Goal: Task Accomplishment & Management: Complete application form

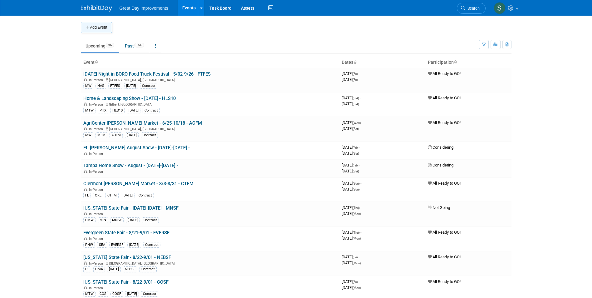
click at [95, 26] on button "Add Event" at bounding box center [96, 27] width 31 height 11
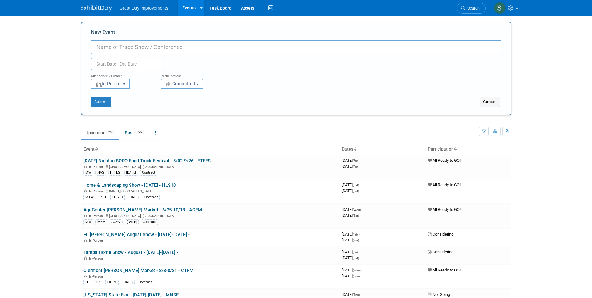
paste input "Capital Region Flower & Garden Expo"
type input "Capital Region Flower & Garden Expo - 3/27-3/29 - CRFGE"
drag, startPoint x: 176, startPoint y: 88, endPoint x: 173, endPoint y: 90, distance: 3.5
click at [173, 90] on form "New Event Capital Region Flower & Garden Expo - 3/27-3/29 - CRFGE Duplicate Eve…" at bounding box center [296, 68] width 410 height 78
click at [172, 88] on button "Committed" at bounding box center [182, 84] width 42 height 10
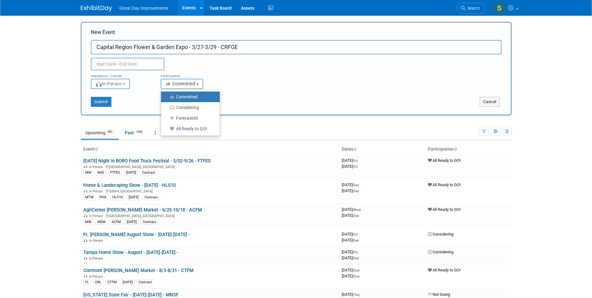
click at [170, 84] on icon "button" at bounding box center [168, 83] width 7 height 4
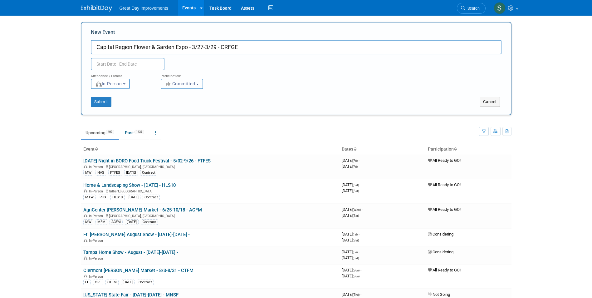
click at [172, 86] on button "Committed" at bounding box center [182, 84] width 42 height 10
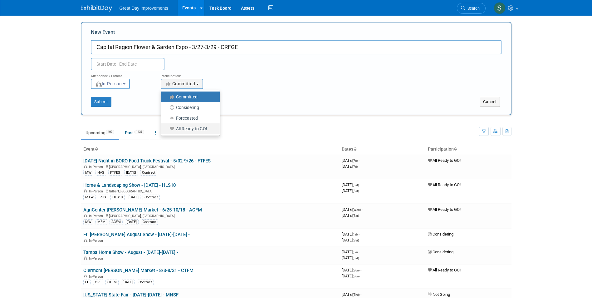
click at [192, 125] on label "All Ready to GO!" at bounding box center [188, 128] width 49 height 8
click at [167, 127] on input "All Ready to GO!" at bounding box center [164, 129] width 4 height 4
select select "102"
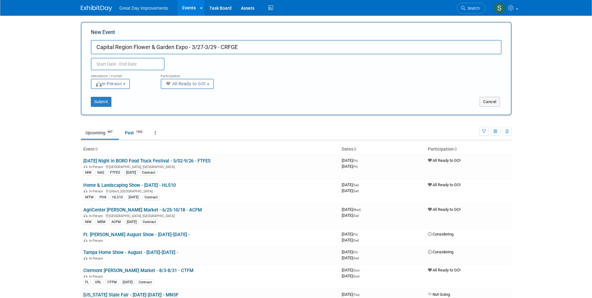
click at [152, 64] on input "text" at bounding box center [128, 64] width 74 height 12
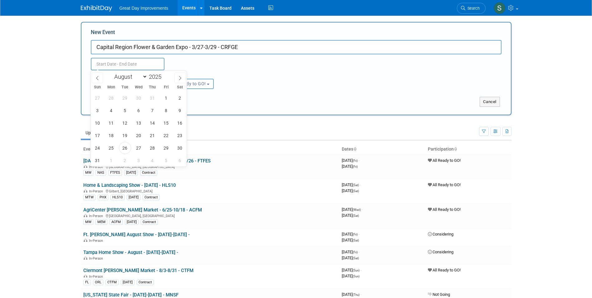
click at [162, 80] on div "January February March April May June July August September October November De…" at bounding box center [139, 76] width 72 height 11
click at [163, 76] on span at bounding box center [164, 75] width 4 height 4
type input "2026"
click at [143, 78] on select "January February March April May June July August September October November De…" at bounding box center [129, 77] width 36 height 8
select select "2"
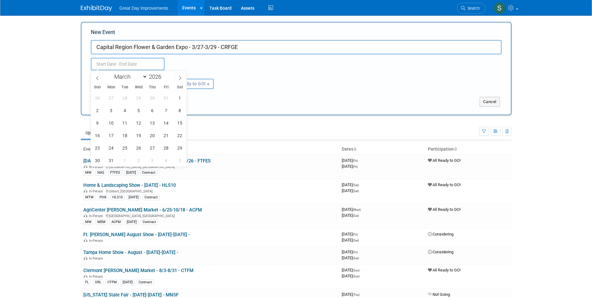
click at [111, 73] on select "January February March April May June July August September October November De…" at bounding box center [129, 77] width 36 height 8
click at [166, 132] on span "27" at bounding box center [166, 135] width 12 height 12
click at [99, 149] on span "29" at bounding box center [97, 148] width 12 height 12
type input "Mar 27, 2026 to Mar 29, 2026"
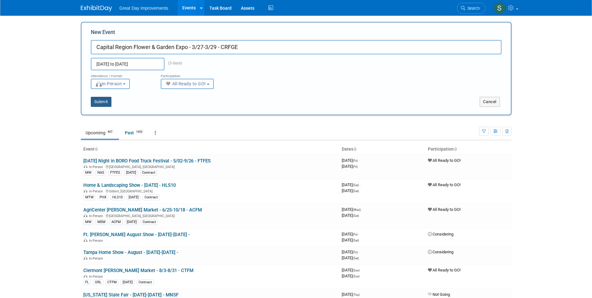
click at [107, 99] on button "Submit" at bounding box center [101, 102] width 21 height 10
type input "Capital Region Flower & Garden Expo - 3/27-3/29 - CRFGE"
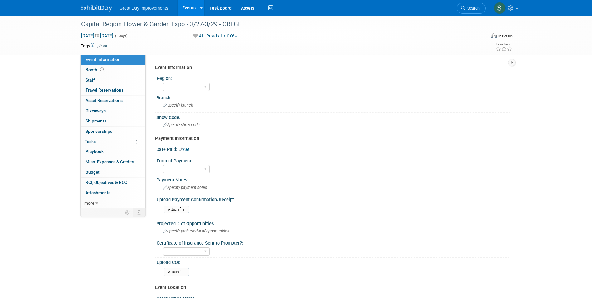
click at [102, 46] on link "Edit" at bounding box center [102, 46] width 10 height 4
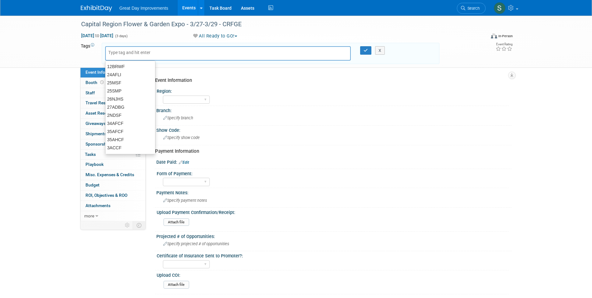
click at [138, 57] on div at bounding box center [228, 53] width 246 height 14
click at [133, 51] on input "text" at bounding box center [133, 52] width 50 height 6
type input "NW"
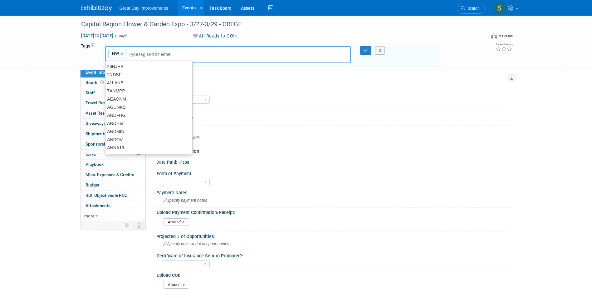
type input "NW"
click at [123, 53] on link "×" at bounding box center [122, 53] width 4 height 7
type input "NE"
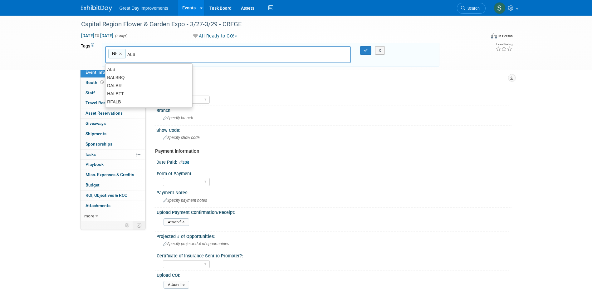
type input "ALB"
type input "NE, ALB"
type input "CRFGE"
type input "NE, ALB, CRFGE"
type input "[DATE]"
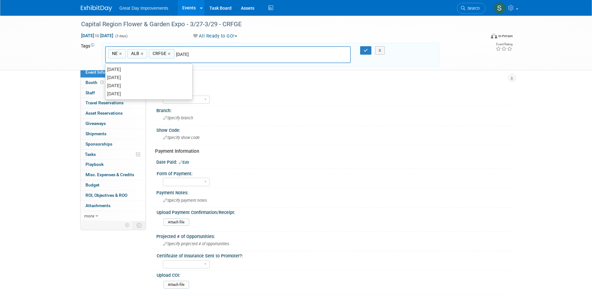
type input "NE, ALB, CRFGE, MAR26"
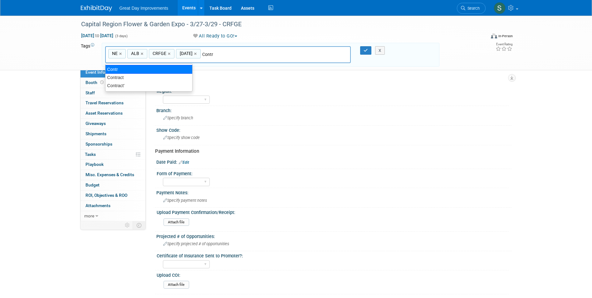
type input "Contract"
type input "NE, ALB, CRFGE, MAR26, Contract"
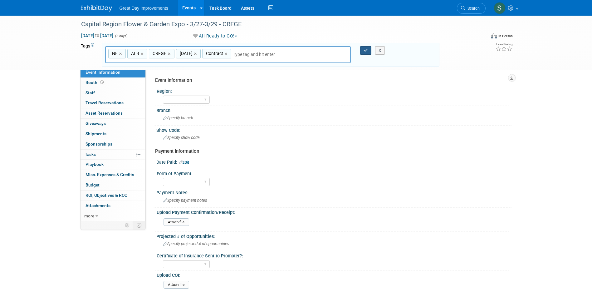
drag, startPoint x: 362, startPoint y: 51, endPoint x: 320, endPoint y: 59, distance: 42.8
click at [362, 51] on button "button" at bounding box center [365, 50] width 11 height 9
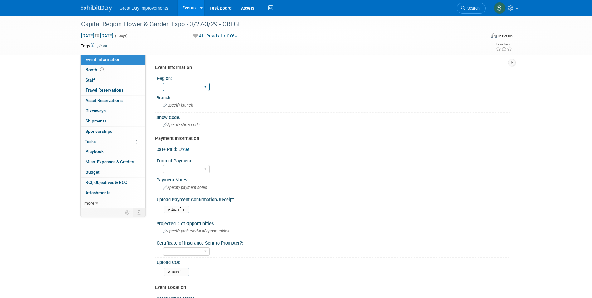
click at [198, 84] on div "GC MA MW MTW NE NEW OV PL PNW SA SE SC UMW FL" at bounding box center [186, 87] width 47 height 12
click at [198, 85] on select "GC MA MW MTW NE NEW OV PL PNW SA SE SC UMW FL" at bounding box center [186, 87] width 47 height 8
select select "NE"
click at [163, 83] on select "GC MA MW MTW NE NEW OV PL PNW SA SE SC UMW FL" at bounding box center [186, 87] width 47 height 8
click at [176, 108] on div "Specify branch" at bounding box center [334, 105] width 346 height 10
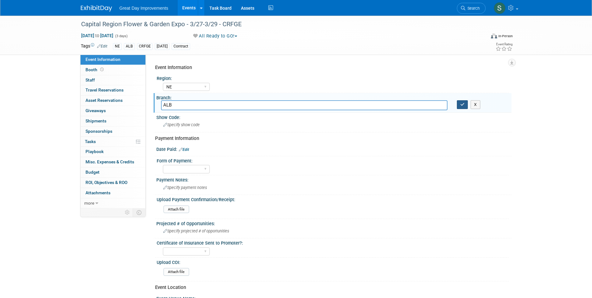
type input "ALB"
click at [465, 104] on button "button" at bounding box center [462, 104] width 11 height 9
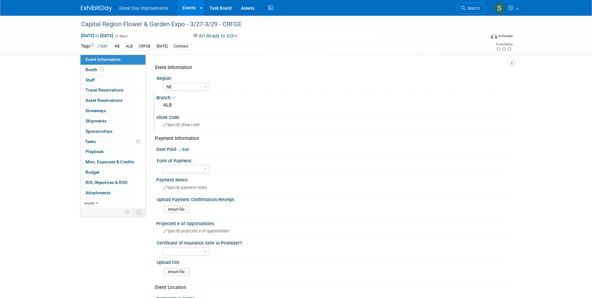
click at [204, 122] on div "Specify show code" at bounding box center [334, 125] width 346 height 10
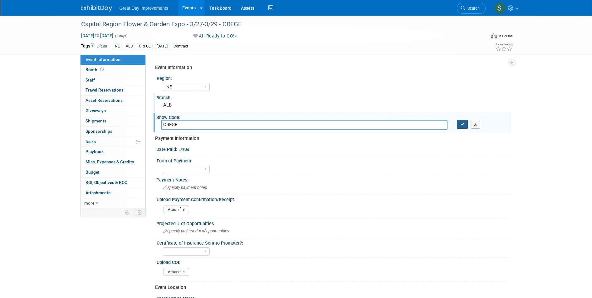
type input "CRFGE"
click at [459, 124] on button "button" at bounding box center [462, 124] width 11 height 9
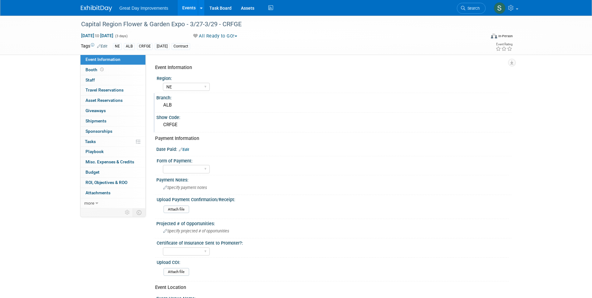
click at [93, 9] on img at bounding box center [96, 8] width 31 height 6
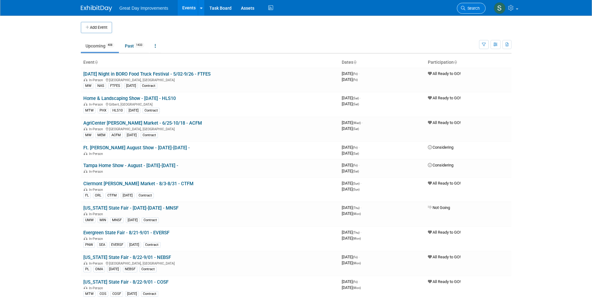
click at [476, 3] on link "Search" at bounding box center [471, 8] width 29 height 11
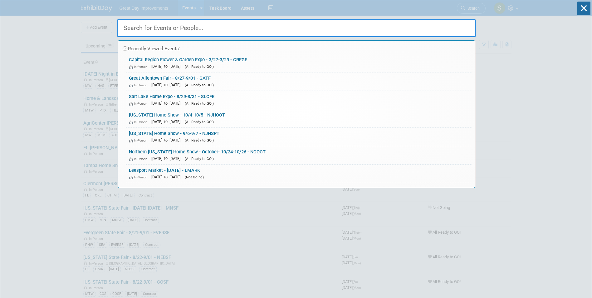
paste input "SHDAYS"
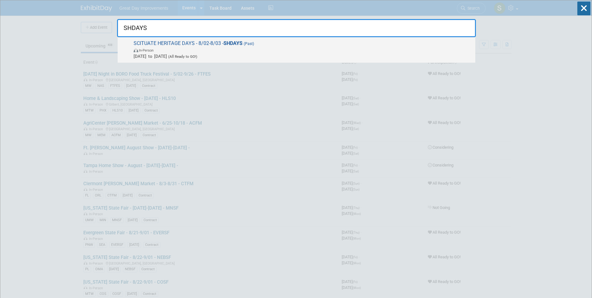
type input "SHDAYS"
click at [244, 45] on span "(Past)" at bounding box center [248, 43] width 12 height 4
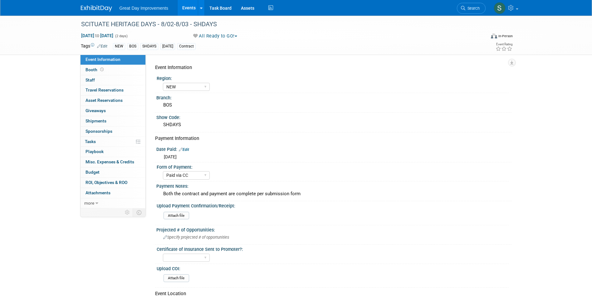
select select "NEW"
select select "Paid via CC"
click at [143, 22] on div "SCITUATE HERITAGE DAYS - 8/02-8/03 - SHDAYS" at bounding box center [277, 24] width 397 height 11
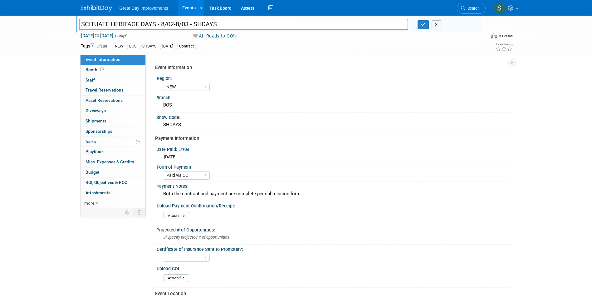
drag, startPoint x: 146, startPoint y: 23, endPoint x: 60, endPoint y: 20, distance: 86.4
click at [60, 20] on div "SCITUATE HERITAGE DAYS - 8/02-8/03 - SHDAYS SCITUATE HERITAGE DAYS - 8/02-8/03 …" at bounding box center [296, 35] width 592 height 39
click at [118, 46] on div "NEW" at bounding box center [119, 46] width 12 height 7
click at [104, 45] on link "Edit" at bounding box center [102, 46] width 10 height 4
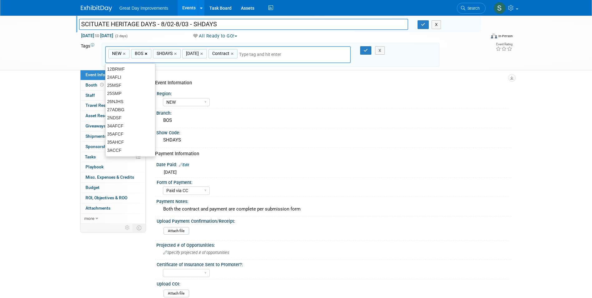
click at [146, 53] on link "×" at bounding box center [147, 53] width 4 height 7
type input "NEW, SHDAYS, AUG25, Contract"
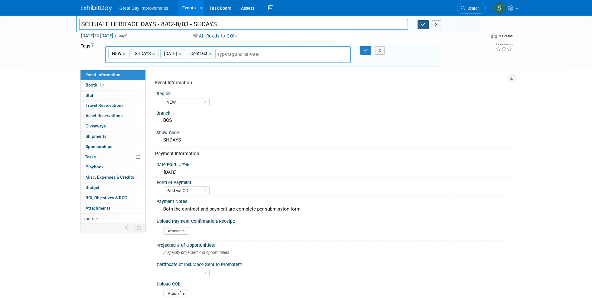
click at [423, 23] on icon "button" at bounding box center [423, 24] width 4 height 4
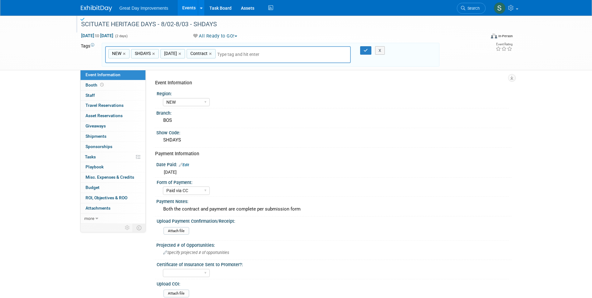
click at [233, 58] on div "NEW, SHDAYS, AUG25, Contract NEW × SHDAYS × AUG25 × Contract ×" at bounding box center [228, 54] width 246 height 17
click at [232, 54] on input "text" at bounding box center [260, 54] width 87 height 6
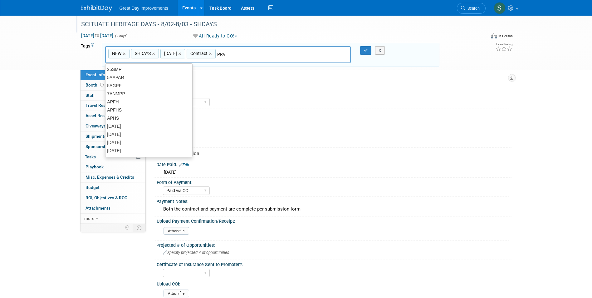
type input "PRV"
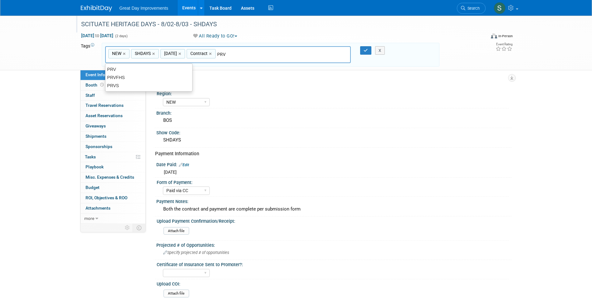
type input "NEW, SHDAYS, AUG25, Contract, PRV"
click at [368, 52] on div "NEW, SHDAYS, AUG25, Contract, PRV NEW × SHDAYS × AUG25 × Contract × PRV × X" at bounding box center [270, 54] width 340 height 17
click at [363, 53] on button "button" at bounding box center [365, 50] width 11 height 9
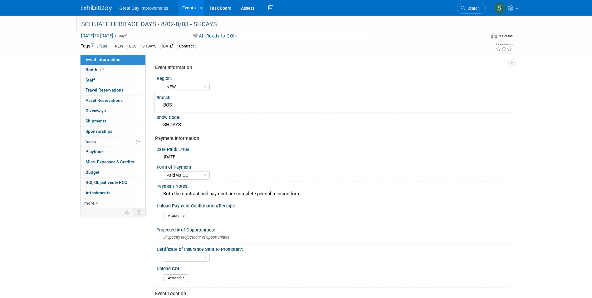
click at [181, 105] on div "BOS" at bounding box center [334, 105] width 346 height 10
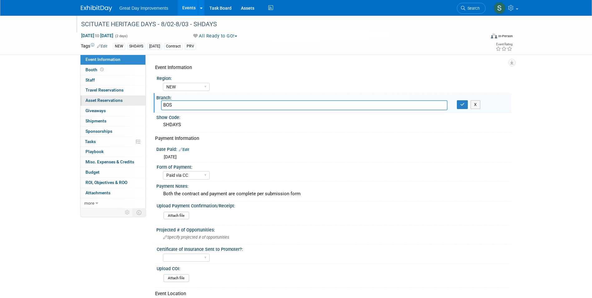
drag, startPoint x: 176, startPoint y: 104, endPoint x: 132, endPoint y: 99, distance: 44.3
click at [132, 99] on div "Event Information Event Info Booth Booth 0 Staff 0 Staff 0 Travel Reservations …" at bounding box center [296, 211] width 440 height 390
type input "PRV"
click at [462, 103] on icon "button" at bounding box center [462, 104] width 4 height 4
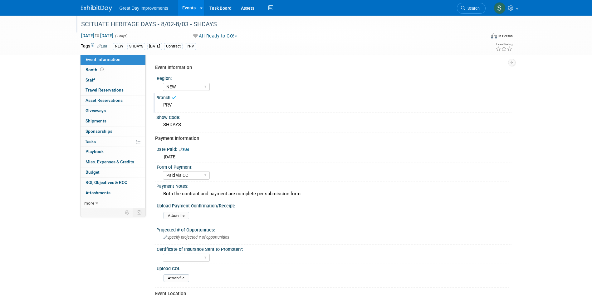
click at [93, 7] on img at bounding box center [96, 8] width 31 height 6
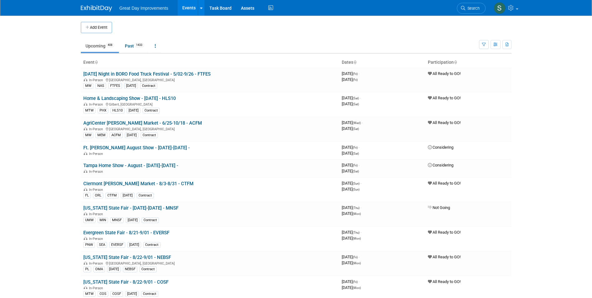
click at [474, 10] on span "Search" at bounding box center [472, 8] width 14 height 5
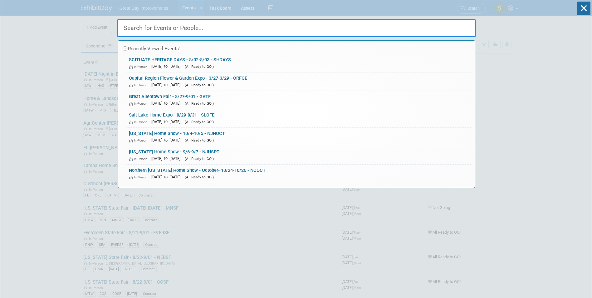
paste input "DBWB"
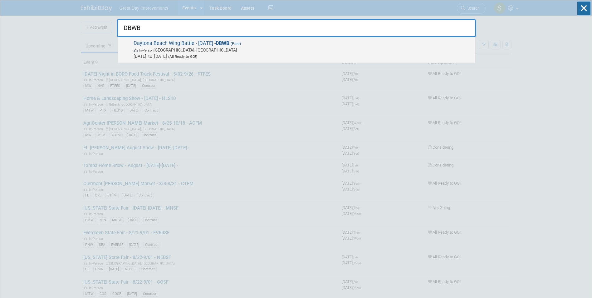
type input "DBWB"
click at [227, 49] on span "In-Person Daytona Beach, FL" at bounding box center [302, 50] width 338 height 6
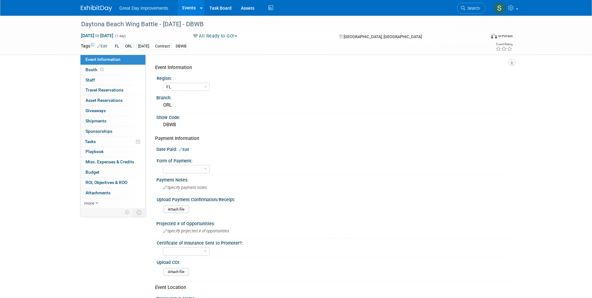
select select "FL"
click at [297, 55] on div "Event Information Region: GC MA MW MTW NE NEW OV PL PNW SA SE SC UMW FL Branch:…" at bounding box center [329, 131] width 366 height 153
click at [104, 44] on link "Edit" at bounding box center [102, 46] width 10 height 4
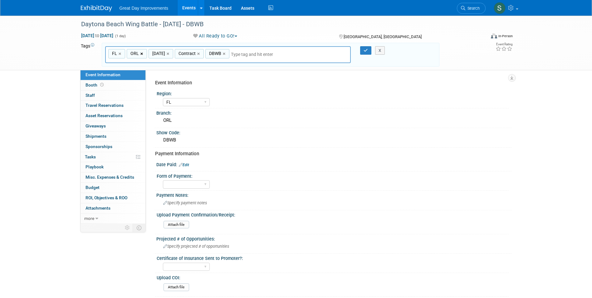
click at [141, 54] on link "×" at bounding box center [142, 53] width 4 height 7
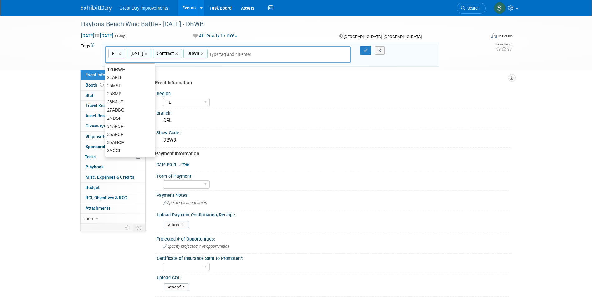
type input "FL, JUL25, Contract, DBWB"
click at [217, 53] on input "text" at bounding box center [252, 54] width 87 height 6
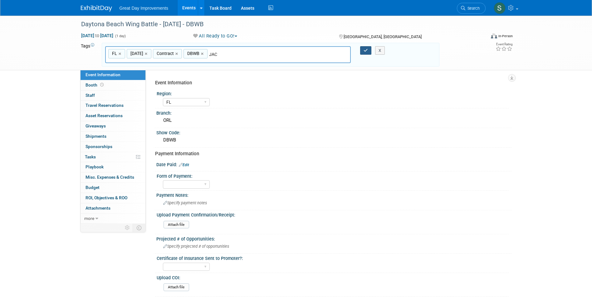
type input "JAC"
click at [366, 52] on button "button" at bounding box center [365, 50] width 11 height 9
type input "FL, JUL25, Contract, DBWB,JAC"
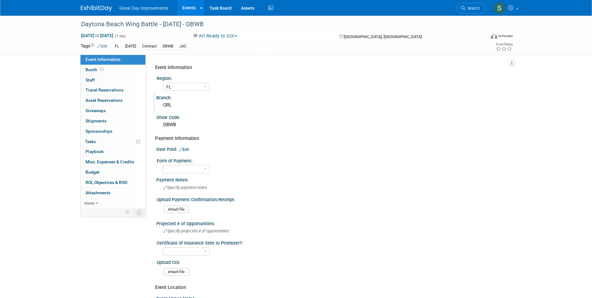
click at [173, 109] on div "ORL" at bounding box center [334, 105] width 346 height 10
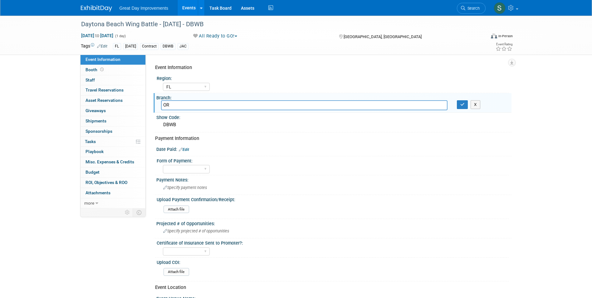
type input "O"
type input "JAC"
click at [467, 104] on button "button" at bounding box center [462, 104] width 11 height 9
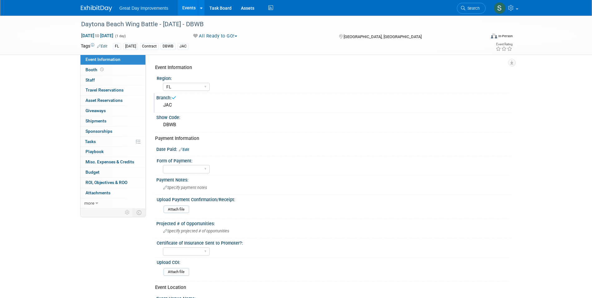
click at [91, 10] on img at bounding box center [96, 8] width 31 height 6
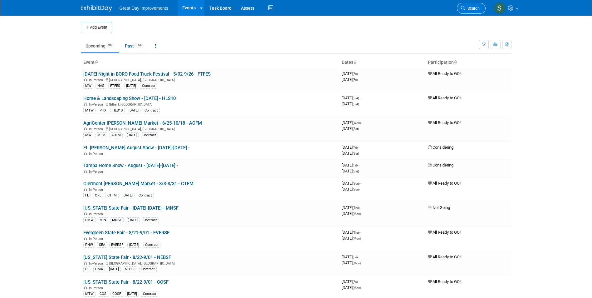
click at [470, 10] on span "Search" at bounding box center [472, 8] width 14 height 5
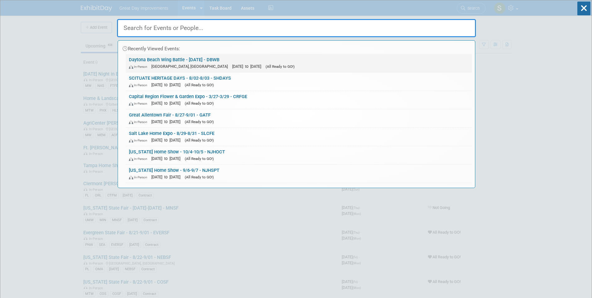
click at [278, 64] on div "In-Person Daytona Beach, FL Jul 26, 2025 to Jul 26, 2025 (All Ready to GO!)" at bounding box center [299, 66] width 340 height 7
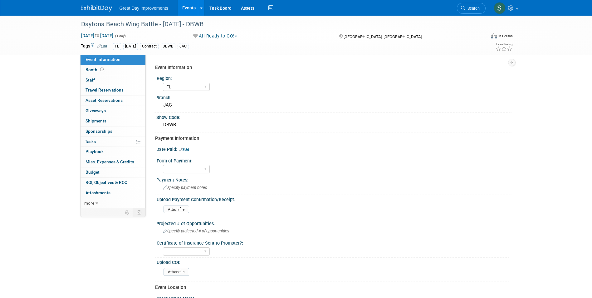
select select "FL"
click at [88, 7] on img at bounding box center [96, 8] width 31 height 6
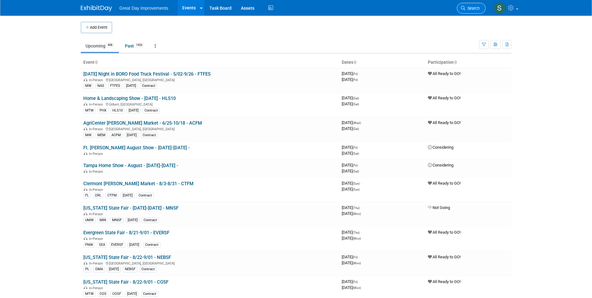
click at [468, 4] on link "Search" at bounding box center [471, 8] width 29 height 11
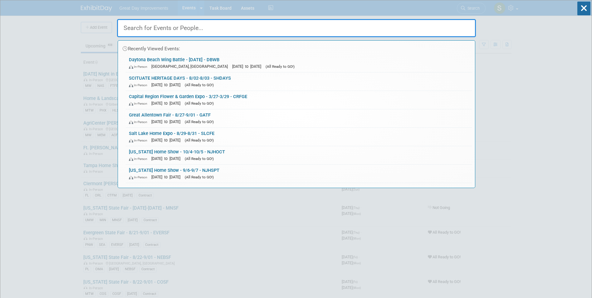
paste input "PARKVI"
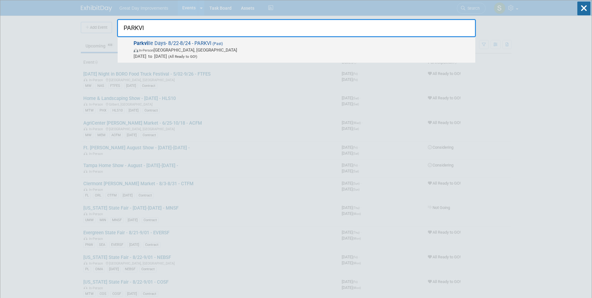
type input "PARKVI"
click at [209, 43] on span "Parkvi lle Days- 8/22-8/24 - PARKVI (Past) In-Person Parkville, MO Aug 22, 2025…" at bounding box center [302, 49] width 340 height 19
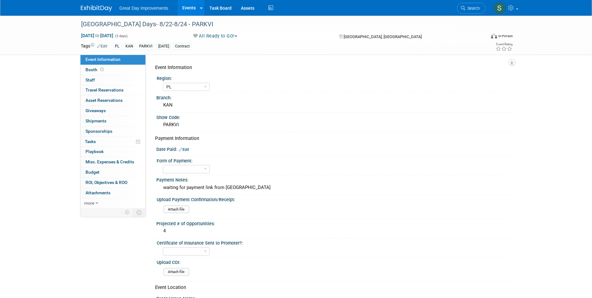
select select "PL"
click at [104, 45] on link "Edit" at bounding box center [102, 46] width 10 height 4
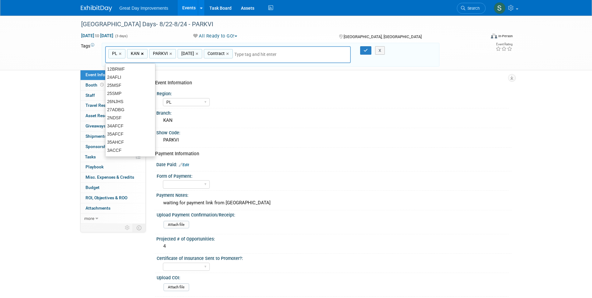
click at [141, 54] on link "×" at bounding box center [143, 53] width 4 height 7
click at [254, 55] on input "text" at bounding box center [255, 54] width 87 height 6
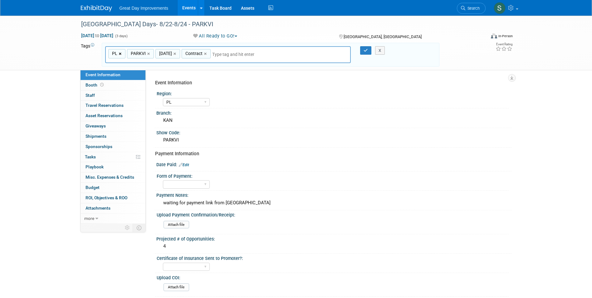
click at [119, 55] on link "×" at bounding box center [121, 53] width 4 height 7
type input "PARKVI, AUG25, Contract"
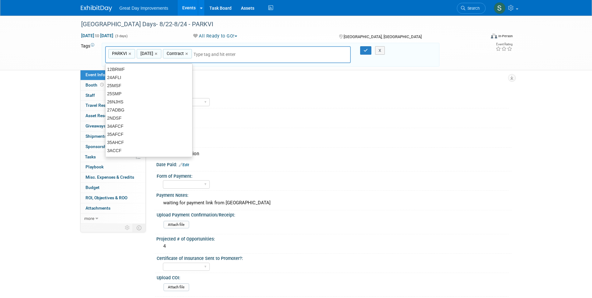
click at [214, 53] on input "text" at bounding box center [236, 54] width 87 height 6
type input "SE"
type input "PARKVI, AUG25, Contract, SE"
type input "ATL"
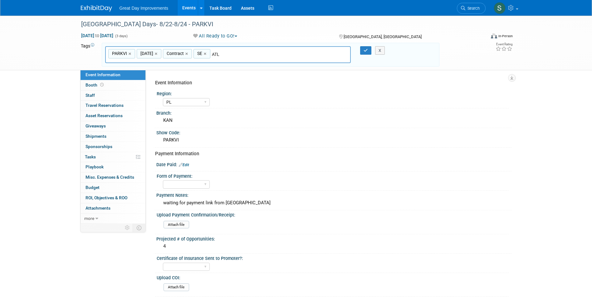
type input "PARKVI, AUG25, Contract, SE, ATL"
click at [367, 48] on button "button" at bounding box center [365, 50] width 11 height 9
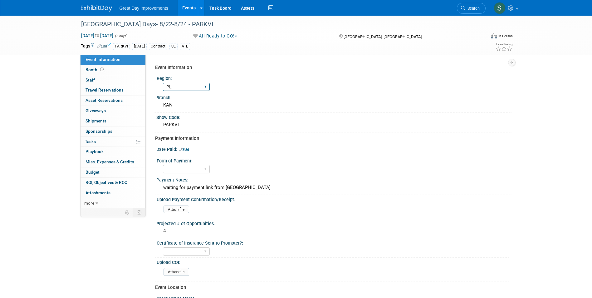
click at [196, 83] on select "GC MA MW MTW NE NEW OV PL PNW SA SE SC UMW FL" at bounding box center [186, 87] width 47 height 8
select select "SE"
click at [163, 83] on select "GC MA MW MTW NE NEW OV PL PNW SA SE SC UMW FL" at bounding box center [186, 87] width 47 height 8
click at [176, 104] on div "KAN" at bounding box center [334, 105] width 346 height 10
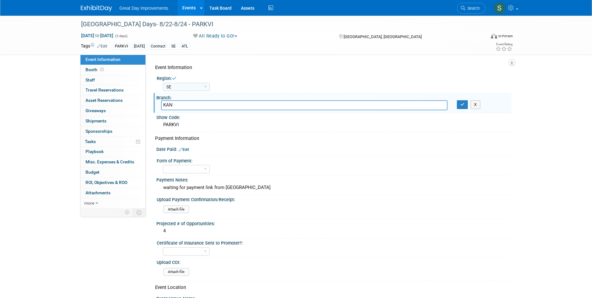
drag, startPoint x: 176, startPoint y: 104, endPoint x: 156, endPoint y: 97, distance: 21.5
click at [160, 98] on div "Branch: KAN KAN X" at bounding box center [332, 103] width 358 height 20
type input "ATL"
click at [461, 107] on button "button" at bounding box center [462, 104] width 11 height 9
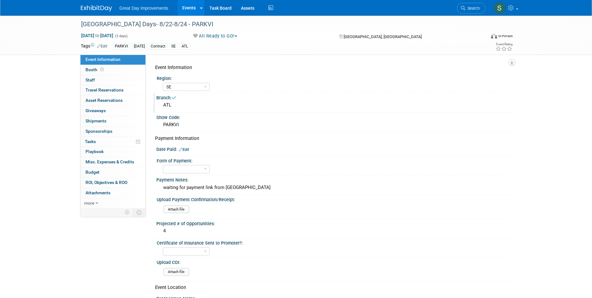
click at [84, 5] on link at bounding box center [100, 5] width 39 height 5
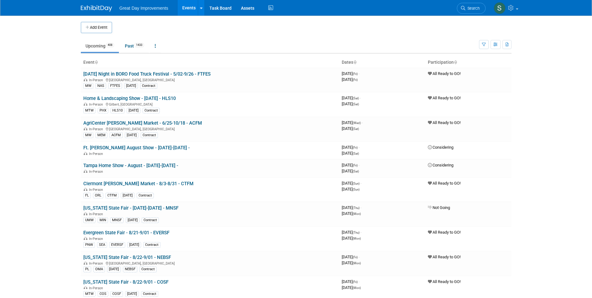
click at [473, 9] on span "Search" at bounding box center [472, 8] width 14 height 5
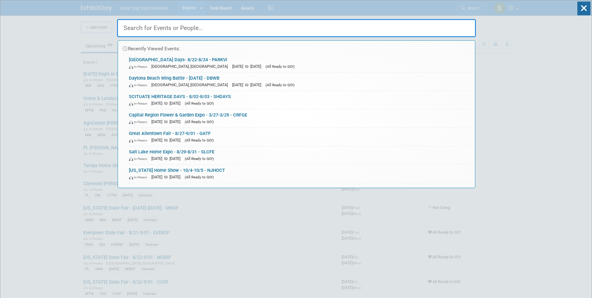
click at [171, 25] on input "text" at bounding box center [296, 28] width 359 height 18
paste input "SILVER"
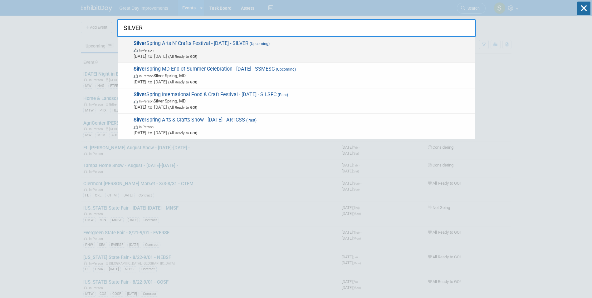
type input "SILVER"
click at [223, 46] on span "Silver Spring Arts N’ Crafts Festival - 8/26/25 - SILVER (Upcoming) In-Person A…" at bounding box center [302, 49] width 340 height 19
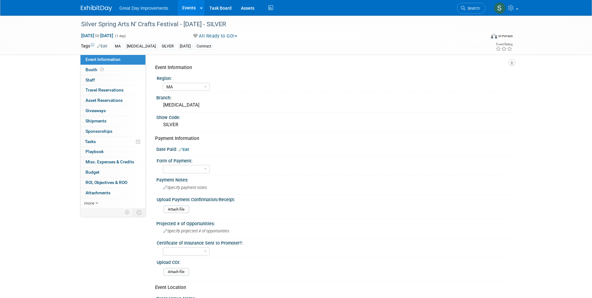
select select "MA"
click at [169, 105] on div "[MEDICAL_DATA]" at bounding box center [334, 105] width 346 height 10
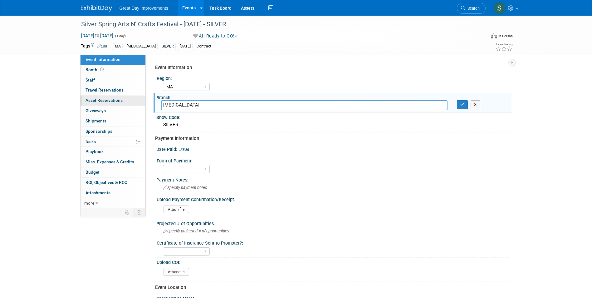
drag, startPoint x: 174, startPoint y: 104, endPoint x: 130, endPoint y: 95, distance: 44.5
click at [126, 99] on div "Event Information Event Info Booth Booth 0 Staff 0 Staff 0 Travel Reservations …" at bounding box center [296, 208] width 440 height 384
type input "RIC"
click at [463, 103] on icon "button" at bounding box center [462, 104] width 4 height 4
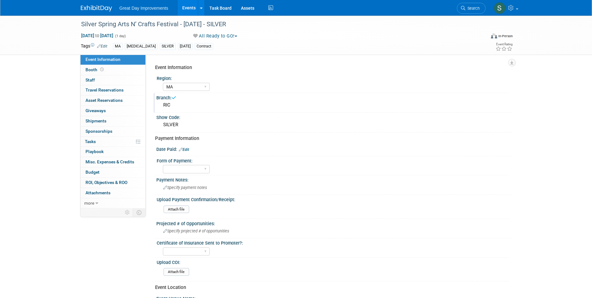
click at [105, 45] on link "Edit" at bounding box center [102, 46] width 10 height 4
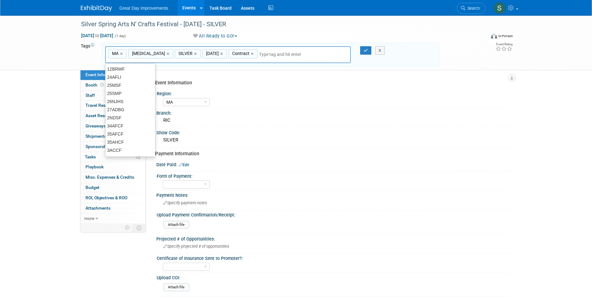
click at [167, 53] on link "×" at bounding box center [169, 53] width 4 height 7
click at [259, 51] on input "text" at bounding box center [284, 54] width 50 height 6
type input "MA, SILVER, OCT25, Contract"
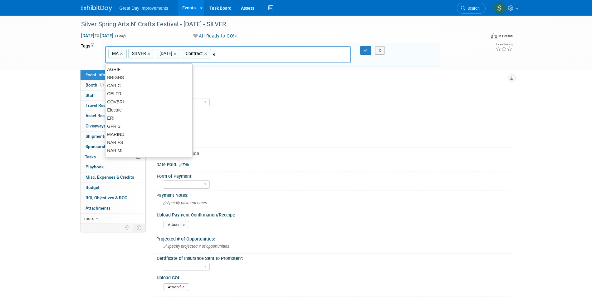
type input "RIC"
type input "MA, SILVER, OCT25, Contract, RIC"
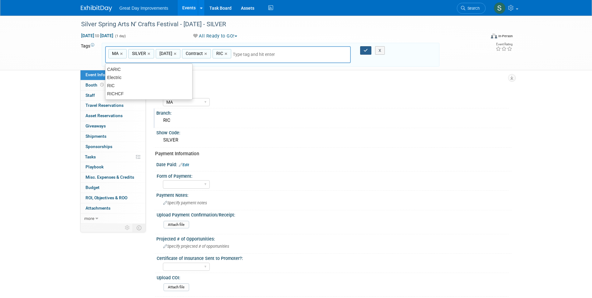
click at [366, 52] on button "button" at bounding box center [365, 50] width 11 height 9
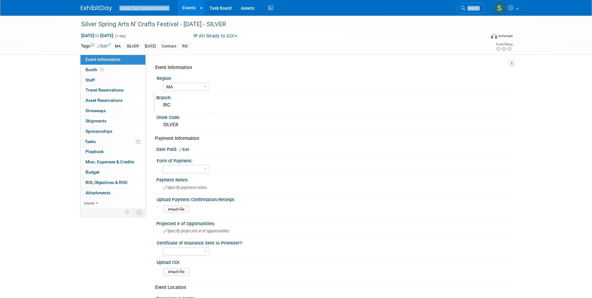
click at [80, 3] on div "Great Day Improvements Events Add Event Bulk Upload Events Shareable Event Boar…" at bounding box center [296, 8] width 440 height 16
drag, startPoint x: 80, startPoint y: 3, endPoint x: 80, endPoint y: 7, distance: 4.4
click at [80, 7] on div "Great Day Improvements Events Add Event Bulk Upload Events Shareable Event Boar…" at bounding box center [296, 8] width 440 height 16
click at [85, 7] on img at bounding box center [96, 8] width 31 height 6
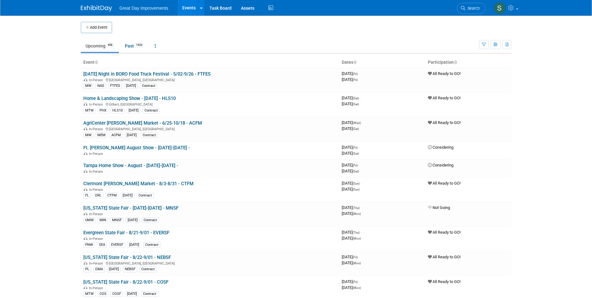
click at [477, 11] on link "Search" at bounding box center [471, 8] width 29 height 11
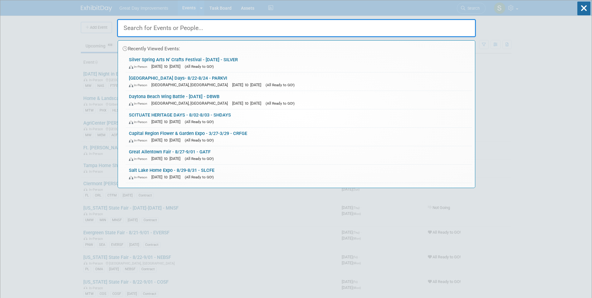
paste input "SFLEAM"
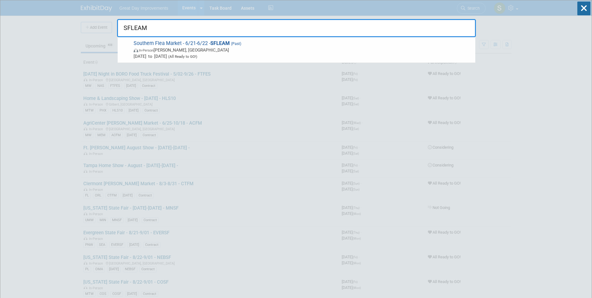
type input "SFLEAM"
click at [201, 47] on span "In-Person Hernando, MS" at bounding box center [302, 50] width 338 height 6
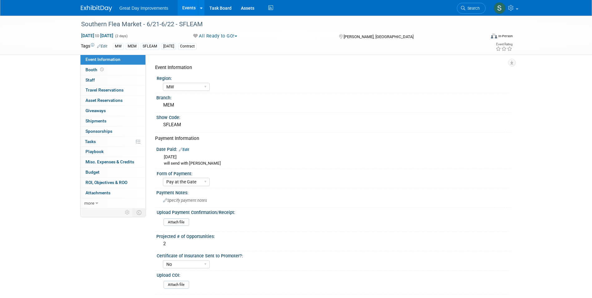
select select "MW"
select select "Pay at the Gate"
select select "No"
click at [172, 108] on div "MEM" at bounding box center [334, 105] width 346 height 10
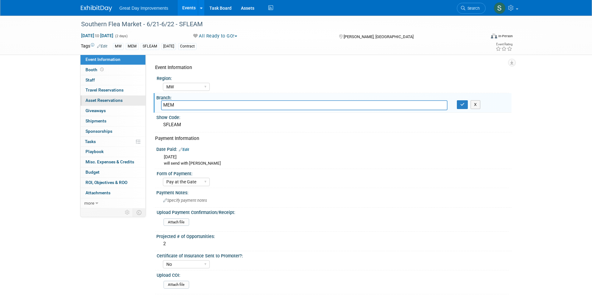
drag, startPoint x: 183, startPoint y: 104, endPoint x: 95, endPoint y: 98, distance: 88.5
click at [95, 100] on div "Event Information Event Info Booth Booth 0 Staff 0 Staff 0 Travel Reservations …" at bounding box center [296, 231] width 440 height 431
type input "JMA"
click at [462, 103] on icon "button" at bounding box center [462, 104] width 4 height 4
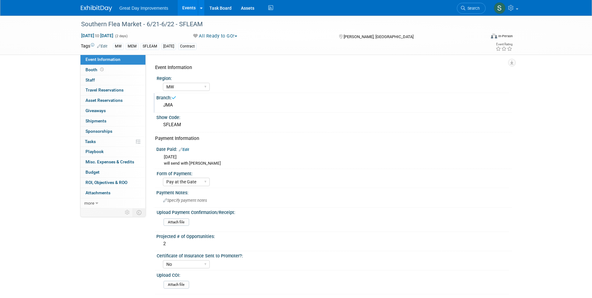
click at [104, 46] on link "Edit" at bounding box center [102, 46] width 10 height 4
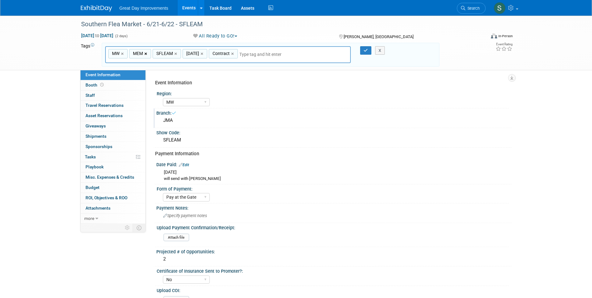
click at [147, 52] on link "×" at bounding box center [146, 53] width 4 height 7
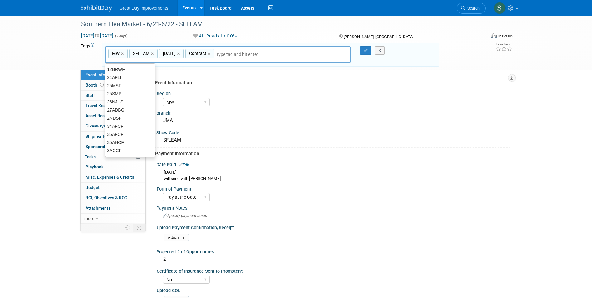
type input "MW, SFLEAM, [DATE], Contract"
click at [243, 55] on input "text" at bounding box center [259, 54] width 87 height 6
type input "JMA"
type input "MW, SFLEAM, JUN25, Contract, JMA"
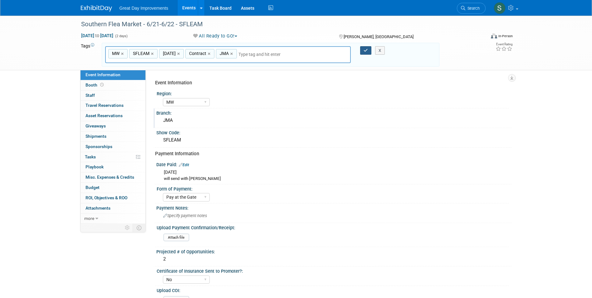
click at [368, 49] on div "MW, SFLEAM, JUN25, Contract, JMA MW × SFLEAM × JUN25 × Contract × JMA × X" at bounding box center [270, 54] width 340 height 17
click at [366, 49] on icon "button" at bounding box center [365, 50] width 4 height 4
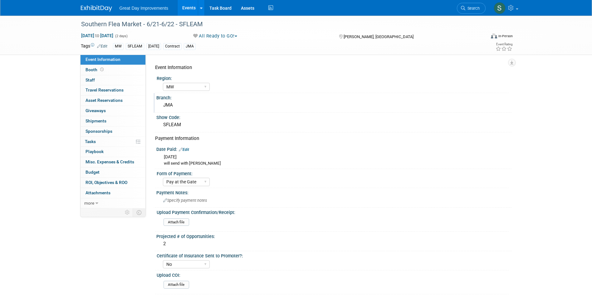
click at [92, 6] on img at bounding box center [96, 8] width 31 height 6
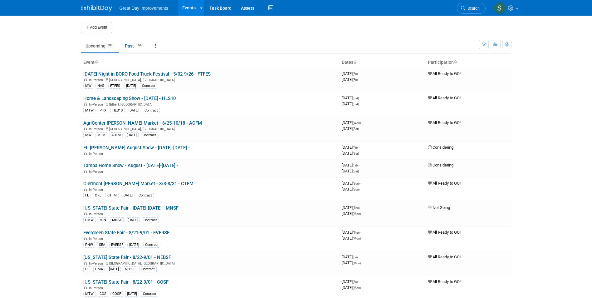
drag, startPoint x: 0, startPoint y: 0, endPoint x: 473, endPoint y: 5, distance: 473.5
click at [473, 5] on link "Search" at bounding box center [471, 8] width 29 height 11
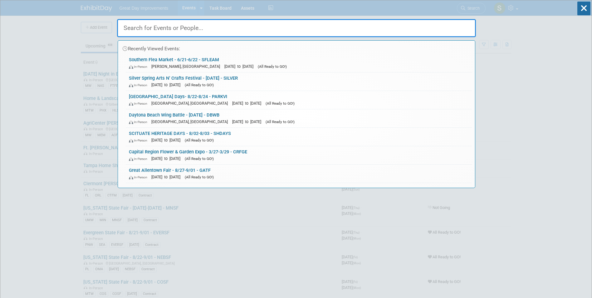
click at [325, 31] on input "text" at bounding box center [296, 28] width 359 height 18
paste input "FPONT"
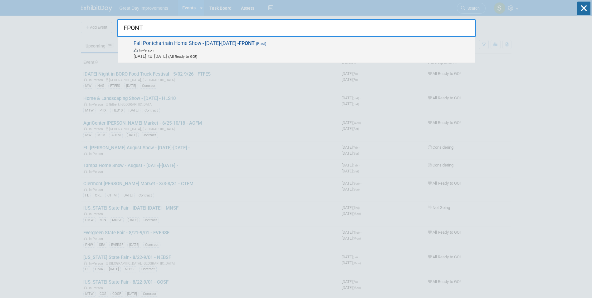
type input "FPONT"
click at [141, 48] on span "In-Person" at bounding box center [146, 50] width 15 height 4
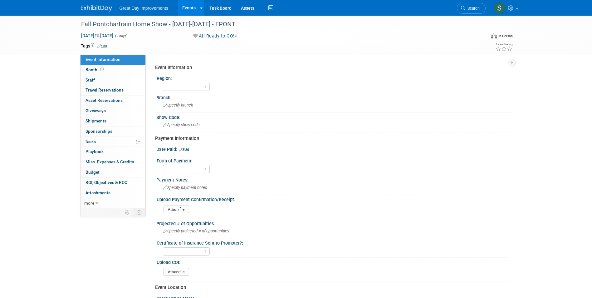
click at [270, 80] on div "Region:" at bounding box center [333, 78] width 352 height 8
click at [102, 46] on link "Edit" at bounding box center [102, 46] width 10 height 4
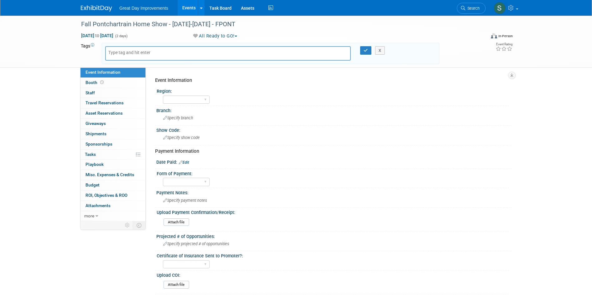
click at [92, 10] on img at bounding box center [96, 8] width 31 height 6
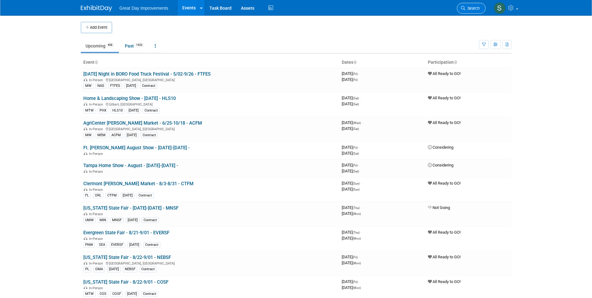
click at [478, 6] on span "Search" at bounding box center [472, 8] width 14 height 5
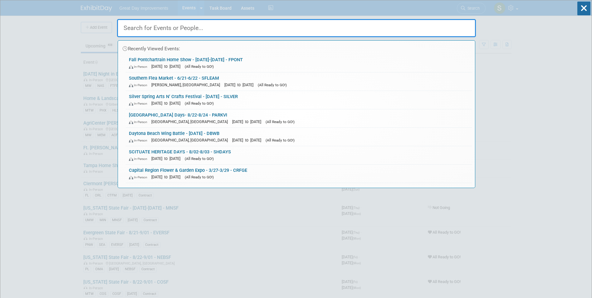
paste input "RODEOR"
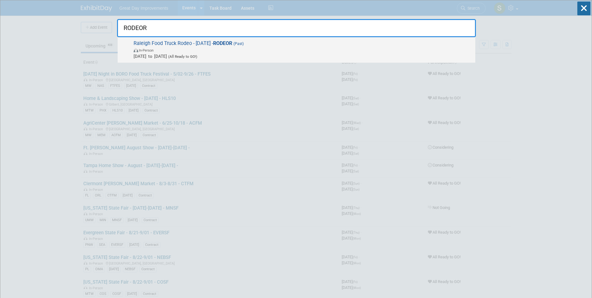
type input "RODEOR"
click at [143, 56] on span "Aug 24, 2025 to Aug 24, 2025 (All Ready to GO!)" at bounding box center [302, 56] width 338 height 6
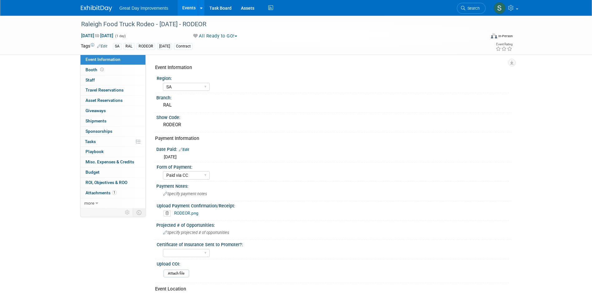
select select "SA"
select select "Paid via CC"
click at [180, 101] on div "RAL" at bounding box center [334, 105] width 346 height 10
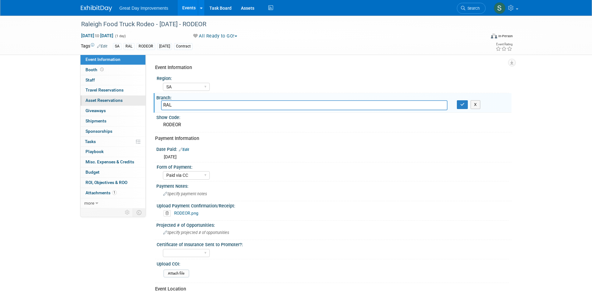
drag, startPoint x: 160, startPoint y: 104, endPoint x: 124, endPoint y: 104, distance: 35.9
click at [124, 104] on div "Event Information Event Info Booth Booth 0 Staff 0 Staff 0 Travel Reservations …" at bounding box center [296, 209] width 440 height 386
drag, startPoint x: 164, startPoint y: 102, endPoint x: 170, endPoint y: 102, distance: 6.0
click at [169, 102] on input "WS<" at bounding box center [304, 105] width 286 height 10
click at [172, 103] on input "WS<" at bounding box center [304, 105] width 286 height 10
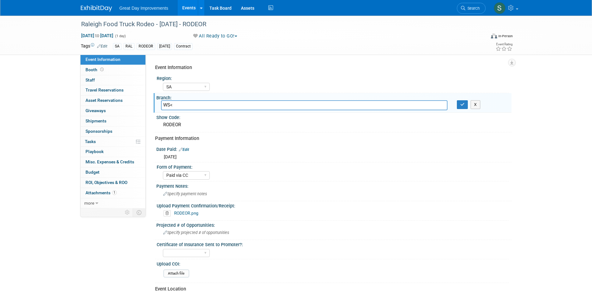
drag, startPoint x: 173, startPoint y: 103, endPoint x: 159, endPoint y: 102, distance: 14.1
click at [160, 102] on div "WS<" at bounding box center [304, 105] width 296 height 10
type input "WSM"
click at [462, 101] on button "button" at bounding box center [462, 104] width 11 height 9
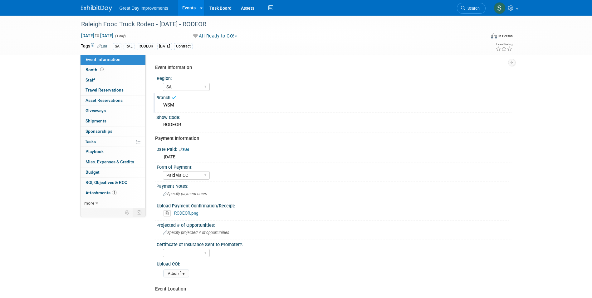
click at [105, 45] on link "Edit" at bounding box center [102, 46] width 10 height 4
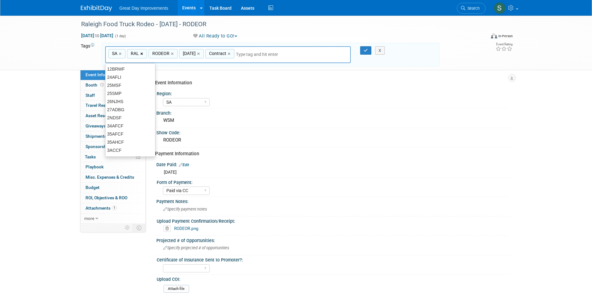
click at [143, 53] on link "×" at bounding box center [142, 53] width 4 height 7
type input "SA, RODEOR, AUG25, Contract"
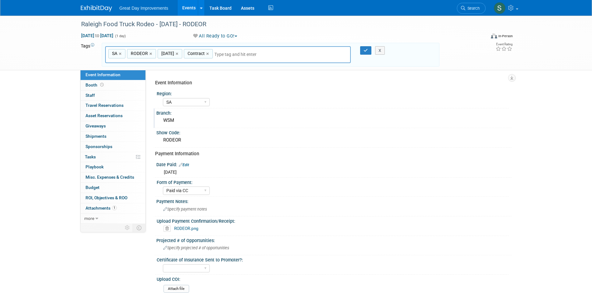
click at [283, 58] on div "SA, RODEOR, AUG25, Contract SA × RODEOR × AUG25 × Contract ×" at bounding box center [228, 54] width 246 height 17
click at [239, 56] on input "text" at bounding box center [257, 54] width 87 height 6
click at [240, 57] on input "text" at bounding box center [257, 54] width 87 height 6
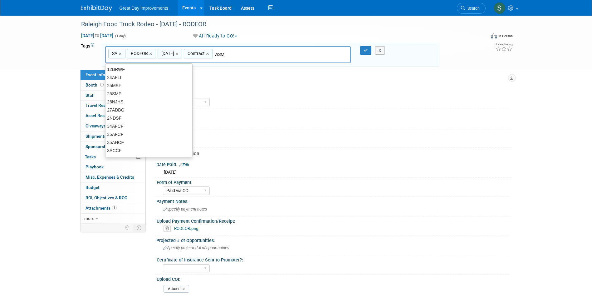
type input "WSM"
type input "SA, RODEOR, AUG25, Contract, WSM"
click at [364, 48] on button "button" at bounding box center [365, 50] width 11 height 9
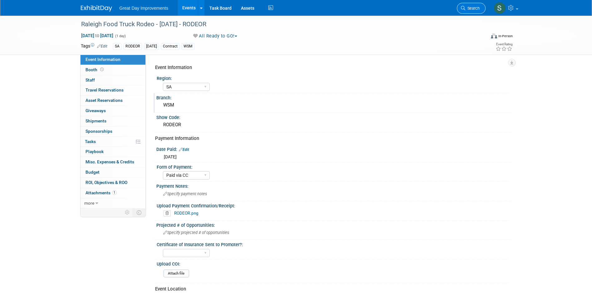
click at [463, 9] on icon at bounding box center [463, 8] width 4 height 4
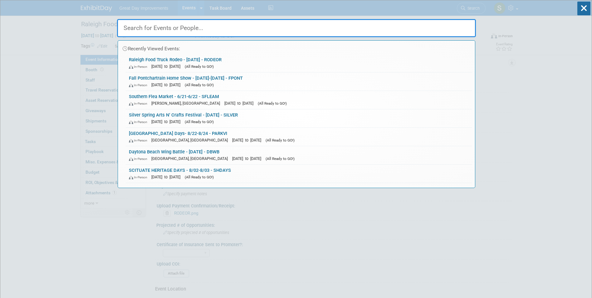
paste input "GCHE"
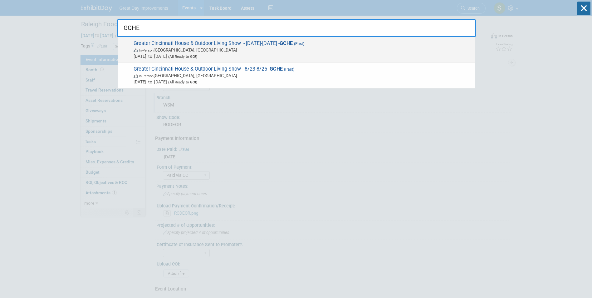
type input "GCHE"
click at [176, 53] on span "Aug 23, 2025 to Aug 25, 2025 (All Ready to GO!)" at bounding box center [302, 56] width 338 height 6
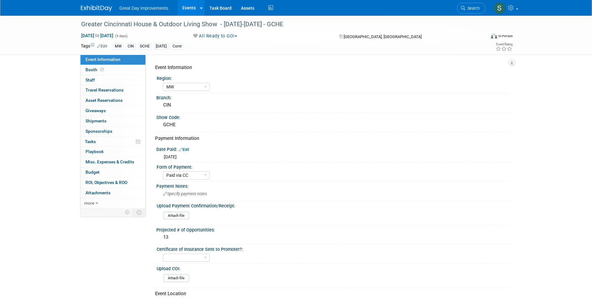
select select "MW"
select select "Paid via CC"
click at [103, 44] on link "Edit" at bounding box center [102, 46] width 10 height 4
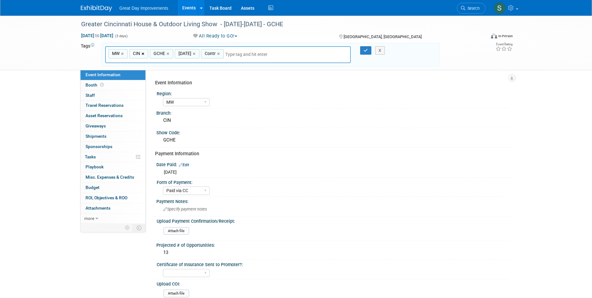
click at [143, 53] on link "×" at bounding box center [144, 53] width 4 height 7
type input "MW, GCHE, AUG25, Contr"
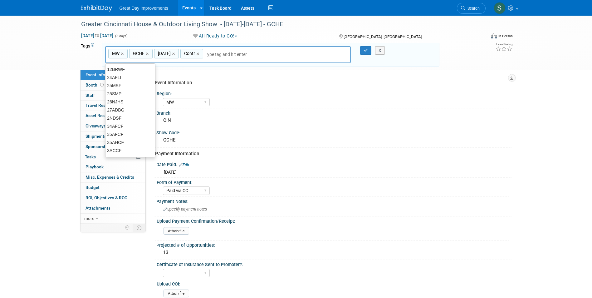
click at [227, 52] on input "text" at bounding box center [248, 54] width 87 height 6
type input "TOL"
type input "MW, GCHE, AUG25, Contr, TOL"
click at [365, 52] on icon "button" at bounding box center [365, 50] width 4 height 4
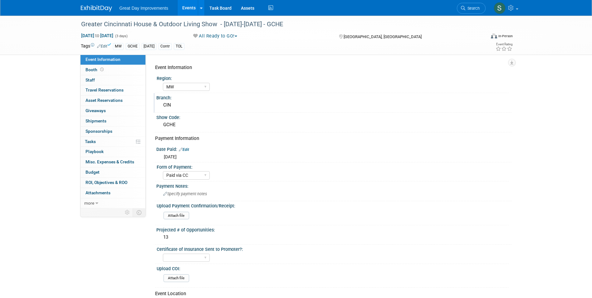
click at [172, 107] on div "CIN" at bounding box center [334, 105] width 346 height 10
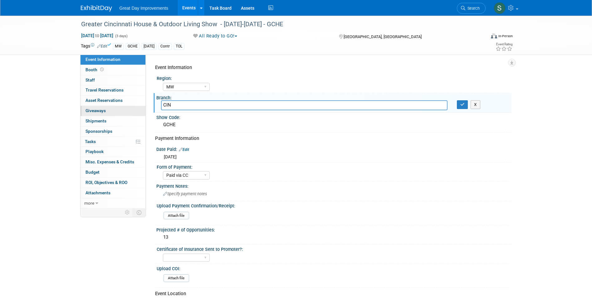
click at [117, 107] on div "Event Information Event Info Booth Booth 0 Staff 0 Staff 0 Travel Reservations …" at bounding box center [296, 231] width 440 height 431
type input "TOL"
click at [462, 105] on icon "button" at bounding box center [462, 104] width 4 height 4
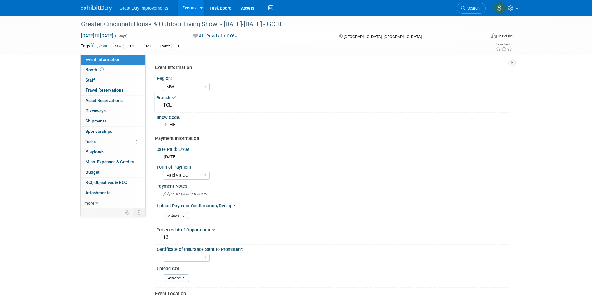
click at [81, 6] on img at bounding box center [96, 8] width 31 height 6
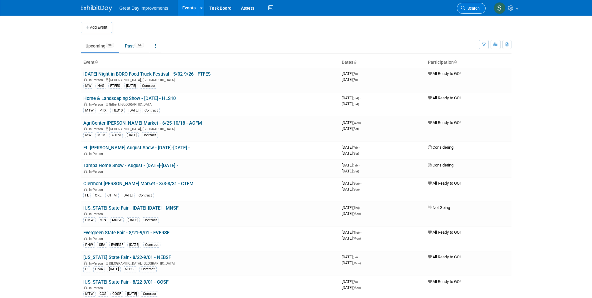
click at [468, 4] on link "Search" at bounding box center [471, 8] width 29 height 11
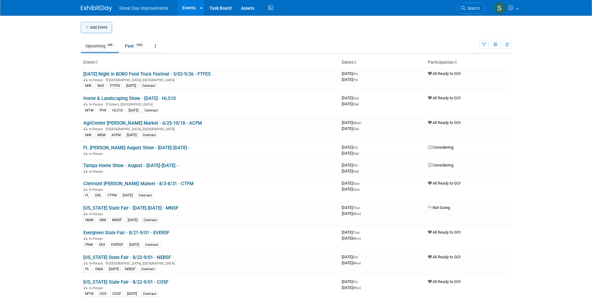
click at [88, 27] on icon "button" at bounding box center [87, 28] width 4 height 4
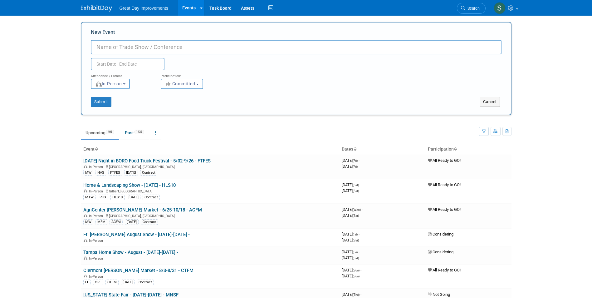
paste input "Jake's Flea Market"
type input "[PERSON_NAME]'s Flea Market - [DATE] - JAKEFM"
click at [187, 80] on button "Committed" at bounding box center [182, 84] width 42 height 10
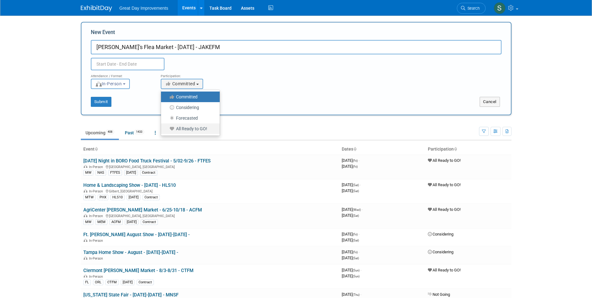
click at [189, 129] on label "All Ready to GO!" at bounding box center [188, 128] width 49 height 8
click at [167, 129] on input "All Ready to GO!" at bounding box center [164, 129] width 4 height 4
select select "102"
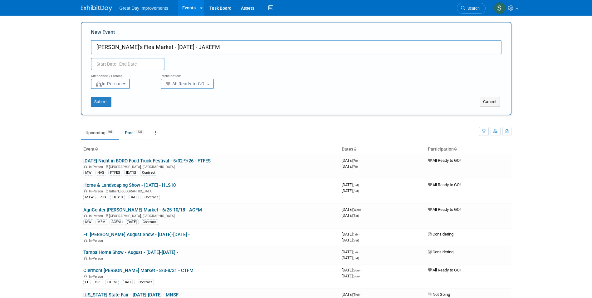
click at [127, 63] on input "text" at bounding box center [128, 64] width 74 height 12
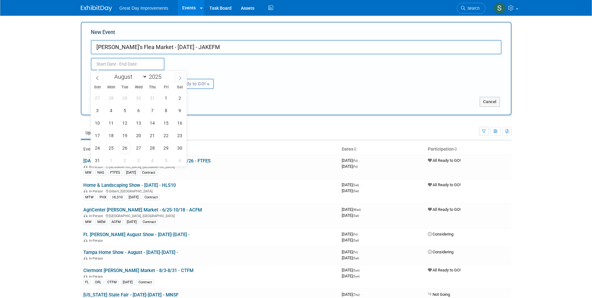
click at [180, 77] on icon at bounding box center [180, 78] width 4 height 4
select select "8"
click at [110, 97] on span "1" at bounding box center [111, 98] width 12 height 12
type input "Sep 1, 2025 to Sep 1, 2025"
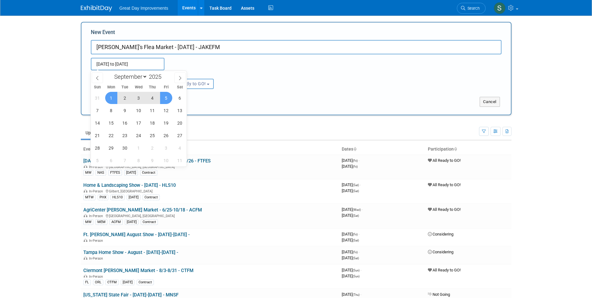
drag, startPoint x: 320, startPoint y: 80, endPoint x: 308, endPoint y: 80, distance: 11.9
click at [320, 80] on div "Attendance / Format: <img src="https://www.exhibitday.com/Images/Format-InPerso…" at bounding box center [296, 79] width 420 height 19
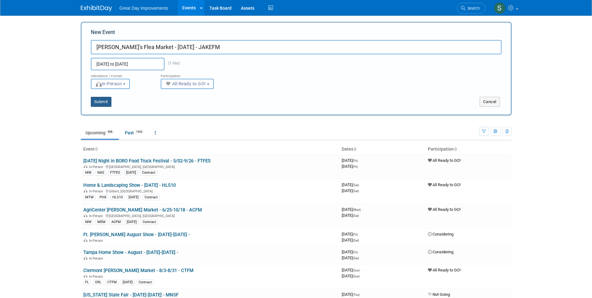
click at [100, 103] on button "Submit" at bounding box center [101, 102] width 21 height 10
type input "[PERSON_NAME]'s Flea Market - [DATE] - JAKEFM"
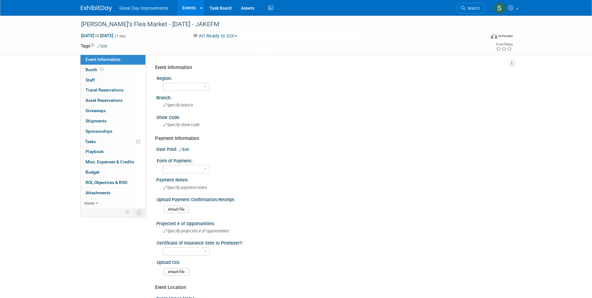
click at [103, 46] on link "Edit" at bounding box center [102, 46] width 10 height 4
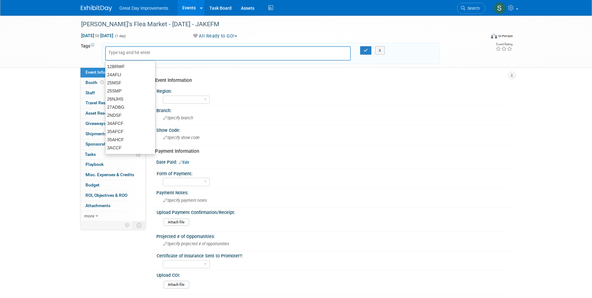
click at [118, 52] on input "text" at bounding box center [133, 52] width 50 height 6
type input "MA"
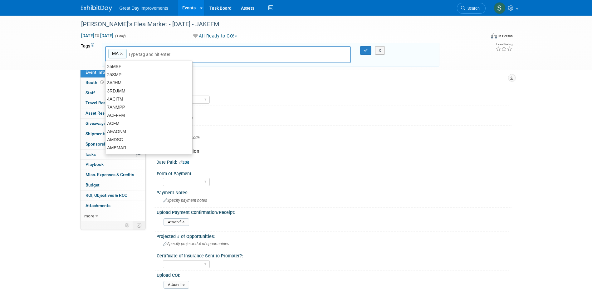
type input "MA"
type input "WBS"
type input "MA, WBS"
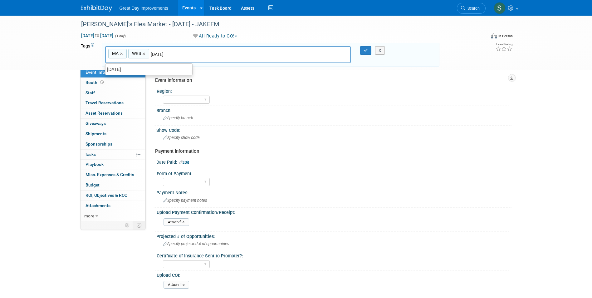
type input "[DATE]"
type input "MA, WBS, [DATE]"
type input "JAKEFM"
type input "MA, WBS, [DATE], JAKEFM"
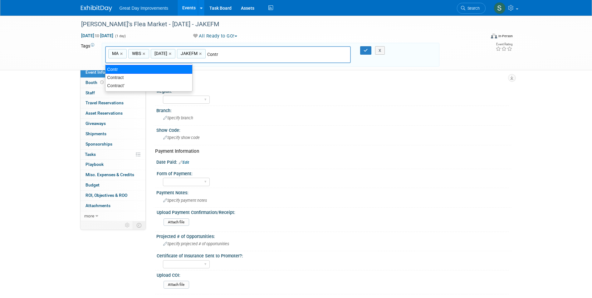
type input "Contract"
type input "MA, WBS, [DATE], JAKEFM, Contract"
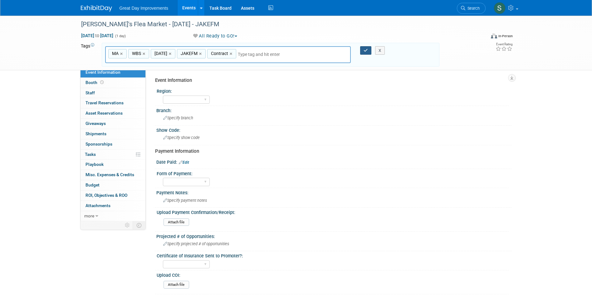
click at [364, 50] on icon "button" at bounding box center [365, 50] width 4 height 4
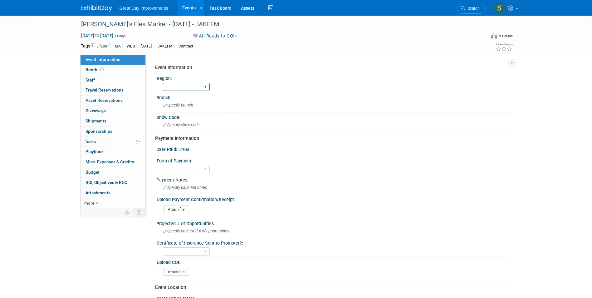
click at [187, 91] on select "GC MA MW MTW NE NEW OV PL PNW SA SE SC UMW FL" at bounding box center [186, 87] width 47 height 8
select select "MA"
click at [163, 83] on select "GC MA MW MTW NE NEW OV PL PNW SA SE SC UMW FL" at bounding box center [186, 87] width 47 height 8
click at [180, 108] on div "Specify branch" at bounding box center [334, 105] width 346 height 10
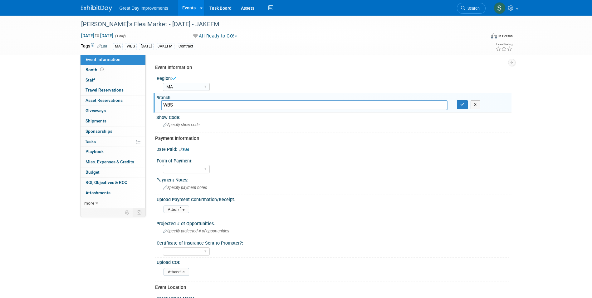
type input "WBS"
click at [468, 104] on div "X" at bounding box center [482, 104] width 50 height 9
click at [464, 104] on icon "button" at bounding box center [462, 104] width 4 height 4
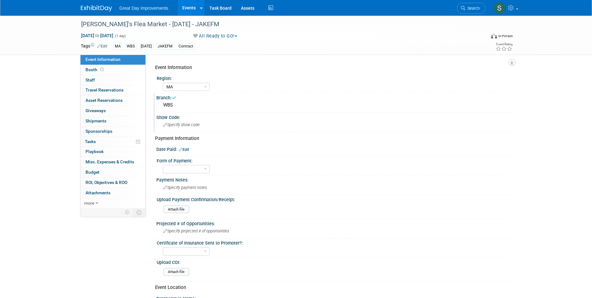
click at [245, 132] on div "Show Code: Specify show code" at bounding box center [332, 123] width 358 height 20
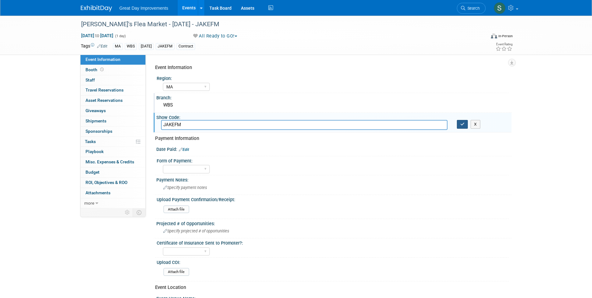
type input "JAKEFM"
click at [464, 120] on button "button" at bounding box center [462, 124] width 11 height 9
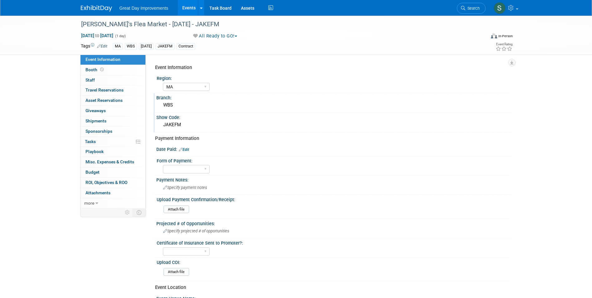
click at [186, 149] on link "Edit" at bounding box center [184, 149] width 10 height 4
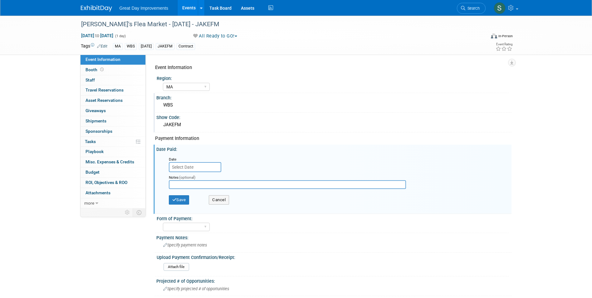
click at [186, 169] on input "text" at bounding box center [195, 167] width 52 height 10
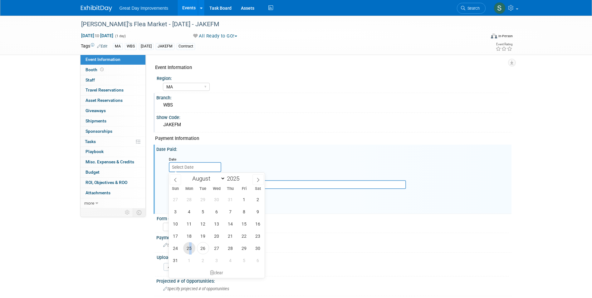
click at [190, 245] on span "25" at bounding box center [189, 248] width 12 height 12
type input "Aug 25, 2025"
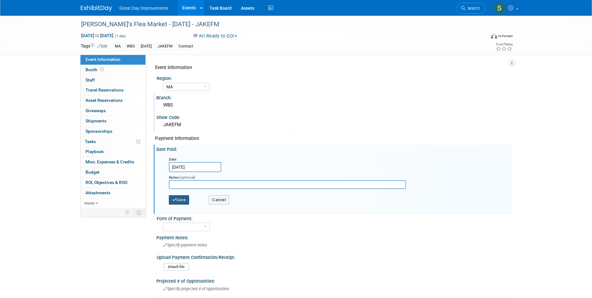
click at [177, 198] on button "Save" at bounding box center [179, 199] width 21 height 9
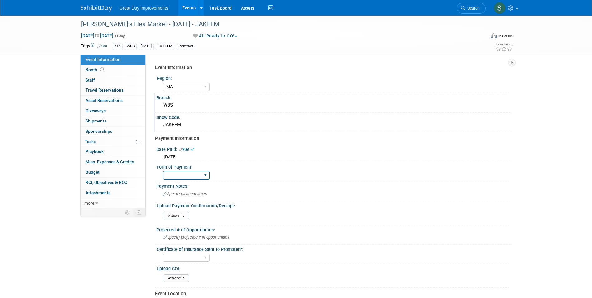
click at [181, 177] on select "Paid via CC Check Requested Pay at the Gate Other" at bounding box center [186, 175] width 47 height 8
select select "Other"
click at [163, 171] on select "Paid via CC Check Requested Pay at the Gate Other" at bounding box center [186, 175] width 47 height 8
click at [192, 191] on span "Specify payment notes" at bounding box center [185, 193] width 44 height 5
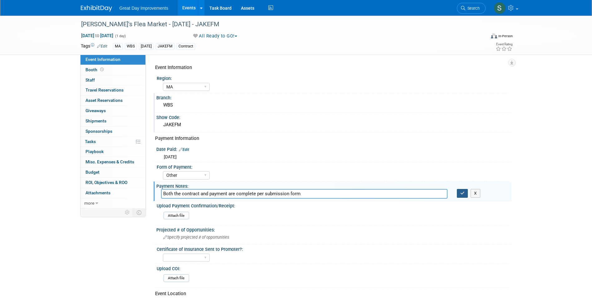
type input "Both the contract and payment are complete per submission form"
click at [460, 195] on button "button" at bounding box center [462, 193] width 11 height 9
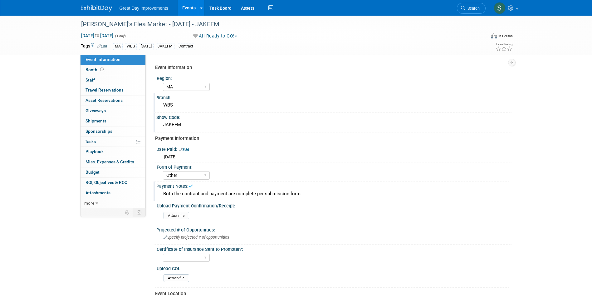
click at [94, 7] on img at bounding box center [96, 8] width 31 height 6
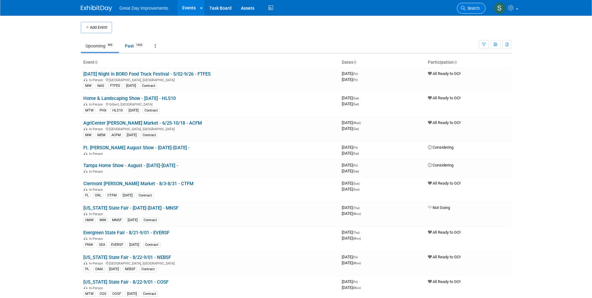
click at [461, 12] on link "Search" at bounding box center [471, 8] width 29 height 11
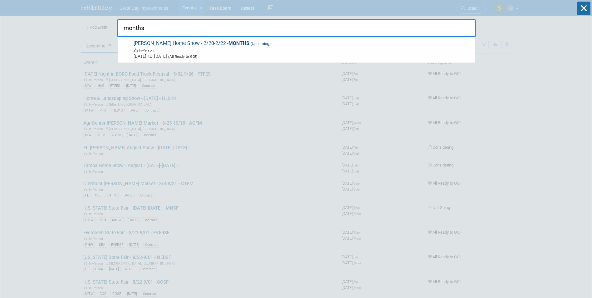
type input "months"
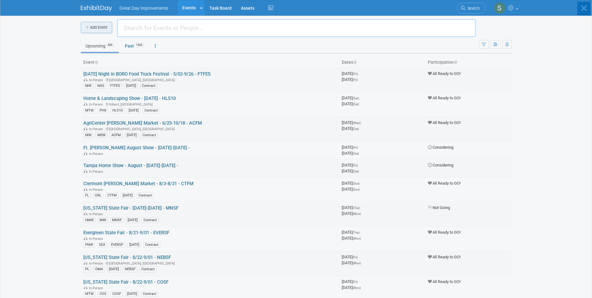
click at [104, 27] on body "Great Day Improvements Events Add Event Bulk Upload Events Shareable Event Boar…" at bounding box center [296, 149] width 592 height 298
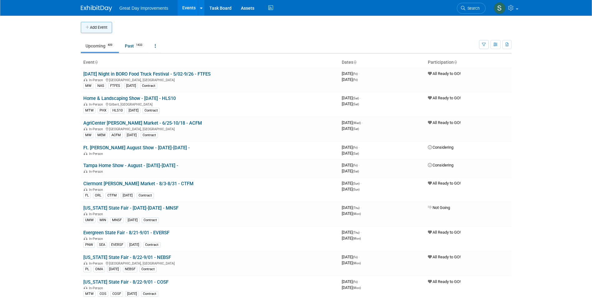
click at [103, 26] on button "Add Event" at bounding box center [96, 27] width 31 height 11
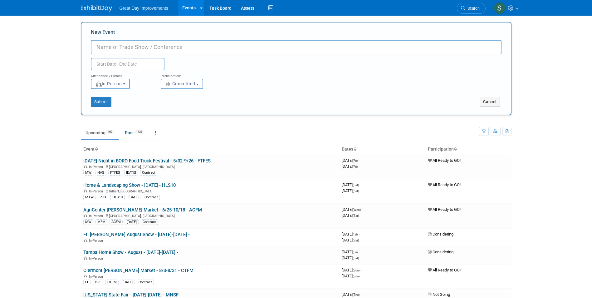
paste input "[PERSON_NAME] Home Show"
type input "[PERSON_NAME] Home Show - 5/1-5/3 - MONHOS"
click at [184, 82] on span "Committed" at bounding box center [180, 83] width 30 height 5
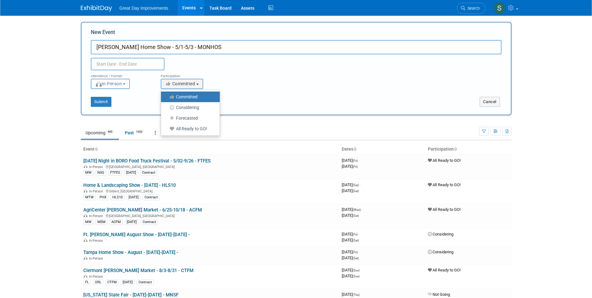
click at [203, 135] on ul "Committed Considering Forecasted All Ready to GO!" at bounding box center [190, 113] width 59 height 46
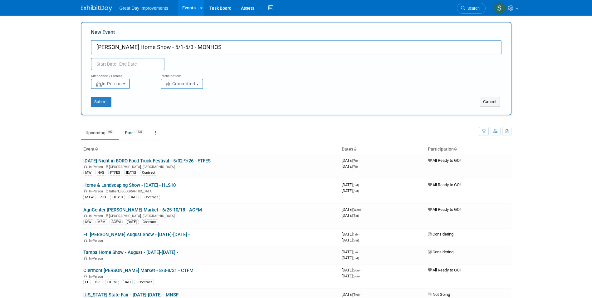
click at [185, 83] on span "Committed" at bounding box center [180, 83] width 30 height 5
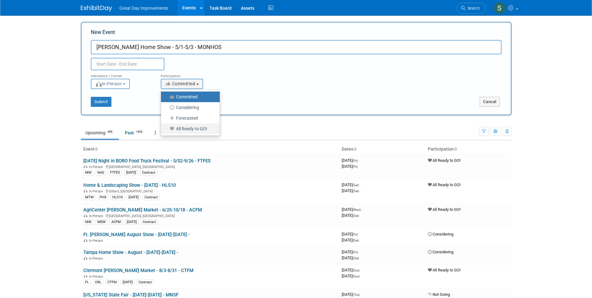
click at [188, 124] on link "All Ready to GO!" at bounding box center [190, 128] width 59 height 11
click at [189, 127] on label "All Ready to GO!" at bounding box center [188, 128] width 49 height 8
click at [167, 127] on input "All Ready to GO!" at bounding box center [164, 129] width 4 height 4
select select "102"
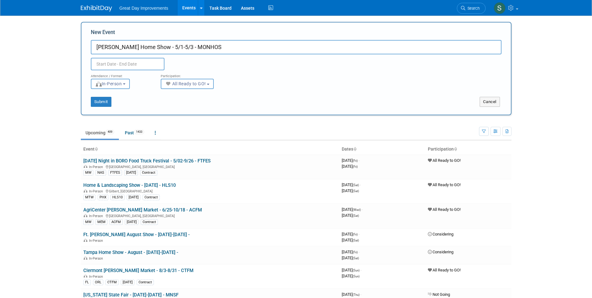
click at [134, 60] on input "text" at bounding box center [128, 64] width 74 height 12
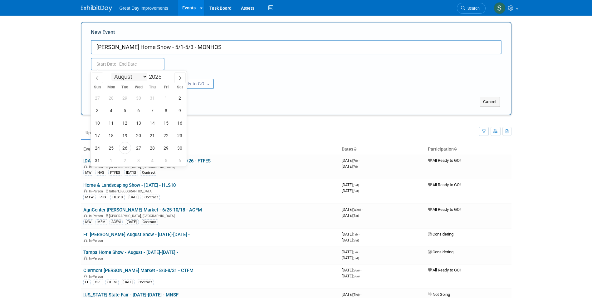
click at [130, 75] on select "January February March April May June July August September October November De…" at bounding box center [129, 77] width 36 height 8
select select "4"
click at [111, 73] on select "January February March April May June July August September October November De…" at bounding box center [129, 77] width 36 height 8
click at [165, 75] on span at bounding box center [164, 75] width 4 height 4
type input "2026"
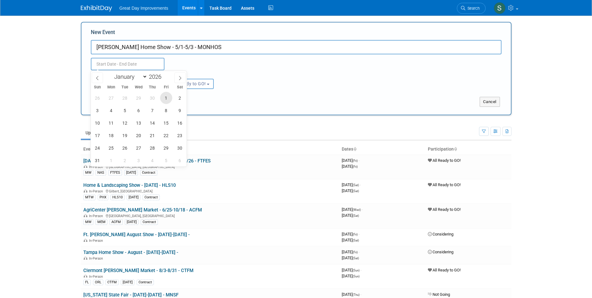
click at [168, 97] on span "1" at bounding box center [166, 98] width 12 height 12
click at [96, 111] on span "3" at bounding box center [97, 110] width 12 height 12
type input "May 1, 2026 to May 3, 2026"
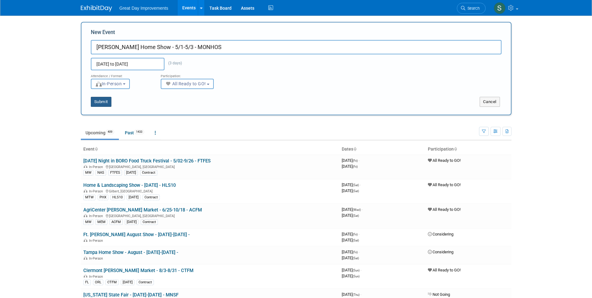
click at [106, 104] on button "Submit" at bounding box center [101, 102] width 21 height 10
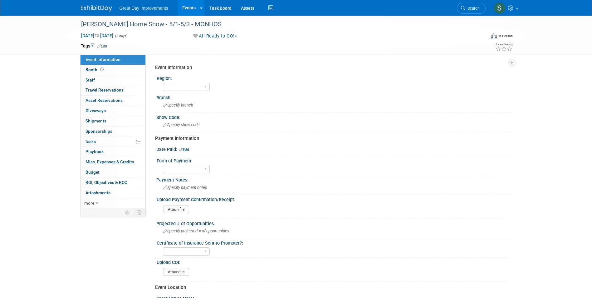
click at [104, 47] on link "Edit" at bounding box center [102, 46] width 10 height 4
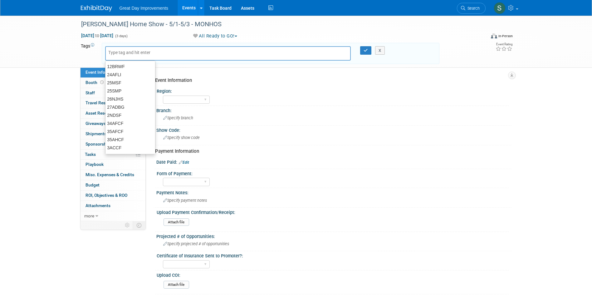
click at [128, 45] on div "X" at bounding box center [270, 53] width 337 height 21
click at [129, 51] on input "text" at bounding box center [133, 52] width 50 height 6
type input "SE"
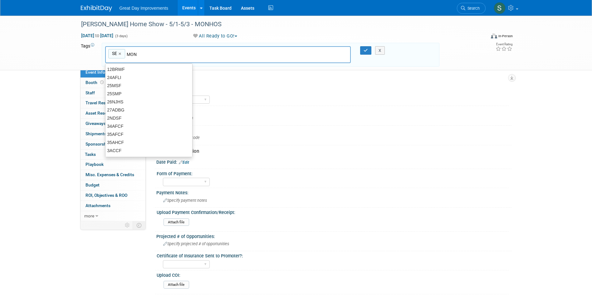
type input "MON"
type input "SE, MON"
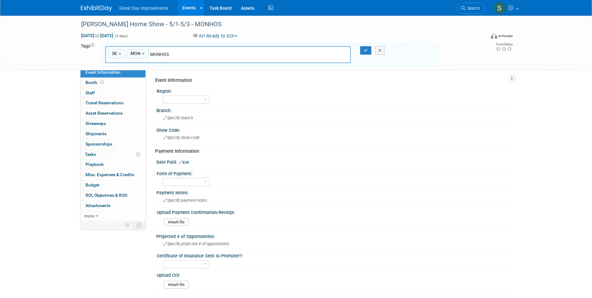
type input "MONHOS"
type input "SE, MON, MONHOS"
type input "[DATE]"
type input "SE, MON, MONHOS, MAY26"
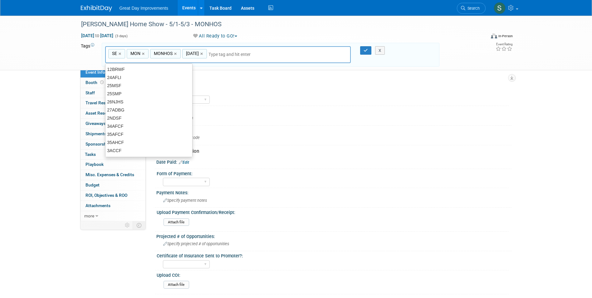
type input "V"
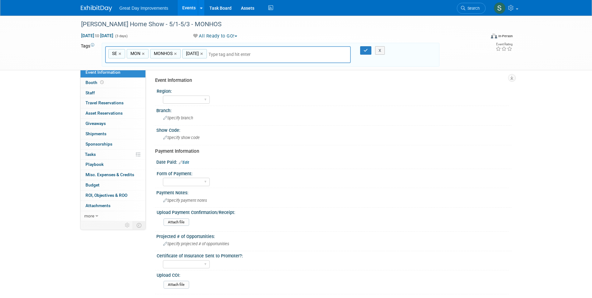
type input "Contr"
click at [222, 56] on input "text" at bounding box center [251, 54] width 87 height 6
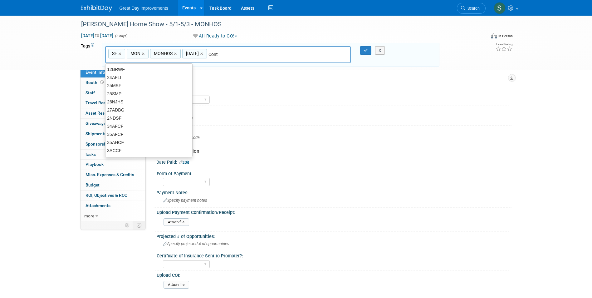
type input "Contr"
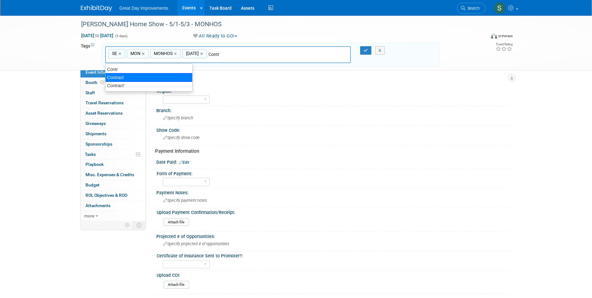
click at [146, 76] on div "Contract" at bounding box center [148, 77] width 87 height 9
type input "SE, MON, MONHOS, MAY26, Contract"
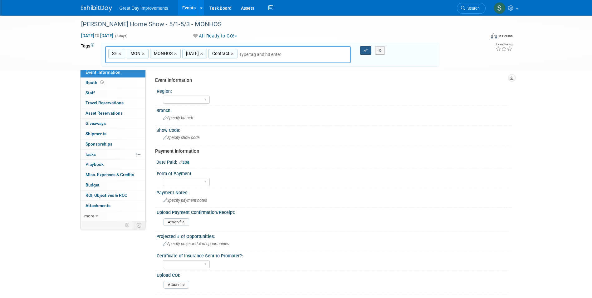
click at [365, 49] on icon "button" at bounding box center [365, 50] width 4 height 4
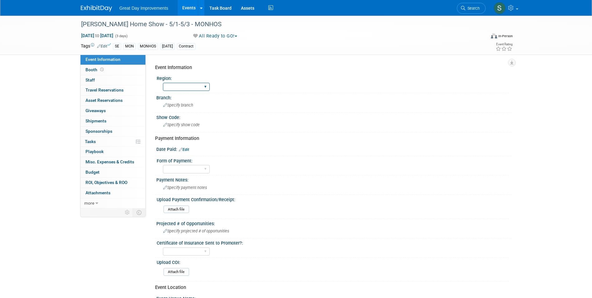
click at [196, 86] on select "GC MA MW MTW NE NEW OV PL PNW SA SE SC UMW FL" at bounding box center [186, 87] width 47 height 8
select select "SE"
click at [163, 83] on select "GC MA MW MTW NE NEW OV PL PNW SA SE SC UMW FL" at bounding box center [186, 87] width 47 height 8
click at [191, 97] on div "Branch:" at bounding box center [333, 97] width 355 height 8
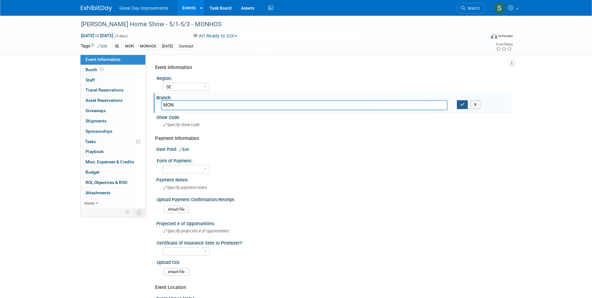
type input "MON"
click at [462, 104] on icon "button" at bounding box center [462, 104] width 4 height 4
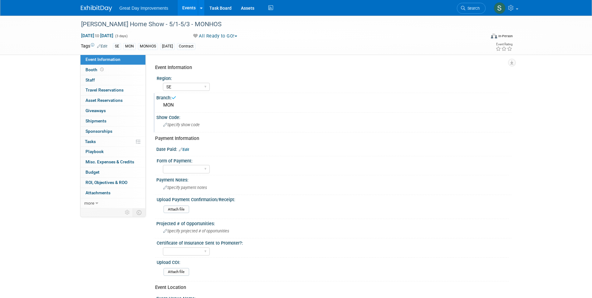
click at [227, 124] on div "Specify show code" at bounding box center [334, 125] width 346 height 10
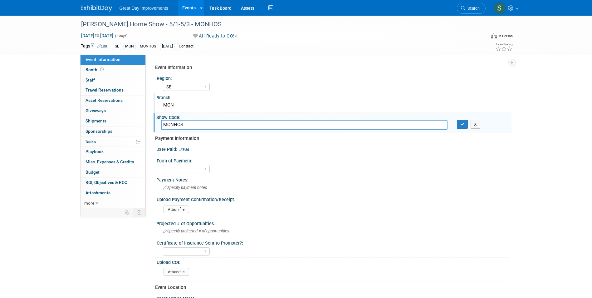
type input "MONHOS"
click at [459, 120] on button "button" at bounding box center [462, 124] width 11 height 9
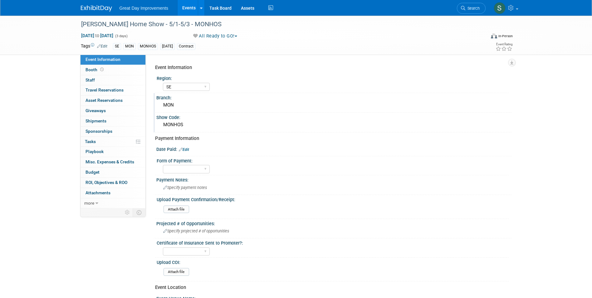
click at [187, 149] on link "Edit" at bounding box center [184, 149] width 10 height 4
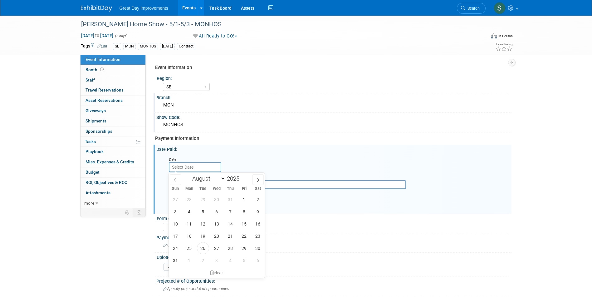
click at [186, 169] on input "text" at bounding box center [195, 167] width 52 height 10
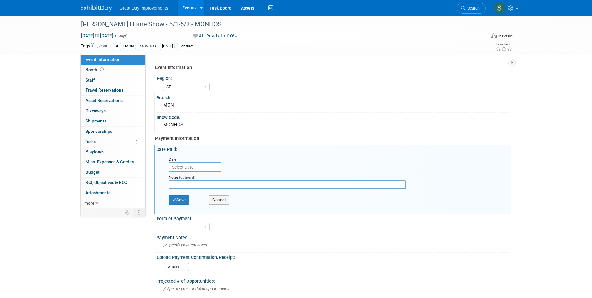
click at [168, 179] on div "Notes (optional)" at bounding box center [292, 182] width 257 height 20
click at [182, 157] on div "Date" at bounding box center [195, 159] width 53 height 6
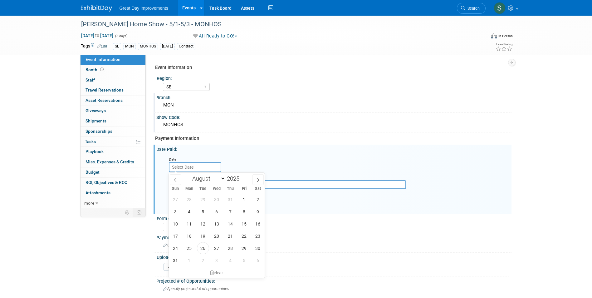
click at [183, 164] on input "text" at bounding box center [195, 167] width 52 height 10
click at [176, 175] on span at bounding box center [175, 179] width 11 height 11
select select "4"
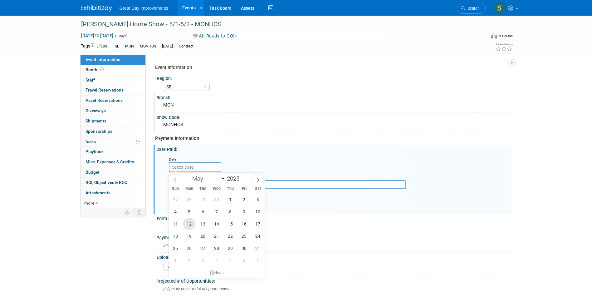
click at [193, 223] on span "12" at bounding box center [189, 223] width 12 height 12
type input "May 12, 2025"
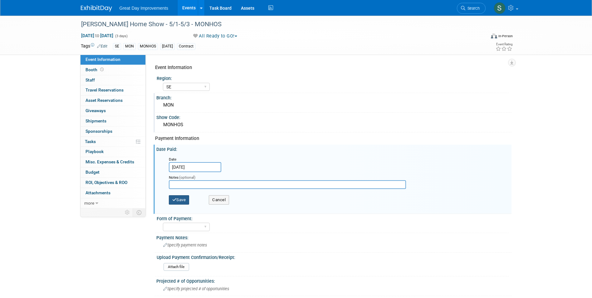
click at [185, 197] on button "Save" at bounding box center [179, 199] width 21 height 9
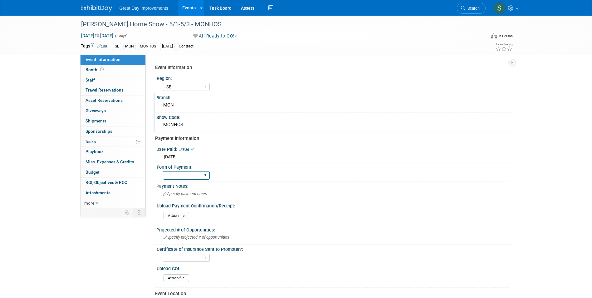
click at [191, 174] on select "Paid via CC Check Requested Pay at the Gate Other" at bounding box center [186, 175] width 47 height 8
select select "Paid via CC"
click at [163, 171] on select "Paid via CC Check Requested Pay at the Gate Other" at bounding box center [186, 175] width 47 height 8
click at [88, 10] on img at bounding box center [96, 8] width 31 height 6
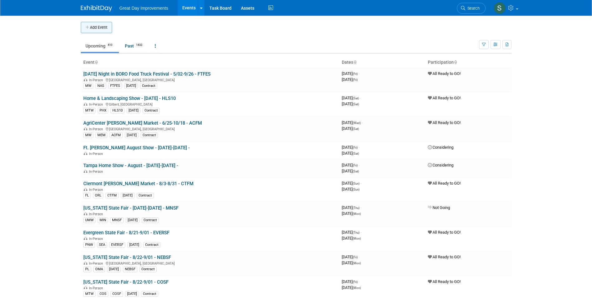
click at [102, 26] on button "Add Event" at bounding box center [96, 27] width 31 height 11
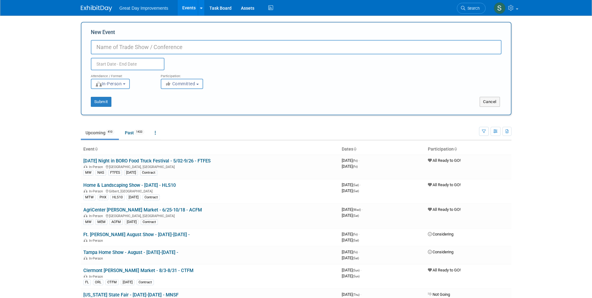
paste input "[PERSON_NAME] Home Show"
click at [180, 43] on input "[PERSON_NAME] Home Show -" at bounding box center [296, 47] width 410 height 14
type input "[PERSON_NAME] Home Show - 11/6-11/8 - MONTGS"
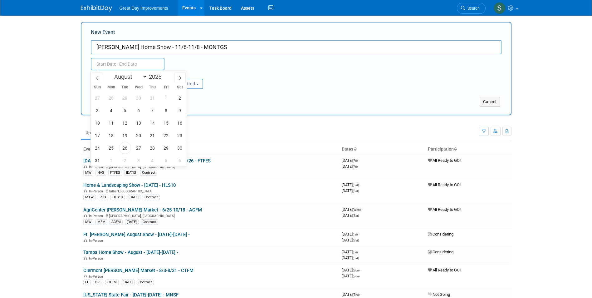
drag, startPoint x: 289, startPoint y: 93, endPoint x: 212, endPoint y: 90, distance: 77.4
click at [285, 93] on div "Submit Cancel" at bounding box center [296, 98] width 420 height 18
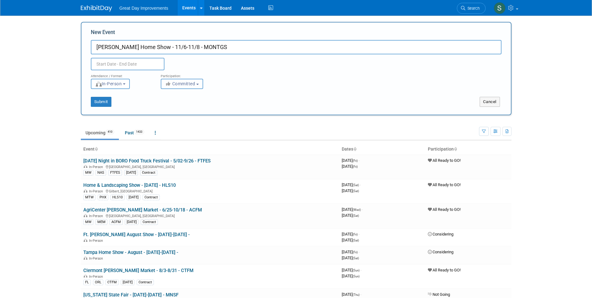
click at [192, 84] on span "Committed" at bounding box center [180, 83] width 30 height 5
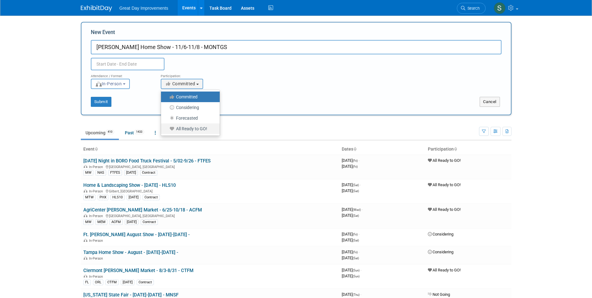
click at [196, 126] on label "All Ready to GO!" at bounding box center [188, 128] width 49 height 8
click at [167, 127] on input "All Ready to GO!" at bounding box center [164, 129] width 4 height 4
select select "102"
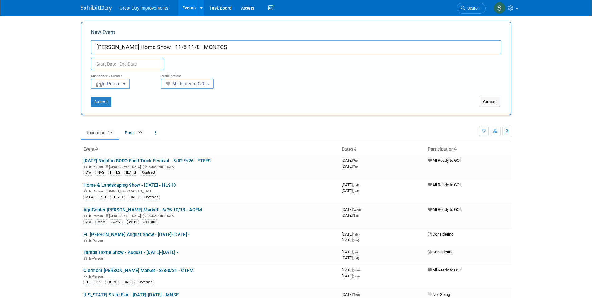
click at [142, 69] on input "text" at bounding box center [128, 64] width 74 height 12
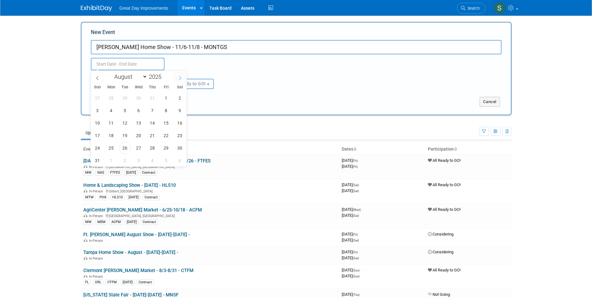
click at [179, 79] on icon at bounding box center [180, 78] width 4 height 4
click at [179, 80] on span at bounding box center [179, 77] width 11 height 11
select select "9"
click at [163, 77] on span at bounding box center [164, 79] width 4 height 4
click at [163, 74] on span at bounding box center [164, 75] width 4 height 4
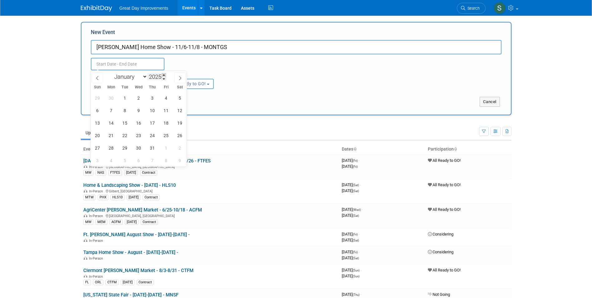
click at [163, 74] on span at bounding box center [164, 75] width 4 height 4
type input "2026"
click at [182, 79] on icon at bounding box center [180, 78] width 4 height 4
select select "10"
click at [167, 99] on span "6" at bounding box center [166, 98] width 12 height 12
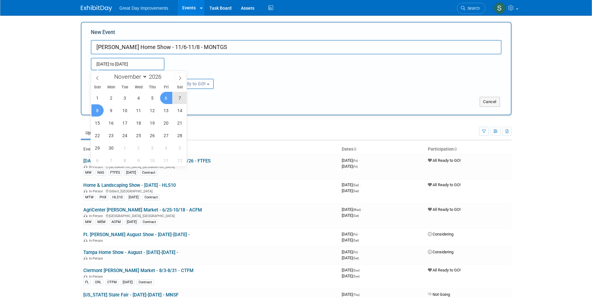
click at [97, 112] on span "8" at bounding box center [97, 110] width 12 height 12
type input "Nov 6, 2026 to Nov 8, 2026"
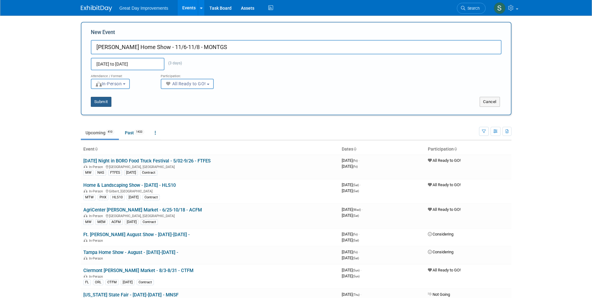
click at [106, 100] on button "Submit" at bounding box center [101, 102] width 21 height 10
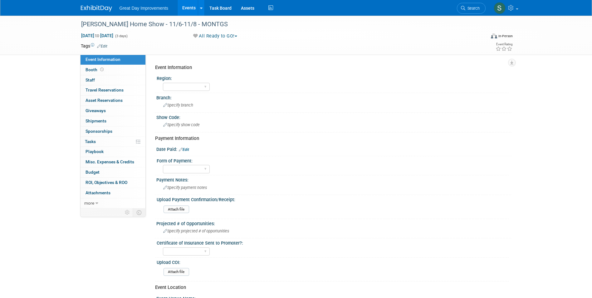
click at [105, 44] on link "Edit" at bounding box center [102, 46] width 10 height 4
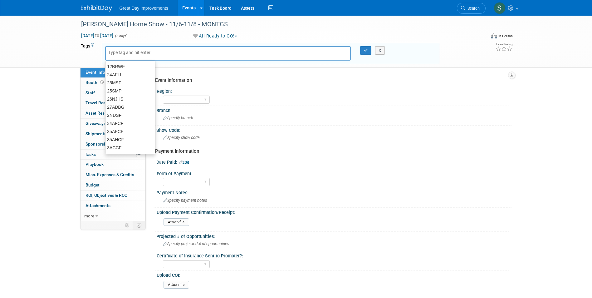
click at [127, 51] on input "text" at bounding box center [133, 52] width 50 height 6
type input "SE"
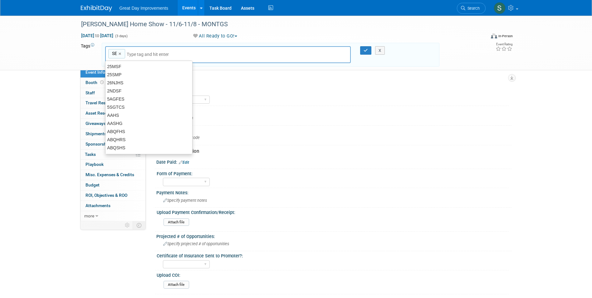
type input "SE"
type input "MON"
type input "SE, MON"
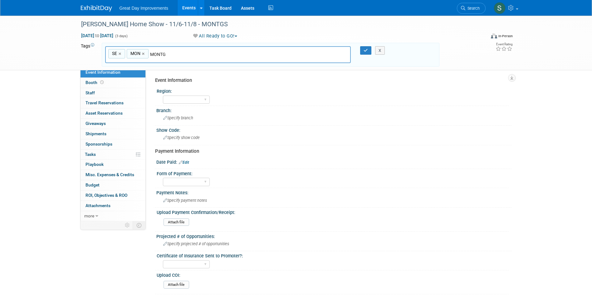
type input "MONTGS"
type input "SE, MON, MONTGS"
type input "[DATE]"
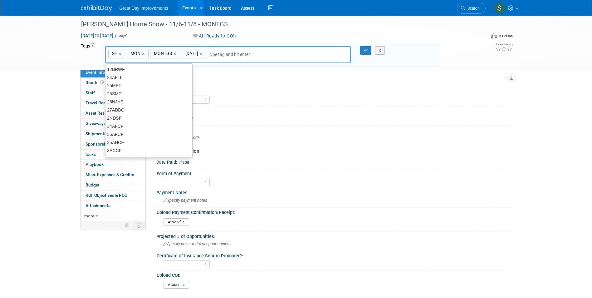
click at [202, 53] on link "×" at bounding box center [202, 53] width 4 height 7
type input "SE, MON, MONTGS"
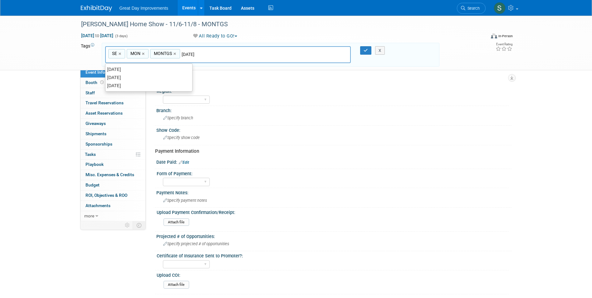
type input "[DATE]"
type input "SE, MON, MONTGS, [DATE]"
type input "Contract"
type input "SE, MON, MONTGS, [DATE], Contract"
click at [363, 45] on div "SE, MON, MONTGS, [DATE], Contract SE × MON × MONTGS × [DATE] × Contract × X" at bounding box center [270, 55] width 337 height 24
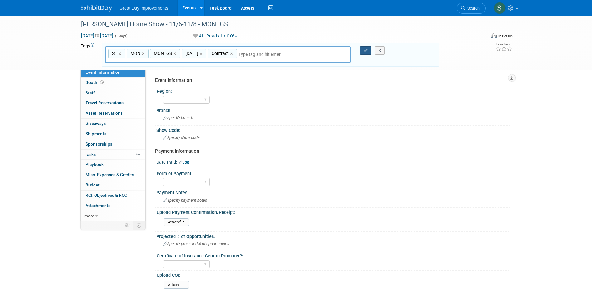
click at [366, 49] on icon "button" at bounding box center [365, 50] width 4 height 4
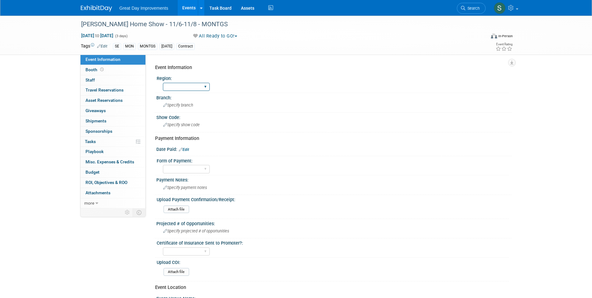
click at [181, 89] on select "GC MA MW MTW NE NEW OV PL PNW SA SE SC UMW FL" at bounding box center [186, 87] width 47 height 8
select select "SE"
click at [163, 83] on select "GC MA MW MTW NE NEW OV PL PNW SA SE SC UMW FL" at bounding box center [186, 87] width 47 height 8
click at [185, 104] on span "Specify branch" at bounding box center [178, 105] width 30 height 5
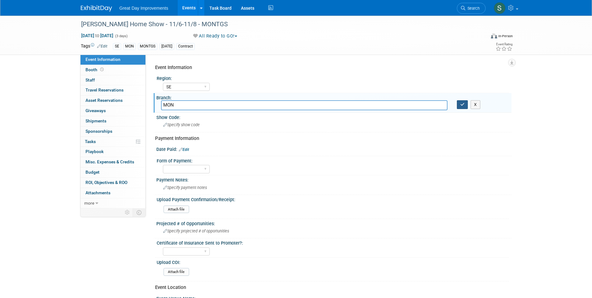
type input "MON"
click at [461, 108] on button "button" at bounding box center [462, 104] width 11 height 9
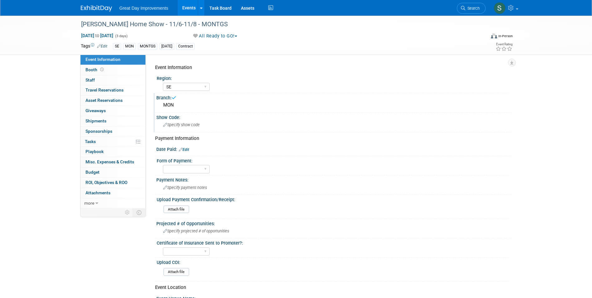
drag, startPoint x: 239, startPoint y: 129, endPoint x: 239, endPoint y: 126, distance: 3.1
click at [239, 126] on div "Show Code: Specify show code" at bounding box center [332, 123] width 358 height 20
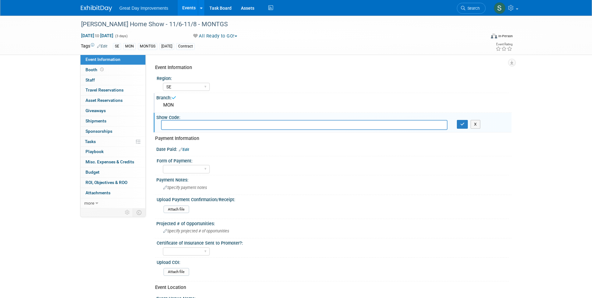
click at [236, 127] on input "text" at bounding box center [304, 125] width 286 height 10
type input "MONTGS"
click at [464, 124] on icon "button" at bounding box center [462, 124] width 4 height 4
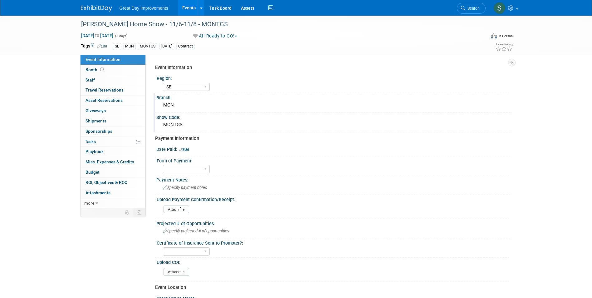
click at [188, 149] on link "Edit" at bounding box center [184, 149] width 10 height 4
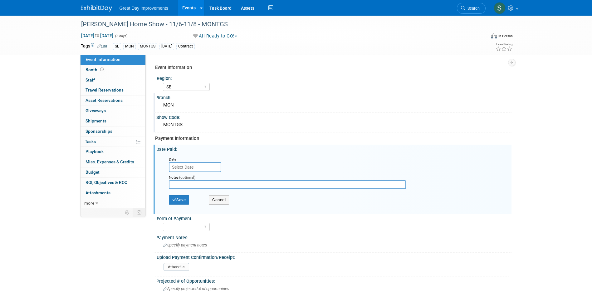
click at [199, 166] on input "text" at bounding box center [195, 167] width 52 height 10
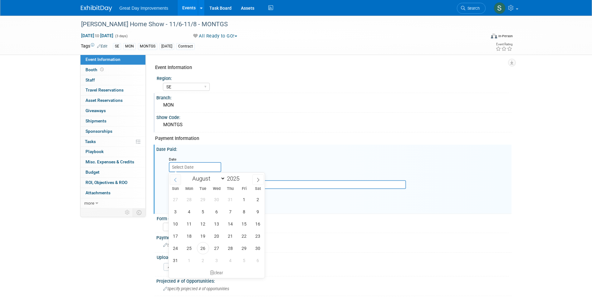
click at [177, 180] on icon at bounding box center [175, 179] width 4 height 4
select select "6"
click at [227, 209] on span "10" at bounding box center [230, 211] width 12 height 12
type input "Jul 10, 2025"
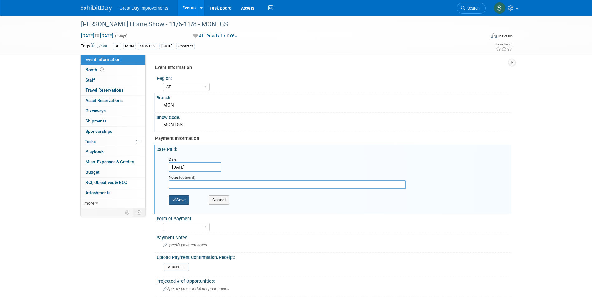
click at [179, 199] on button "Save" at bounding box center [179, 199] width 21 height 9
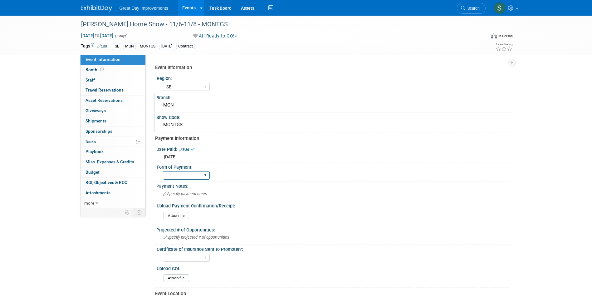
click at [183, 175] on select "Paid via CC Check Requested Pay at the Gate Other" at bounding box center [186, 175] width 47 height 8
select select "Paid via CC"
click at [163, 171] on select "Paid via CC Check Requested Pay at the Gate Other" at bounding box center [186, 175] width 47 height 8
click at [92, 8] on img at bounding box center [96, 8] width 31 height 6
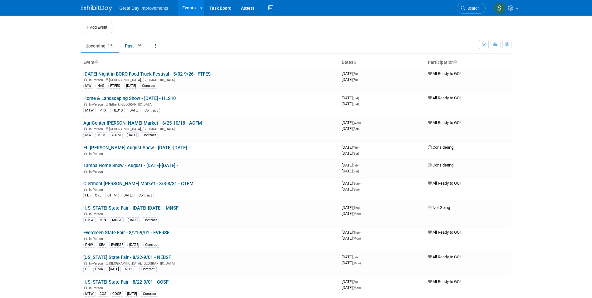
click at [471, 1] on li "Search" at bounding box center [471, 7] width 29 height 15
click at [470, 4] on link "Search" at bounding box center [471, 8] width 29 height 11
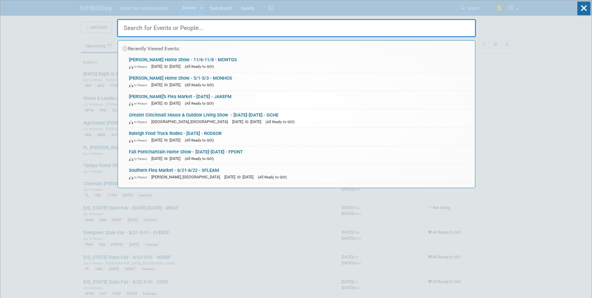
paste input "Knoxville Home Show -Fall"
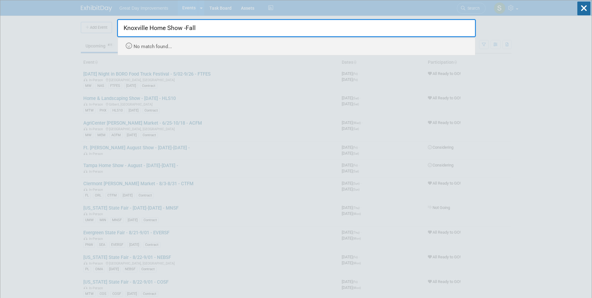
drag, startPoint x: 212, startPoint y: 31, endPoint x: 278, endPoint y: 32, distance: 65.8
click at [278, 32] on input "Knoxville Home Show -Fall" at bounding box center [296, 28] width 359 height 18
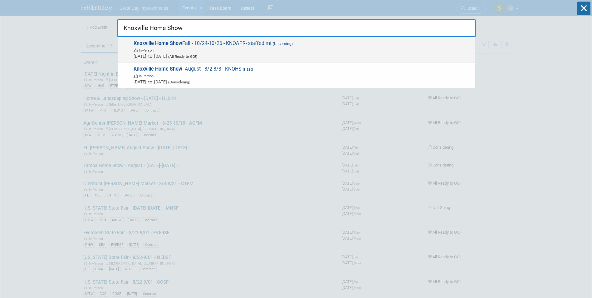
type input "Knoxville Home Show"
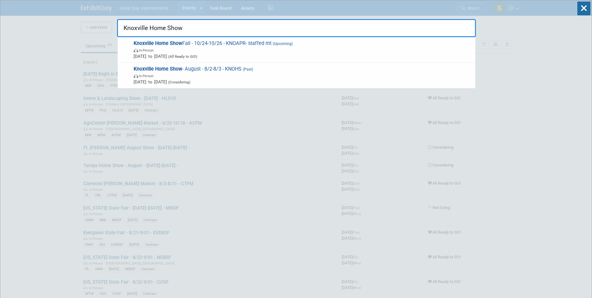
click at [284, 49] on span "In-Person" at bounding box center [302, 50] width 338 height 6
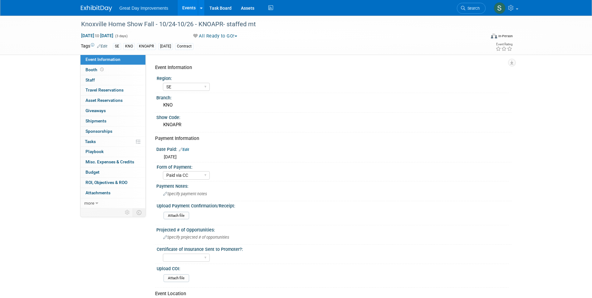
select select "SE"
select select "Paid via CC"
click at [209, 22] on div "Knoxville Home Show Fall - 10/24-10/26 - KNOAPR- staffed mt" at bounding box center [277, 24] width 397 height 11
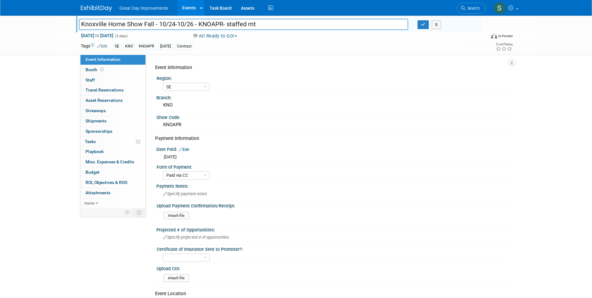
drag, startPoint x: 262, startPoint y: 26, endPoint x: 233, endPoint y: 28, distance: 29.7
click at [226, 26] on input "Knoxville Home Show Fall - 10/24-10/26 - KNOAPR- staffed mt" at bounding box center [243, 24] width 329 height 11
type input "Knoxville Home Show Fall - 10/24-10/26 - KNOHSF"
drag, startPoint x: 420, startPoint y: 25, endPoint x: 400, endPoint y: 24, distance: 20.0
click at [420, 25] on button "button" at bounding box center [422, 24] width 11 height 9
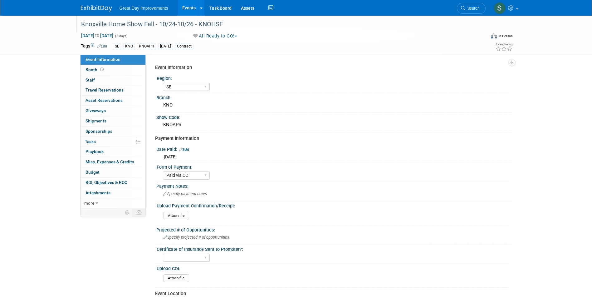
click at [470, 7] on span "Search" at bounding box center [472, 8] width 14 height 5
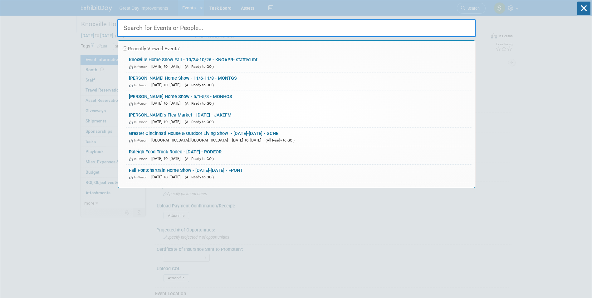
paste input "[GEOGRAPHIC_DATA], [US_STATE] Spring Home Expo"
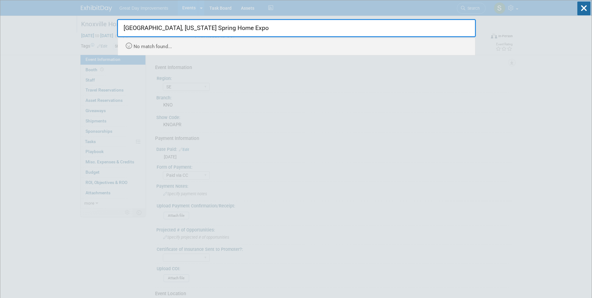
drag, startPoint x: 158, startPoint y: 27, endPoint x: 122, endPoint y: 32, distance: 35.8
click at [122, 32] on input "[GEOGRAPHIC_DATA], [US_STATE] Spring Home Expo" at bounding box center [296, 28] width 359 height 18
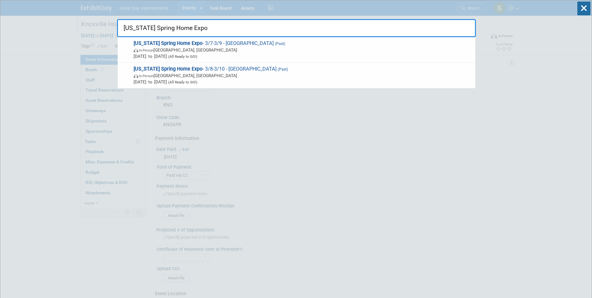
type input "[US_STATE] Spring Home Expo"
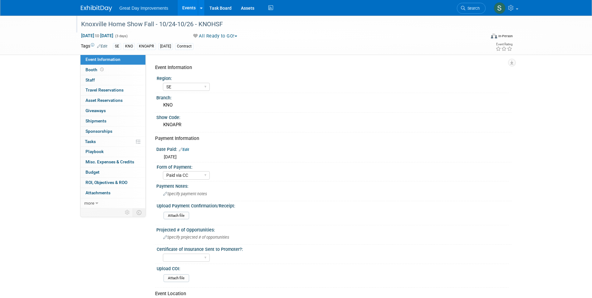
click at [86, 3] on link at bounding box center [100, 5] width 39 height 5
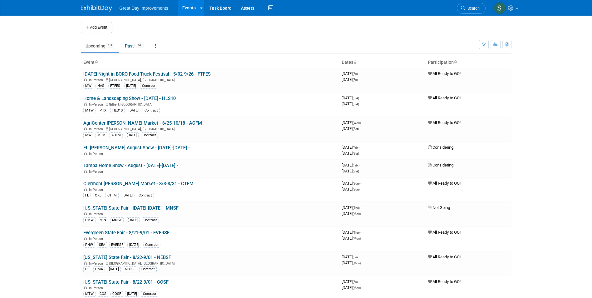
click at [83, 31] on button "Add Event" at bounding box center [96, 27] width 31 height 11
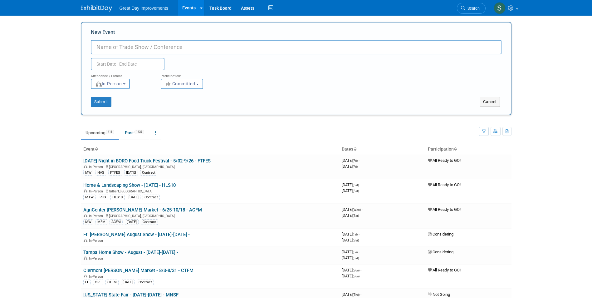
paste input "Des Moines, Iowa Spring Home Expo"
type input "[GEOGRAPHIC_DATA], [US_STATE] Spring Home Expo - 10/10-10/12 - DMISHE"
click at [179, 85] on span "Committed" at bounding box center [180, 83] width 30 height 5
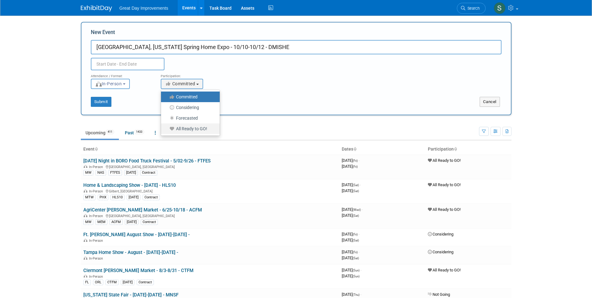
click at [187, 127] on label "All Ready to GO!" at bounding box center [188, 128] width 49 height 8
click at [167, 127] on input "All Ready to GO!" at bounding box center [164, 129] width 4 height 4
select select "102"
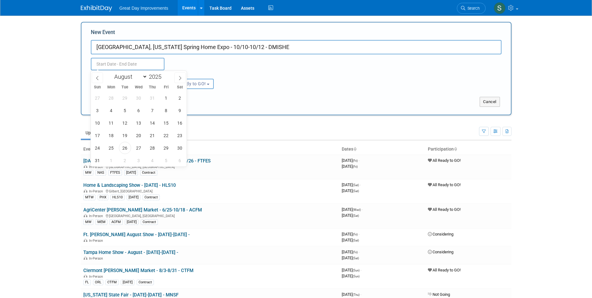
click at [134, 68] on input "text" at bounding box center [128, 64] width 74 height 12
click at [177, 77] on span at bounding box center [179, 77] width 11 height 11
select select "9"
click at [166, 112] on span "10" at bounding box center [166, 110] width 12 height 12
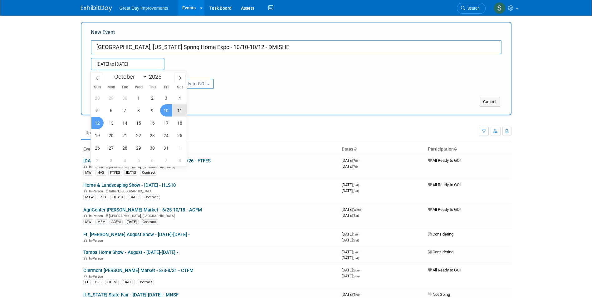
click at [95, 122] on span "12" at bounding box center [97, 123] width 12 height 12
type input "Oct 10, 2025 to Oct 12, 2025"
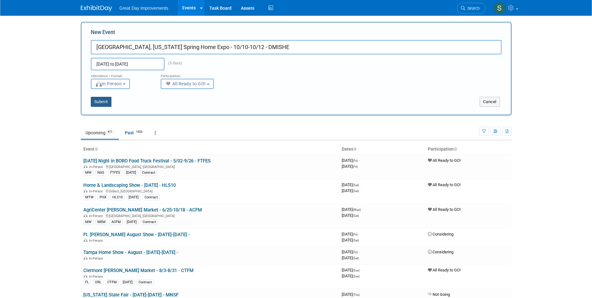
click at [96, 99] on button "Submit" at bounding box center [101, 102] width 21 height 10
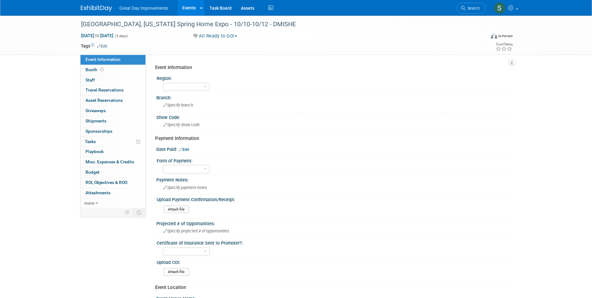
click at [101, 46] on link "Edit" at bounding box center [102, 46] width 10 height 4
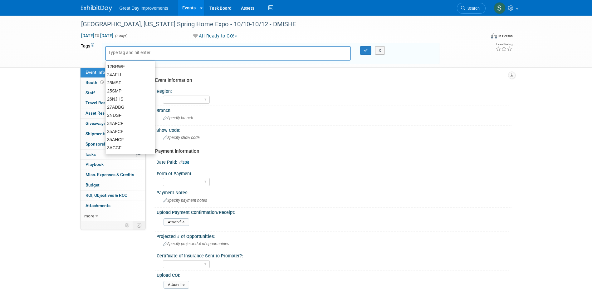
click at [122, 53] on input "text" at bounding box center [133, 52] width 50 height 6
type input "PL"
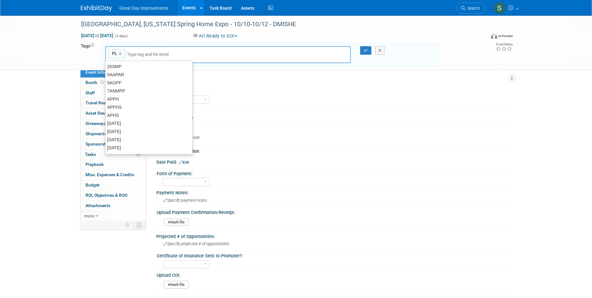
type input "PL"
type input "DES"
type input "PL, DES"
type input "[DATE]"
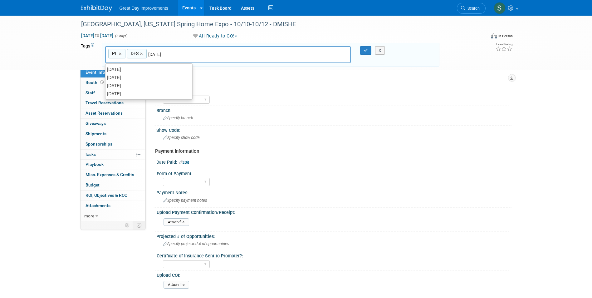
type input "PL, DES, OCT25"
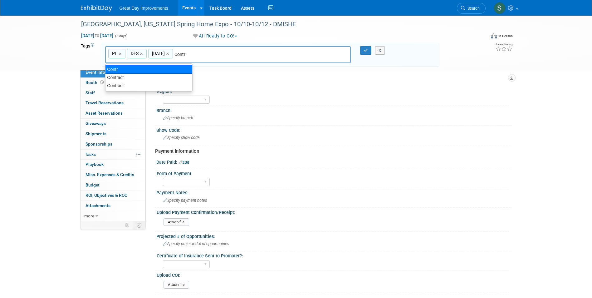
type input "Contract"
type input "PL, DES, OCT25, Contract"
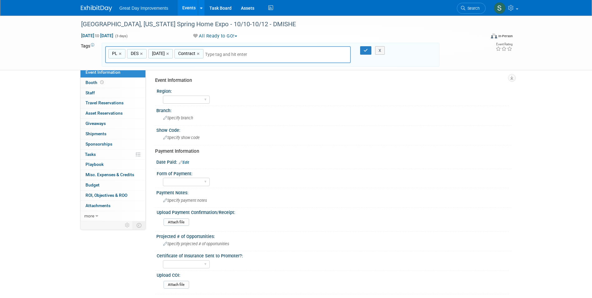
type input "O"
type input "DMISHE"
type input "PL, DES, OCT25, Contract, DMISHE"
click at [363, 49] on button "button" at bounding box center [365, 50] width 11 height 9
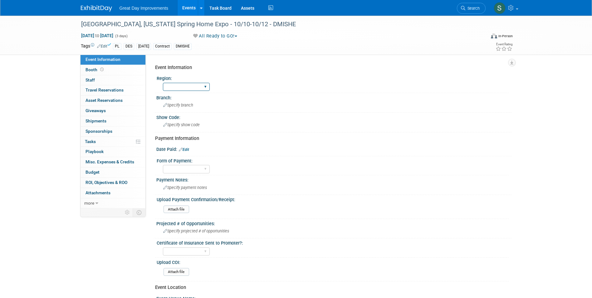
click at [181, 85] on select "GC MA MW MTW NE NEW OV PL PNW SA SE SC UMW FL" at bounding box center [186, 87] width 47 height 8
select select "PL"
click at [163, 83] on select "GC MA MW MTW NE NEW OV PL PNW SA SE SC UMW FL" at bounding box center [186, 87] width 47 height 8
click at [178, 107] on div "Specify branch" at bounding box center [334, 105] width 346 height 10
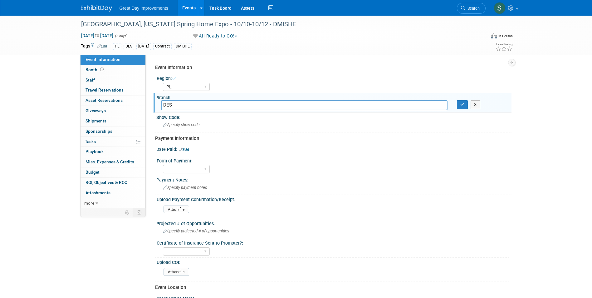
type input "DES"
click at [462, 99] on div "Branch:" at bounding box center [333, 97] width 355 height 8
click at [466, 108] on button "button" at bounding box center [462, 104] width 11 height 9
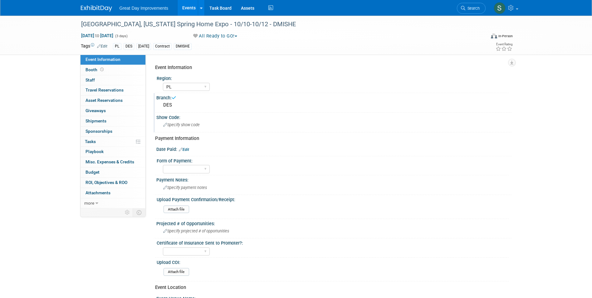
click at [194, 126] on span "Specify show code" at bounding box center [181, 124] width 36 height 5
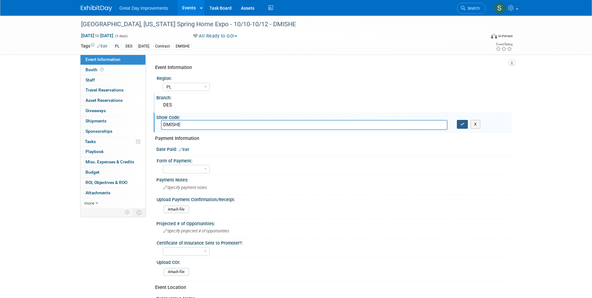
type input "DMISHE"
click at [466, 123] on button "button" at bounding box center [462, 124] width 11 height 9
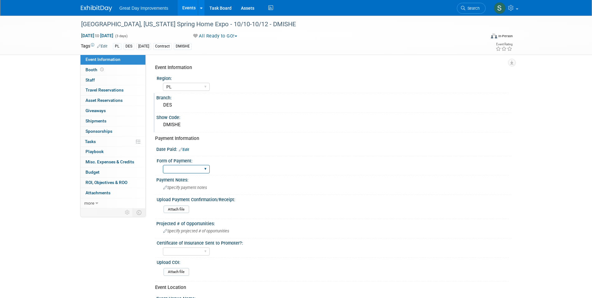
click at [192, 168] on select "Paid via CC Check Requested Pay at the Gate Other" at bounding box center [186, 169] width 47 height 8
select select "Paid via CC"
click at [163, 165] on select "Paid via CC Check Requested Pay at the Gate Other" at bounding box center [186, 169] width 47 height 8
click at [188, 148] on link "Edit" at bounding box center [184, 149] width 10 height 4
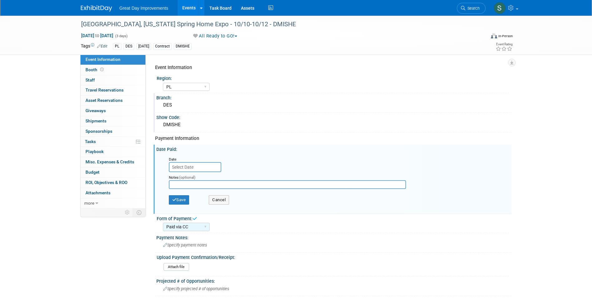
click at [201, 165] on input "text" at bounding box center [195, 167] width 52 height 10
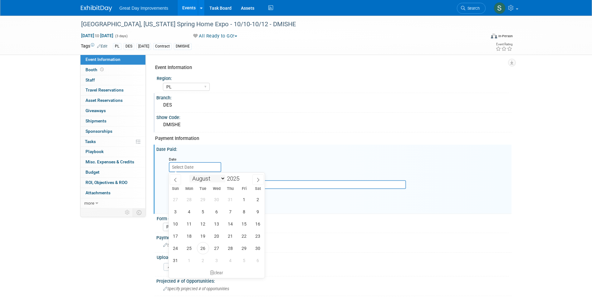
click at [210, 178] on select "January February March April May June July August September October November De…" at bounding box center [207, 178] width 36 height 8
select select "9"
click at [189, 174] on select "January February March April May June July August September October November De…" at bounding box center [207, 178] width 36 height 8
click at [242, 180] on span at bounding box center [242, 180] width 4 height 4
type input "2024"
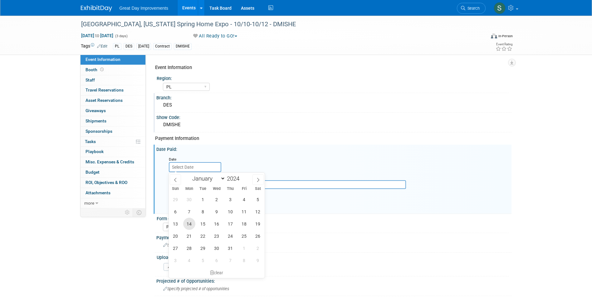
click at [191, 223] on span "14" at bounding box center [189, 223] width 12 height 12
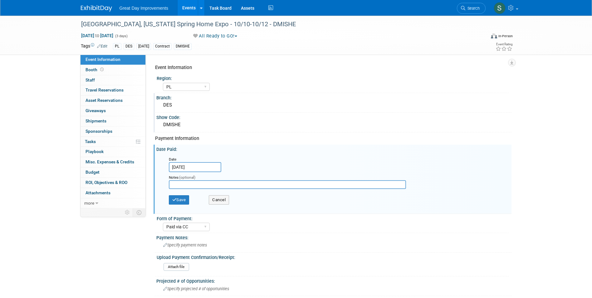
click at [0, 0] on span "29" at bounding box center [0, 0] width 0 height 0
type input "Sep 29, 2024"
click at [198, 165] on input "Sep 29, 2024" at bounding box center [195, 167] width 52 height 10
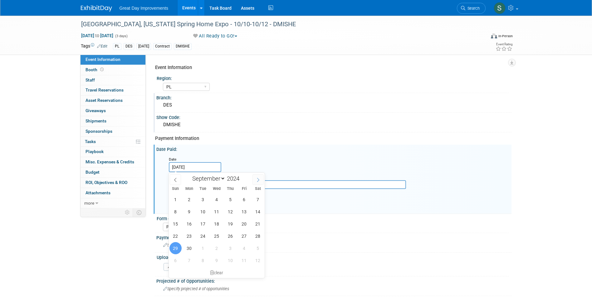
click at [257, 178] on icon at bounding box center [258, 179] width 4 height 4
select select "9"
click at [192, 224] on span "14" at bounding box center [189, 223] width 12 height 12
type input "Oct 14, 2024"
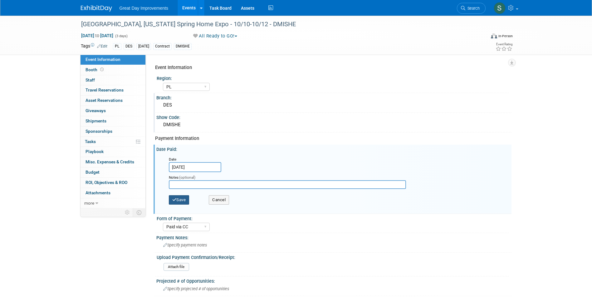
click at [177, 204] on button "Save" at bounding box center [179, 199] width 21 height 9
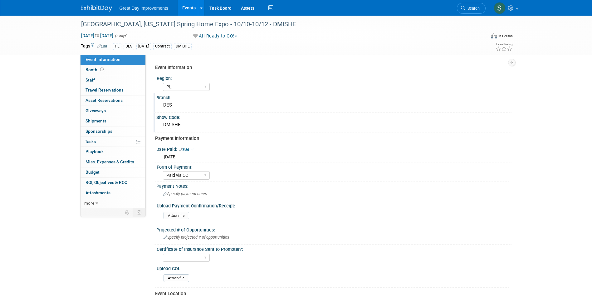
click at [92, 5] on img at bounding box center [96, 8] width 31 height 6
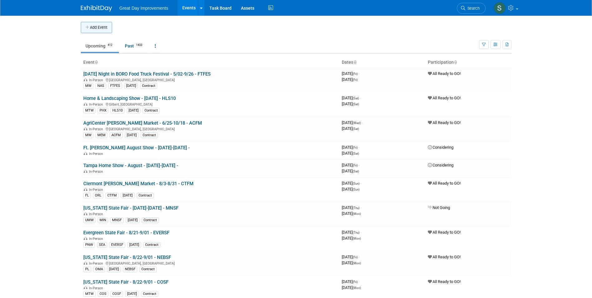
click at [100, 30] on button "Add Event" at bounding box center [96, 27] width 31 height 11
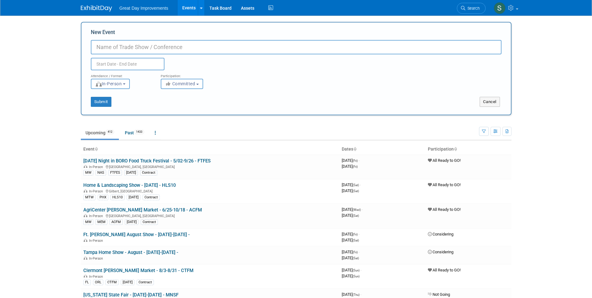
paste input "Wood County Home Show"
click at [190, 48] on input "Wood County Home Show" at bounding box center [296, 47] width 410 height 14
type input "Wood County Home Show - 10/23-10/25 - WOCHS"
click at [166, 84] on icon "button" at bounding box center [168, 83] width 7 height 4
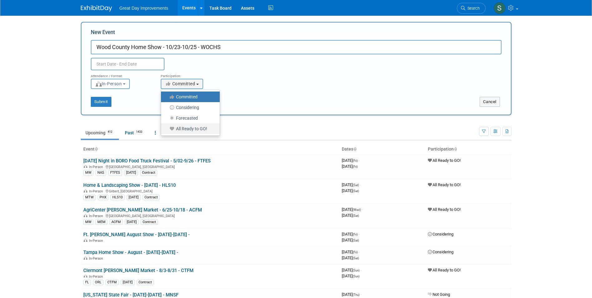
click at [190, 128] on label "All Ready to GO!" at bounding box center [188, 128] width 49 height 8
click at [167, 128] on input "All Ready to GO!" at bounding box center [164, 129] width 4 height 4
select select "102"
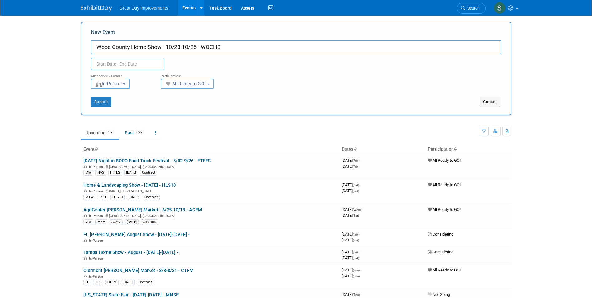
click at [124, 65] on input "text" at bounding box center [128, 64] width 74 height 12
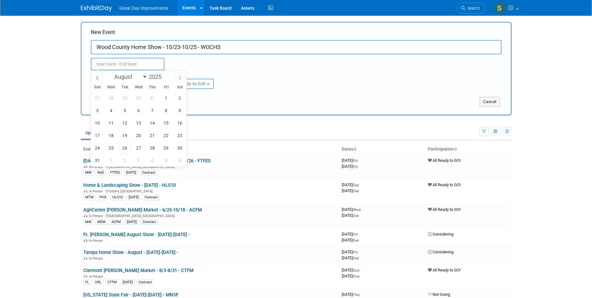
click at [182, 76] on icon at bounding box center [180, 78] width 4 height 4
click at [182, 77] on icon at bounding box center [180, 78] width 4 height 4
select select "9"
click at [154, 134] on span "23" at bounding box center [152, 135] width 12 height 12
click at [178, 138] on span "25" at bounding box center [180, 135] width 12 height 12
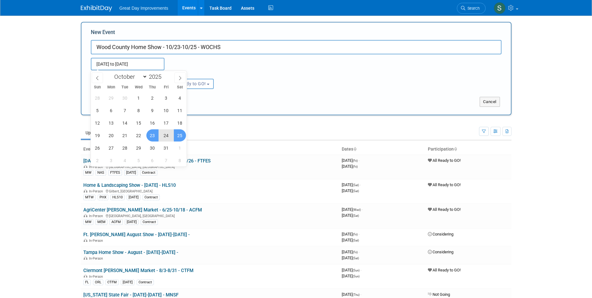
type input "Oct 23, 2025 to Oct 25, 2025"
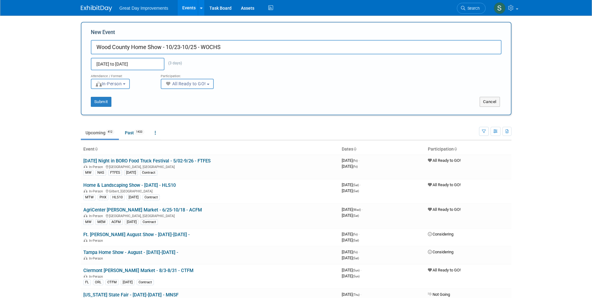
click at [200, 83] on span "All Ready to GO!" at bounding box center [185, 83] width 41 height 5
click at [144, 104] on div "Submit" at bounding box center [170, 102] width 179 height 10
click at [110, 103] on div "Submit" at bounding box center [170, 102] width 179 height 10
click at [107, 103] on button "Submit" at bounding box center [101, 102] width 21 height 10
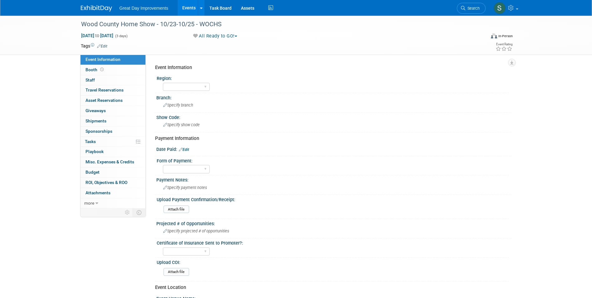
click at [106, 46] on link "Edit" at bounding box center [102, 46] width 10 height 4
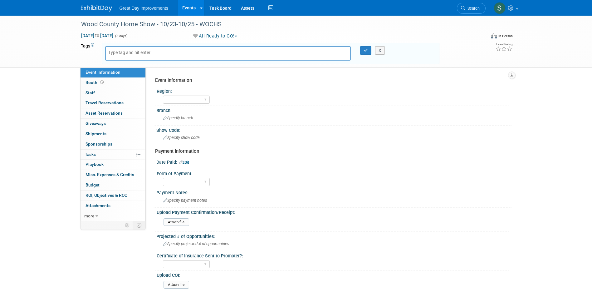
click at [122, 56] on div at bounding box center [228, 53] width 246 height 14
click at [121, 51] on input "text" at bounding box center [133, 52] width 50 height 6
click at [123, 51] on input "text" at bounding box center [133, 52] width 50 height 6
type input "OV"
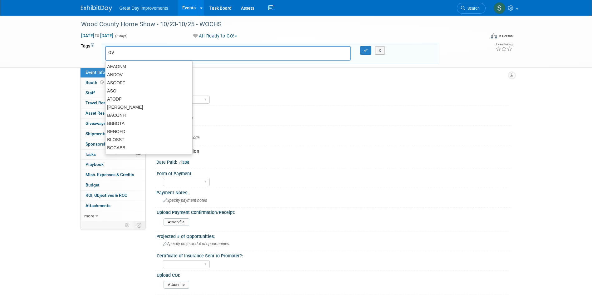
type input "OV"
type input "TOL"
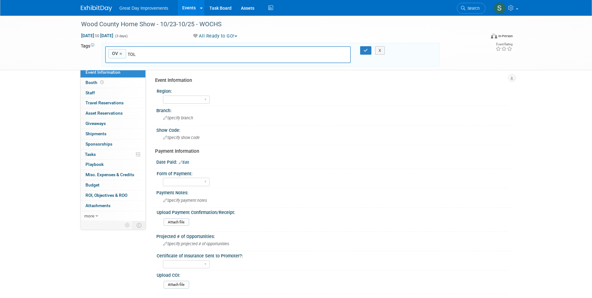
type input "OV, TOL"
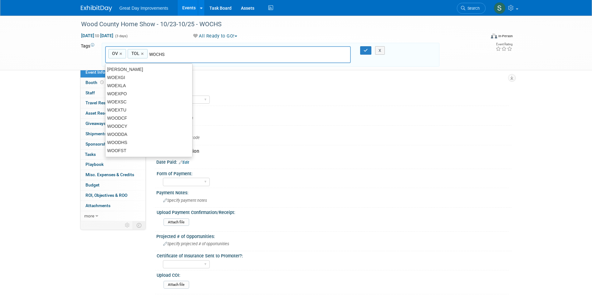
type input "WOCHS"
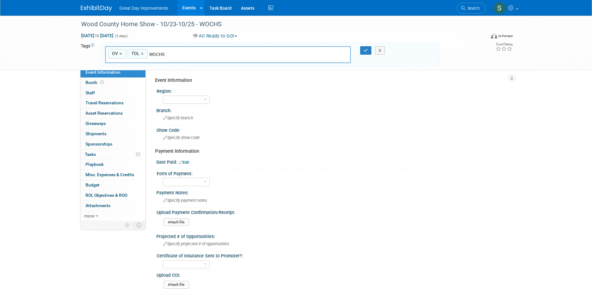
type input "OV, [GEOGRAPHIC_DATA], WOCHS"
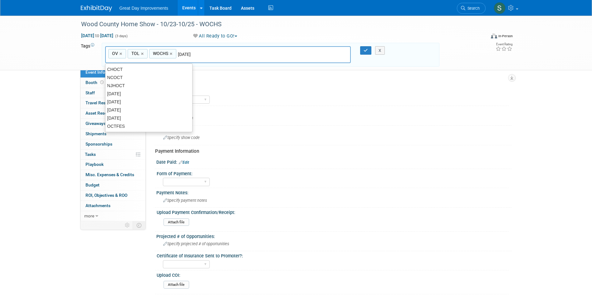
type input "[DATE]"
type input "OV, TOL, WOCHS, [DATE]"
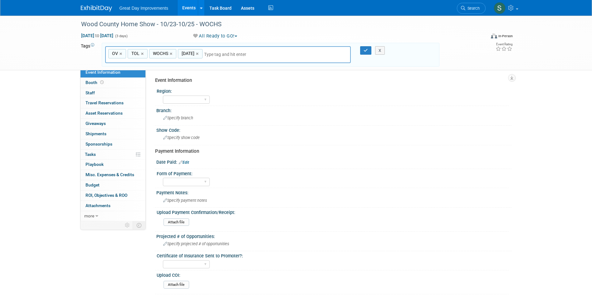
click at [236, 56] on input "text" at bounding box center [247, 54] width 87 height 6
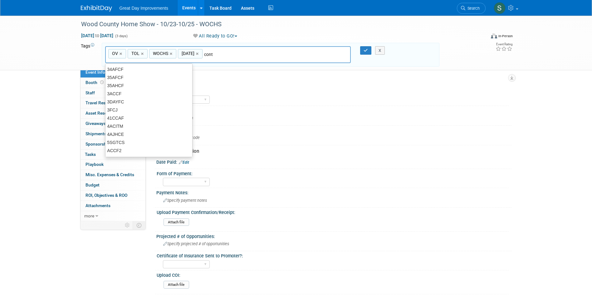
type input "contr"
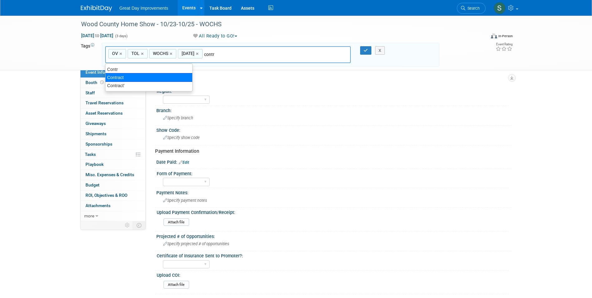
click at [154, 76] on div "Contract" at bounding box center [148, 77] width 87 height 9
type input "OV, TOL, WOCHS, [DATE], Contract"
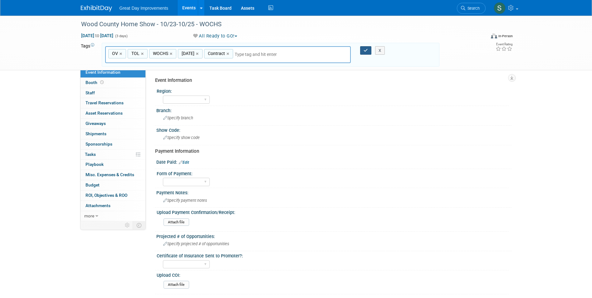
click at [363, 51] on button "button" at bounding box center [365, 50] width 11 height 9
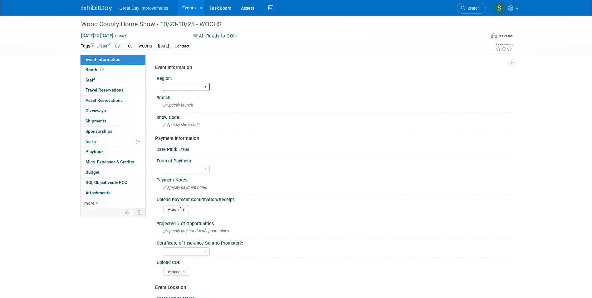
click at [193, 90] on select "GC MA MW MTW NE NEW OV PL PNW SA SE SC UMW FL" at bounding box center [186, 87] width 47 height 8
select select "OV"
click at [163, 83] on select "GC MA MW MTW NE NEW OV PL PNW SA SE SC UMW FL" at bounding box center [186, 87] width 47 height 8
click at [183, 106] on span "Specify branch" at bounding box center [178, 105] width 30 height 5
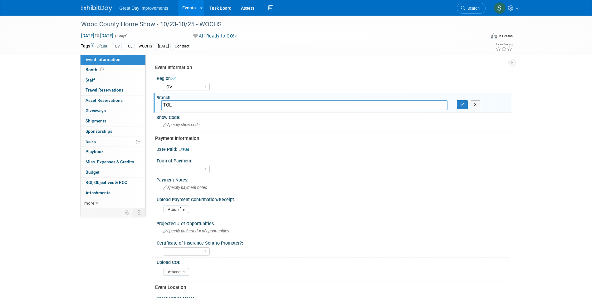
type input "TOL"
click at [457, 100] on button "button" at bounding box center [462, 104] width 11 height 9
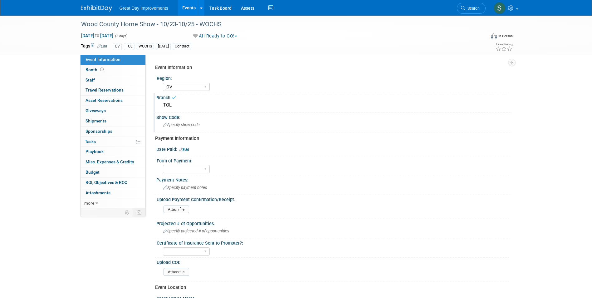
click at [192, 127] on span "Specify show code" at bounding box center [181, 124] width 36 height 5
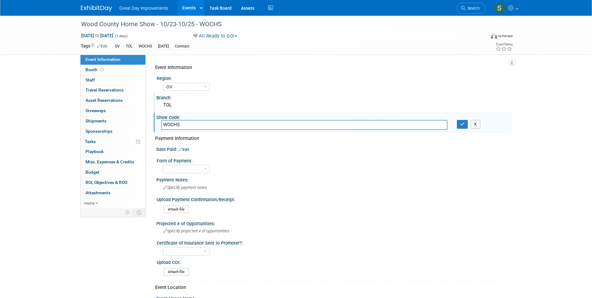
type input "WOCHS"
click at [460, 126] on icon "button" at bounding box center [462, 124] width 4 height 4
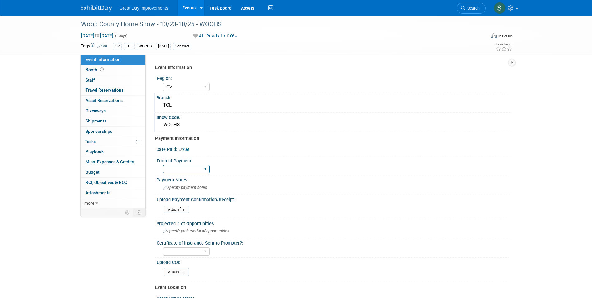
click at [203, 169] on select "Paid via CC Check Requested Pay at the Gate Other" at bounding box center [186, 169] width 47 height 8
select select "Paid via CC"
click at [163, 165] on select "Paid via CC Check Requested Pay at the Gate Other" at bounding box center [186, 169] width 47 height 8
click at [185, 149] on link "Edit" at bounding box center [184, 149] width 10 height 4
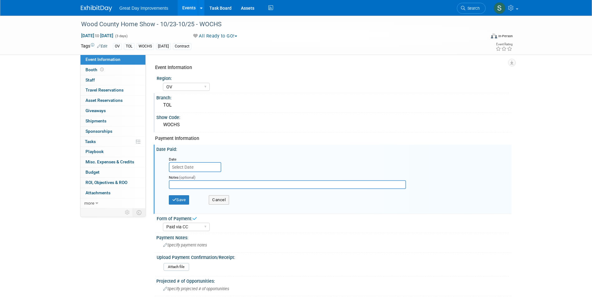
click at [184, 167] on input "text" at bounding box center [195, 167] width 52 height 10
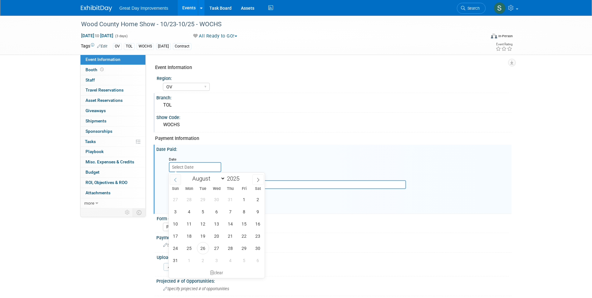
click at [176, 177] on icon at bounding box center [175, 179] width 4 height 4
select select "6"
click at [227, 244] on span "31" at bounding box center [230, 248] width 12 height 12
type input "[DATE]"
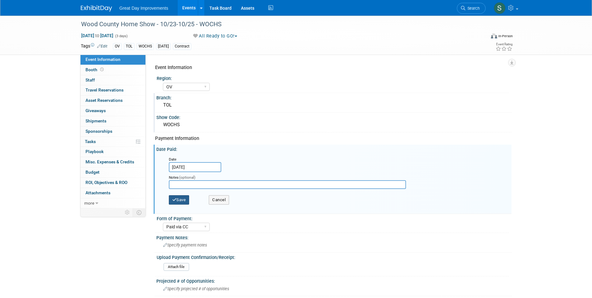
click at [188, 199] on button "Save" at bounding box center [179, 199] width 21 height 9
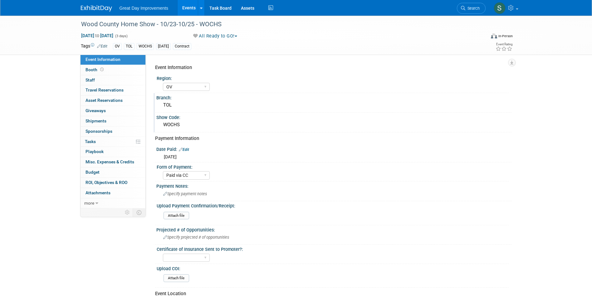
click at [103, 7] on img at bounding box center [96, 8] width 31 height 6
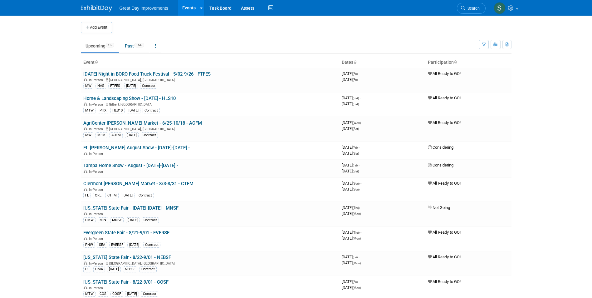
drag, startPoint x: 473, startPoint y: 7, endPoint x: 458, endPoint y: 7, distance: 15.0
click at [473, 7] on span "Search" at bounding box center [472, 8] width 14 height 5
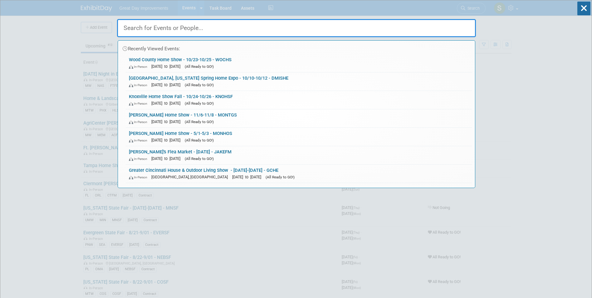
paste input "Greene County Home Show"
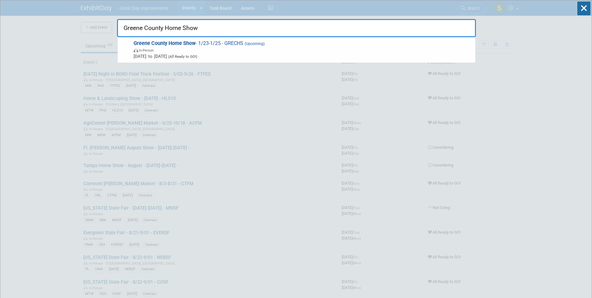
type input "Greene County Home Show"
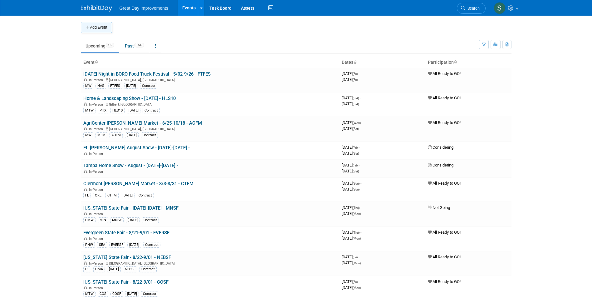
drag, startPoint x: 99, startPoint y: 24, endPoint x: 104, endPoint y: 28, distance: 6.4
click at [99, 24] on button "Add Event" at bounding box center [96, 27] width 31 height 11
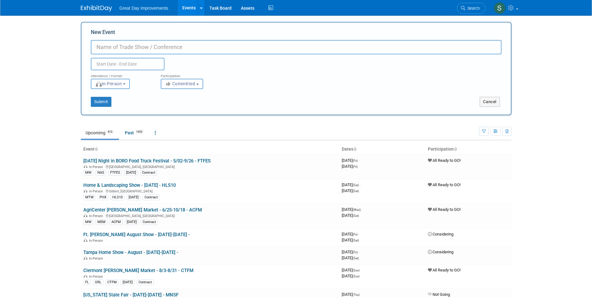
paste input "Greene County Home Show"
type input "Greene County Home Show - 8/21-8/23 - GRCHS"
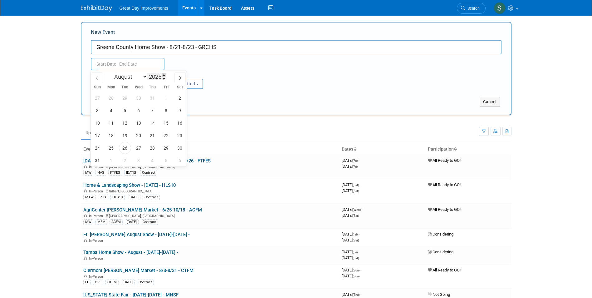
click at [164, 75] on span at bounding box center [164, 75] width 4 height 4
type input "2026"
click at [165, 135] on span "21" at bounding box center [166, 135] width 12 height 12
click at [97, 148] on span "23" at bounding box center [97, 148] width 12 height 12
type input "Aug 21, 2026 to Aug 23, 2026"
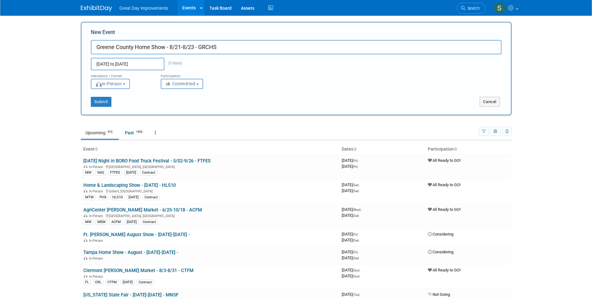
click at [176, 82] on span "Committed" at bounding box center [180, 83] width 30 height 5
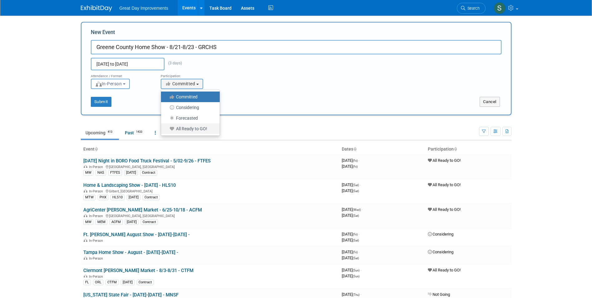
click at [187, 127] on label "All Ready to GO!" at bounding box center [188, 128] width 49 height 8
click at [167, 127] on input "All Ready to GO!" at bounding box center [164, 129] width 4 height 4
select select "102"
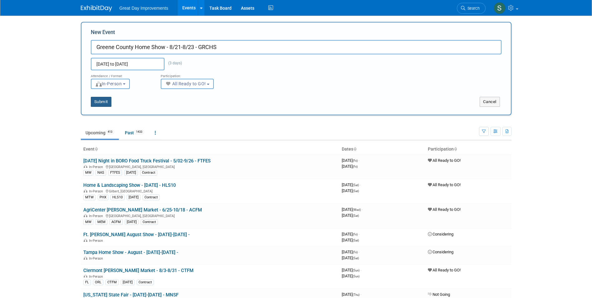
click at [103, 97] on button "Submit" at bounding box center [101, 102] width 21 height 10
type input "Greene County Home Show - 8/21-8/23 - GRCHS"
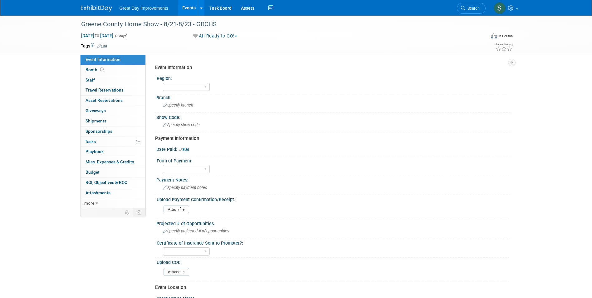
click at [102, 44] on link "Edit" at bounding box center [102, 46] width 10 height 4
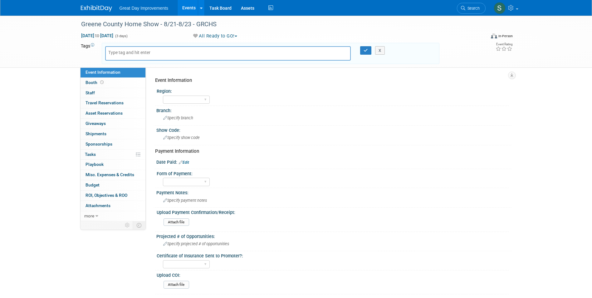
click at [123, 50] on body "Great Day Improvements Events Add Event Bulk Upload Events Shareable Event Boar…" at bounding box center [296, 149] width 592 height 298
click at [128, 53] on input "text" at bounding box center [133, 52] width 50 height 6
type input "OV"
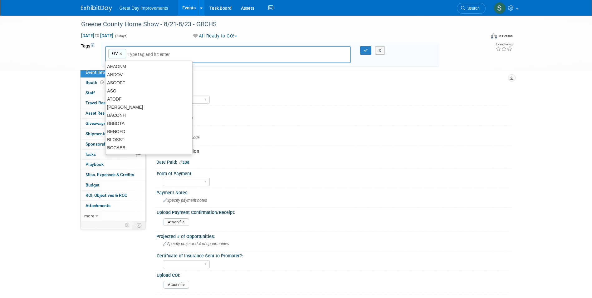
type input "OV"
type input "DAY"
type input "OV, DAY"
type input "GRCHS"
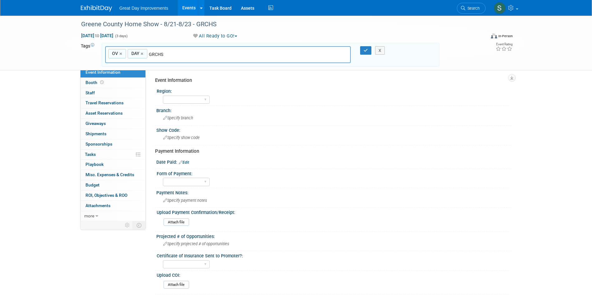
type input "OV, DAY, GRCHS"
type input "[DATE]"
type input "OV, DAY, GRCHS, AUG26"
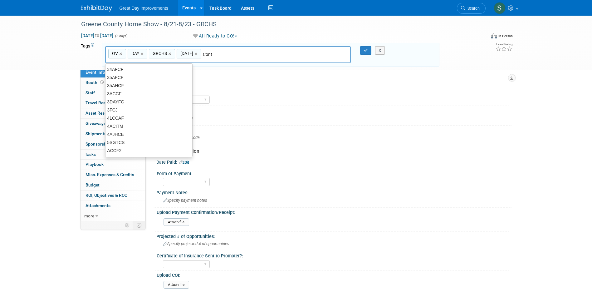
type input "Contr"
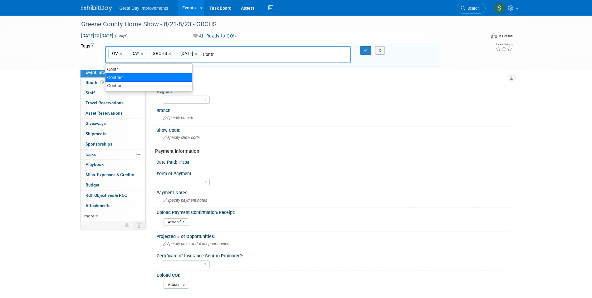
click at [153, 75] on div "Contract" at bounding box center [148, 77] width 87 height 9
type input "OV, DAY, GRCHS, AUG26, Contract"
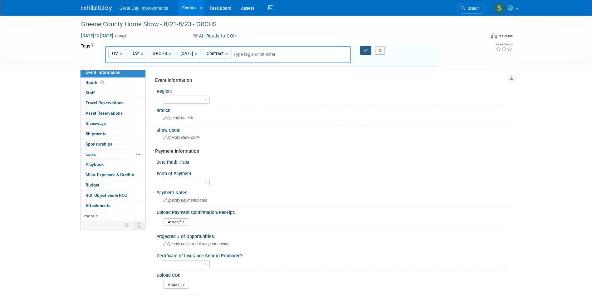
click at [363, 53] on button "button" at bounding box center [365, 50] width 11 height 9
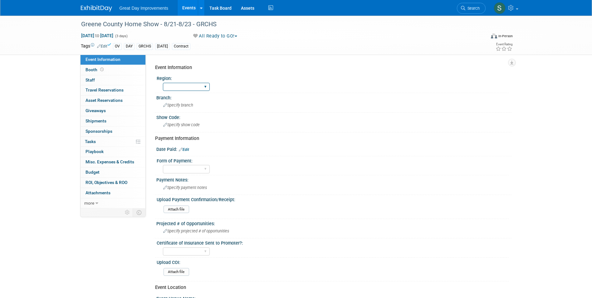
drag, startPoint x: 193, startPoint y: 86, endPoint x: 190, endPoint y: 86, distance: 3.4
click at [193, 86] on select "GC MA MW MTW NE NEW OV PL PNW SA SE SC UMW FL" at bounding box center [186, 87] width 47 height 8
select select "OV"
click at [163, 83] on select "GC MA MW MTW NE NEW OV PL PNW SA SE SC UMW FL" at bounding box center [186, 87] width 47 height 8
click at [187, 103] on span "Specify branch" at bounding box center [178, 105] width 30 height 5
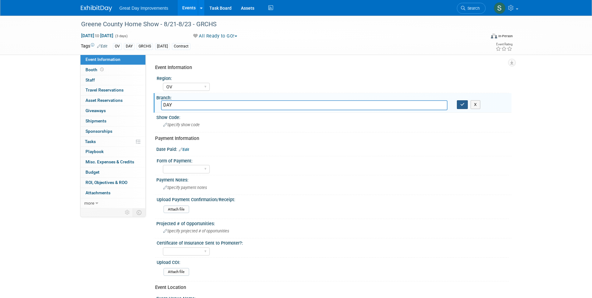
type input "DAY"
click at [462, 105] on icon "button" at bounding box center [462, 104] width 4 height 4
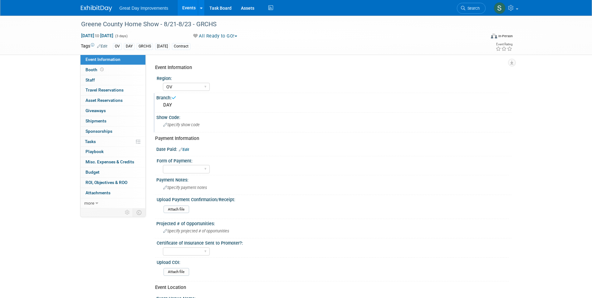
click at [199, 123] on span "Specify show code" at bounding box center [181, 124] width 36 height 5
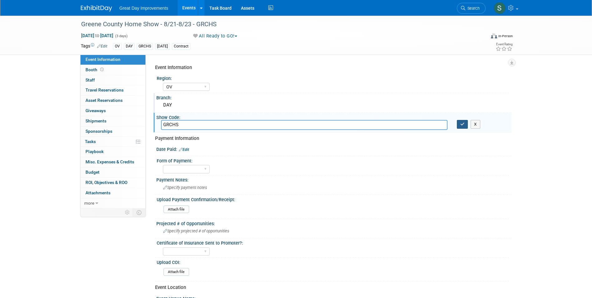
type input "GRCHS"
drag, startPoint x: 463, startPoint y: 120, endPoint x: 457, endPoint y: 121, distance: 6.2
click at [462, 121] on button "button" at bounding box center [462, 124] width 11 height 9
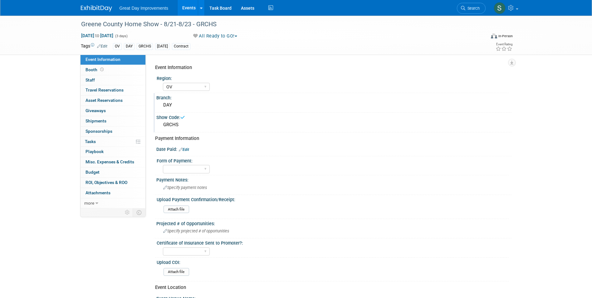
click at [184, 151] on link "Edit" at bounding box center [184, 149] width 10 height 4
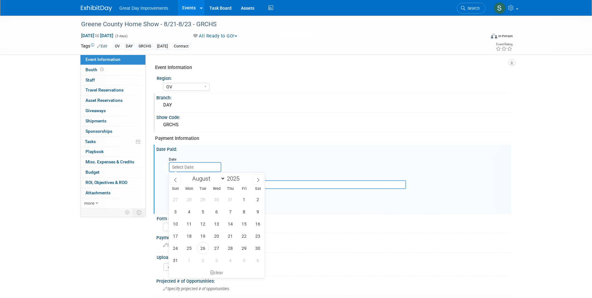
click at [183, 166] on input "text" at bounding box center [195, 167] width 52 height 10
click at [175, 178] on icon at bounding box center [175, 179] width 4 height 4
select select "6"
click at [228, 216] on span "10" at bounding box center [230, 211] width 12 height 12
type input "Jul 10, 2025"
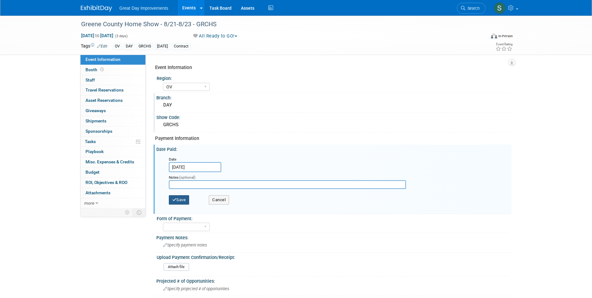
click at [182, 200] on button "Save" at bounding box center [179, 199] width 21 height 9
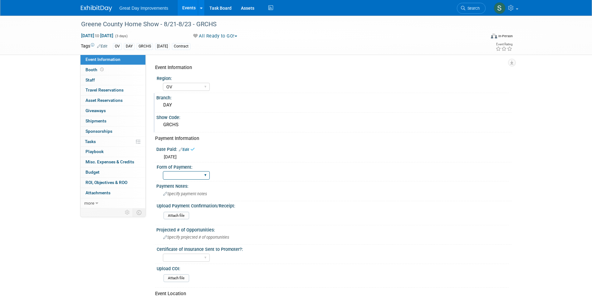
drag, startPoint x: 182, startPoint y: 171, endPoint x: 187, endPoint y: 172, distance: 5.1
click at [182, 171] on select "Paid via CC Check Requested Pay at the Gate Other" at bounding box center [186, 175] width 47 height 8
select select "Paid via CC"
click at [163, 171] on select "Paid via CC Check Requested Pay at the Gate Other" at bounding box center [186, 175] width 47 height 8
click at [98, 7] on img at bounding box center [96, 8] width 31 height 6
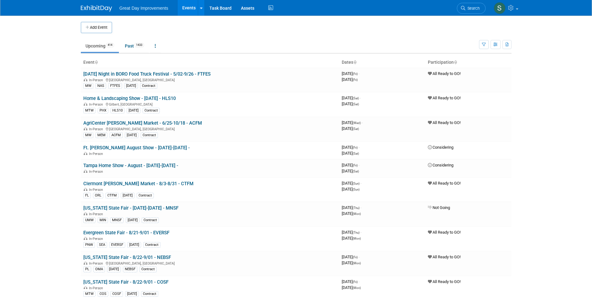
click at [101, 25] on button "Add Event" at bounding box center [96, 27] width 31 height 11
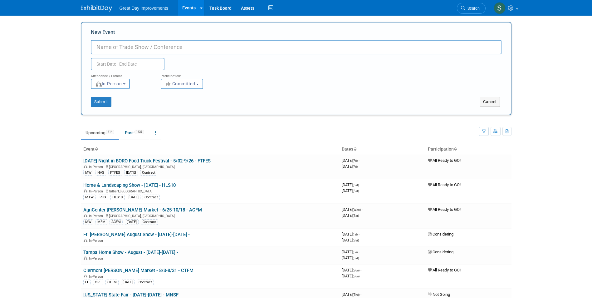
click at [473, 9] on span "Search" at bounding box center [472, 8] width 14 height 5
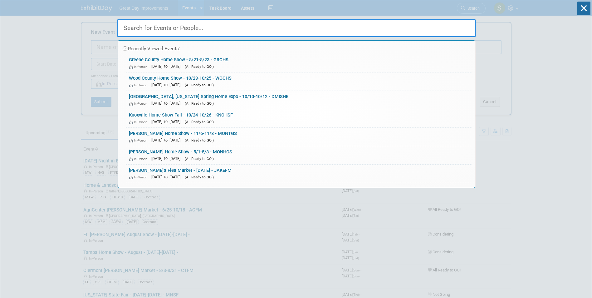
paste input "Summit County Home Expo"
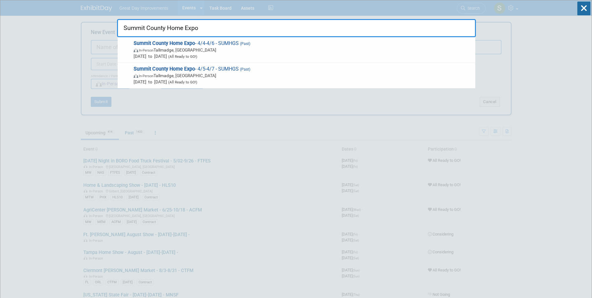
type input "Summit County Home Expo"
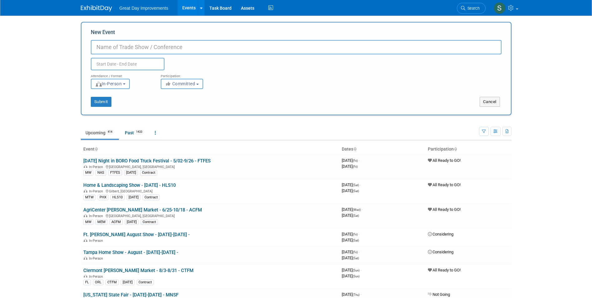
click at [116, 47] on input "New Event" at bounding box center [296, 47] width 410 height 14
paste input "Summit County Home Expo"
drag, startPoint x: 188, startPoint y: 34, endPoint x: 188, endPoint y: 39, distance: 4.4
click at [188, 38] on div "New Event Summit County Home Expo - Duplicate Event Warning" at bounding box center [296, 49] width 410 height 41
click at [187, 48] on input "Summit County Home Expo -" at bounding box center [296, 47] width 410 height 14
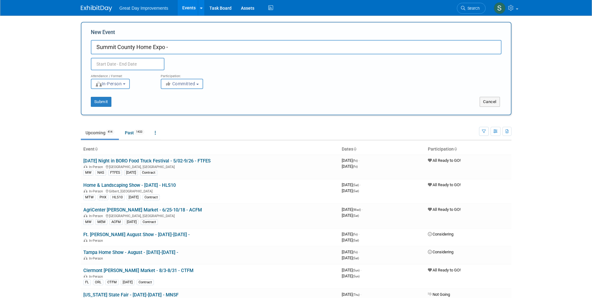
click at [186, 45] on input "Summit County Home Expo -" at bounding box center [296, 47] width 410 height 14
type input "Summit County Home Expo - 4/17-4/19 - SUMHGS"
click at [182, 85] on span "Committed" at bounding box center [180, 83] width 30 height 5
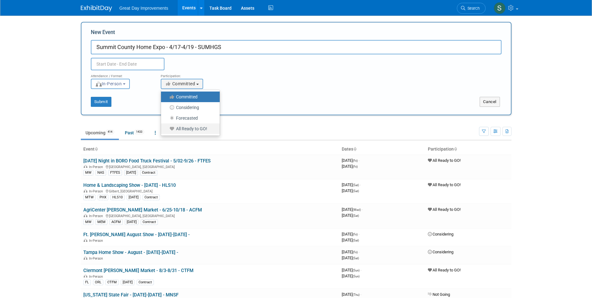
click at [191, 126] on label "All Ready to GO!" at bounding box center [188, 128] width 49 height 8
click at [167, 127] on input "All Ready to GO!" at bounding box center [164, 129] width 4 height 4
select select "102"
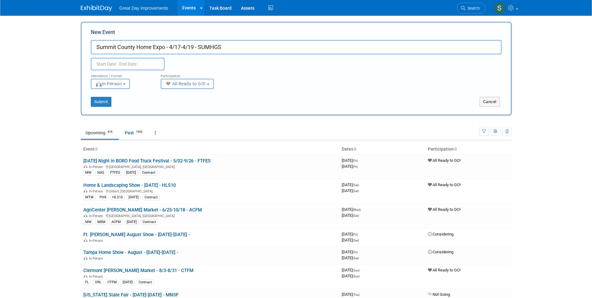
click at [143, 64] on input "text" at bounding box center [128, 64] width 74 height 12
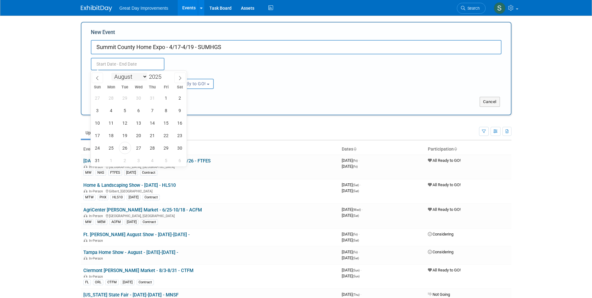
click at [141, 76] on select "January February March April May June July August September October November De…" at bounding box center [129, 77] width 36 height 8
select select "3"
click at [111, 73] on select "January February March April May June July August September October November De…" at bounding box center [129, 77] width 36 height 8
click at [163, 75] on span at bounding box center [164, 75] width 4 height 4
type input "2026"
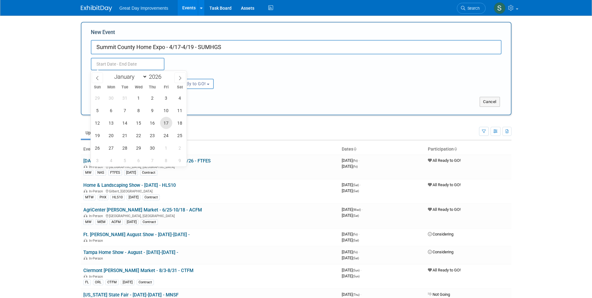
click at [167, 122] on span "17" at bounding box center [166, 123] width 12 height 12
click at [98, 132] on span "19" at bounding box center [97, 135] width 12 height 12
type input "Apr 17, 2026 to Apr 19, 2026"
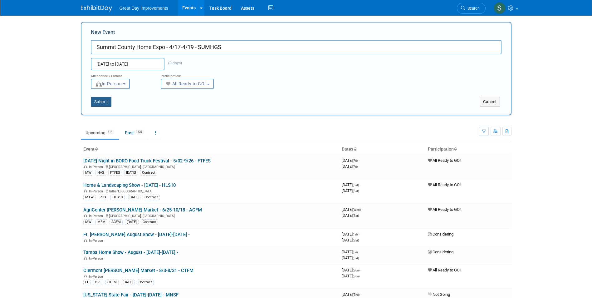
click at [103, 99] on button "Submit" at bounding box center [101, 102] width 21 height 10
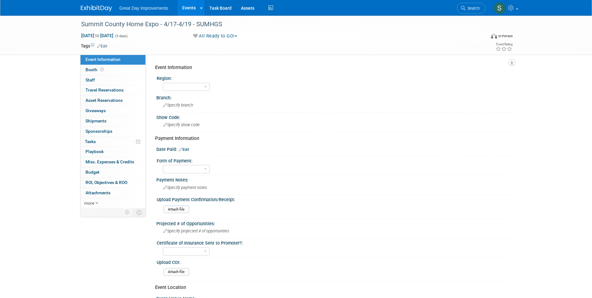
click at [101, 47] on link "Edit" at bounding box center [102, 46] width 10 height 4
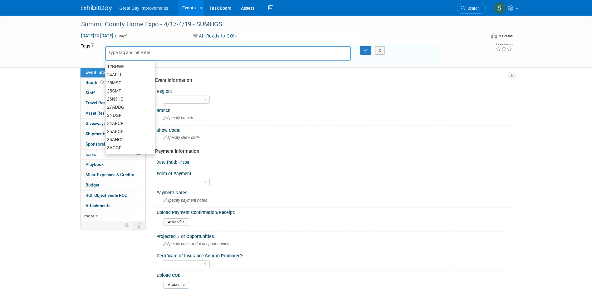
click at [127, 54] on input "text" at bounding box center [133, 52] width 50 height 6
type input "OV"
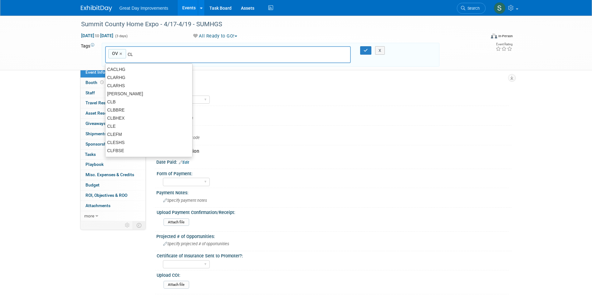
type input "CLE"
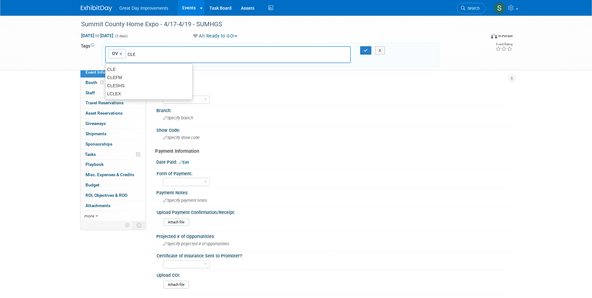
type input "OV, CLE"
type input "[DATE]"
type input "OV, CLE, [DATE]"
type input "SUMHGS"
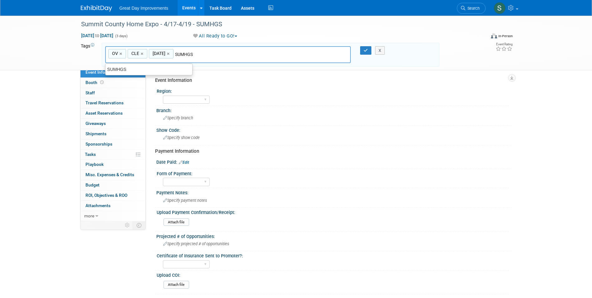
type input "OV, CLE, [DATE], SUMHGS"
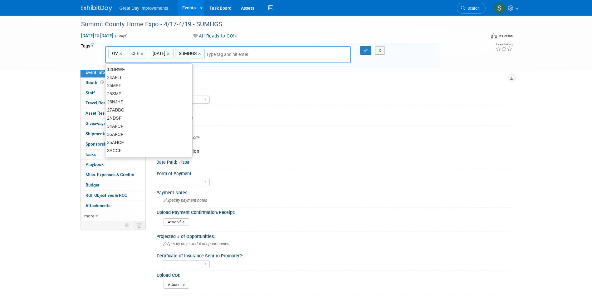
type input "A"
type input "Contr"
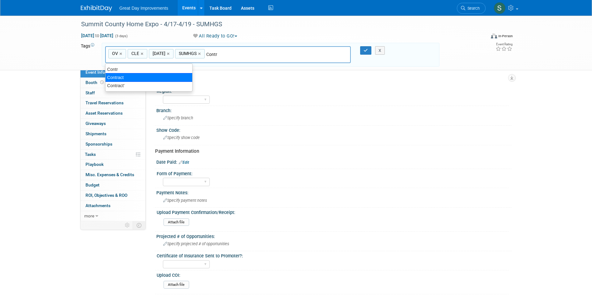
click at [122, 77] on div "Contract" at bounding box center [148, 77] width 87 height 9
type input "OV, CLE, [DATE], SUMHGS, Contract"
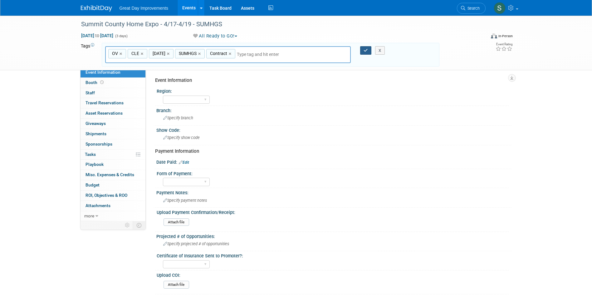
click at [361, 51] on button "button" at bounding box center [365, 50] width 11 height 9
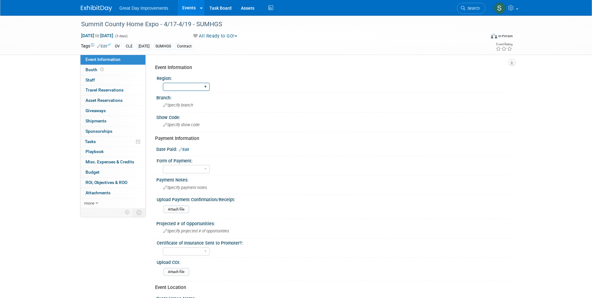
click at [175, 85] on select "GC MA MW MTW NE NEW OV PL PNW SA SE SC UMW FL" at bounding box center [186, 87] width 47 height 8
select select "OV"
click at [163, 83] on select "GC MA MW MTW NE NEW OV PL PNW SA SE SC UMW FL" at bounding box center [186, 87] width 47 height 8
click at [177, 106] on span "Specify branch" at bounding box center [178, 105] width 30 height 5
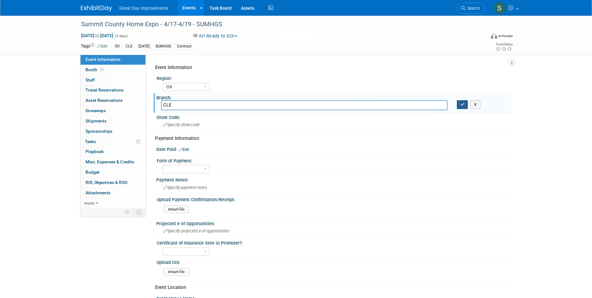
type input "CLE"
click at [459, 103] on button "button" at bounding box center [462, 104] width 11 height 9
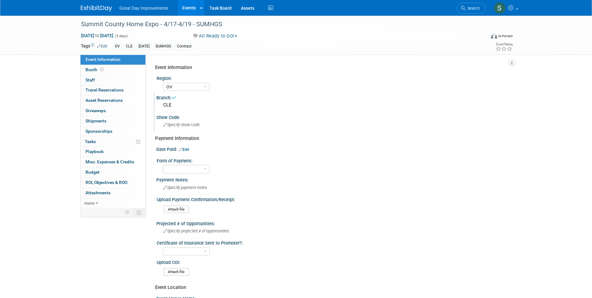
click at [201, 122] on div "Specify show code" at bounding box center [334, 125] width 346 height 10
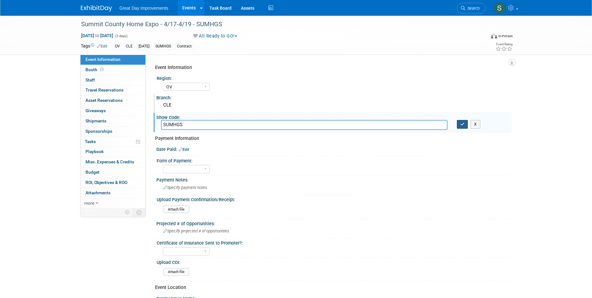
type input "SUMHGS"
click at [461, 123] on icon "button" at bounding box center [462, 124] width 4 height 4
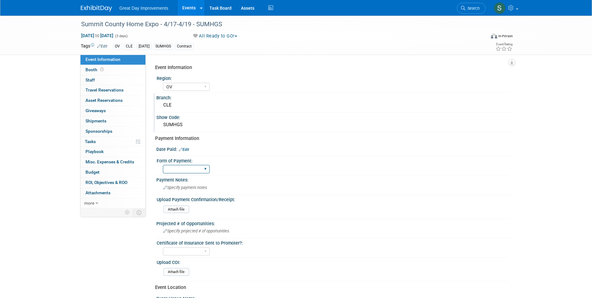
click at [197, 167] on select "Paid via CC Check Requested Pay at the Gate Other" at bounding box center [186, 169] width 47 height 8
select select "Paid via CC"
click at [163, 165] on select "Paid via CC Check Requested Pay at the Gate Other" at bounding box center [186, 169] width 47 height 8
click at [188, 150] on link "Edit" at bounding box center [184, 149] width 10 height 4
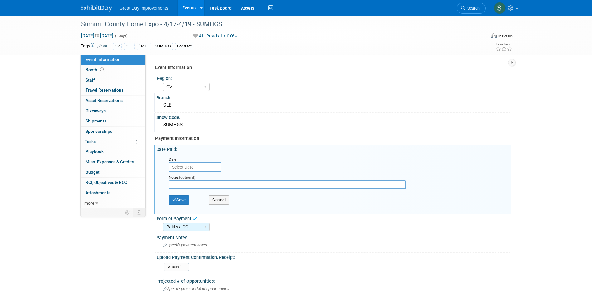
click at [189, 166] on input "text" at bounding box center [195, 167] width 52 height 10
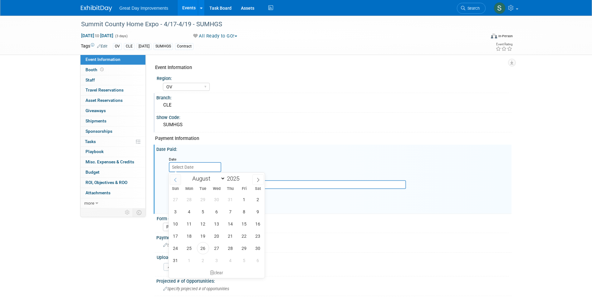
click at [177, 177] on span at bounding box center [175, 179] width 11 height 11
click at [177, 177] on icon at bounding box center [175, 179] width 4 height 4
select select "4"
click at [259, 227] on span "17" at bounding box center [258, 223] width 12 height 12
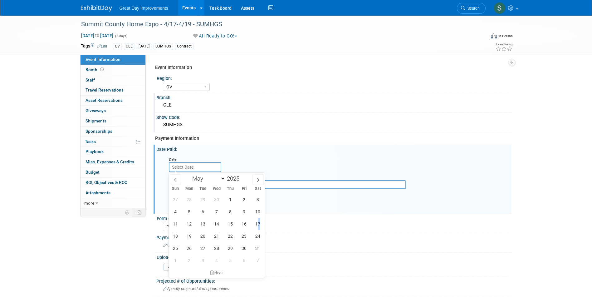
type input "May 17, 2025"
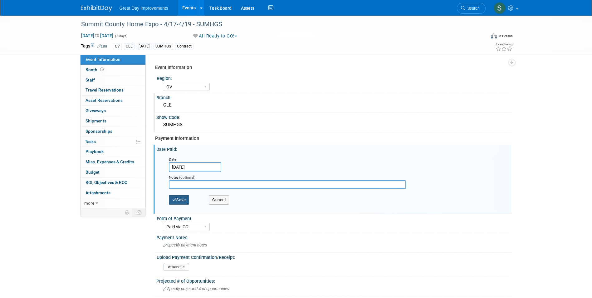
click at [185, 202] on button "Save" at bounding box center [179, 199] width 21 height 9
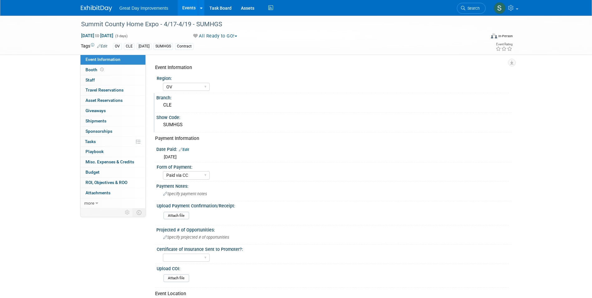
click at [95, 6] on img at bounding box center [96, 8] width 31 height 6
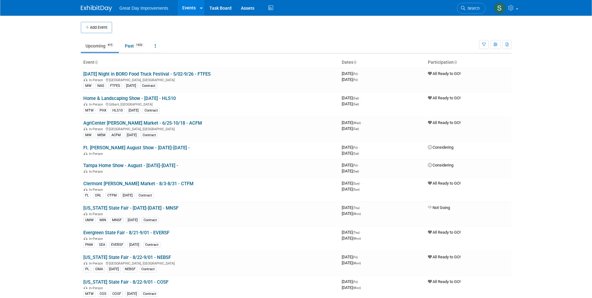
click at [93, 28] on button "Add Event" at bounding box center [96, 27] width 31 height 11
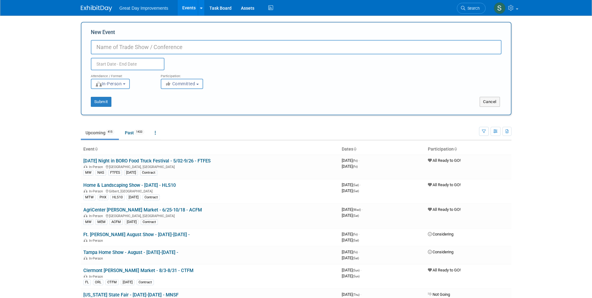
paste input "Summit County Home Expo"
drag, startPoint x: 190, startPoint y: 45, endPoint x: 191, endPoint y: 42, distance: 3.5
click at [190, 45] on input "Summit County Home Expo" at bounding box center [296, 47] width 410 height 14
type input "Summit County Home Expo- 4/24-4/26 - SCHEX"
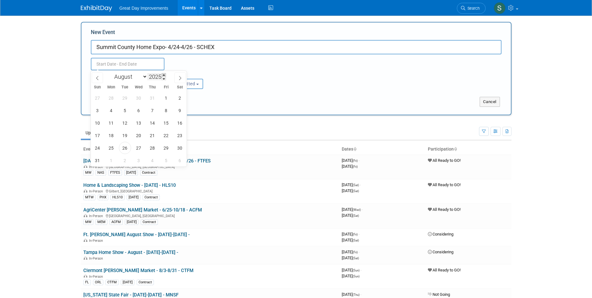
click at [163, 75] on span at bounding box center [164, 75] width 4 height 4
type input "2026"
click at [142, 77] on select "January February March April May June July August September October November De…" at bounding box center [129, 77] width 36 height 8
select select "3"
click at [111, 73] on select "January February March April May June July August September October November De…" at bounding box center [129, 77] width 36 height 8
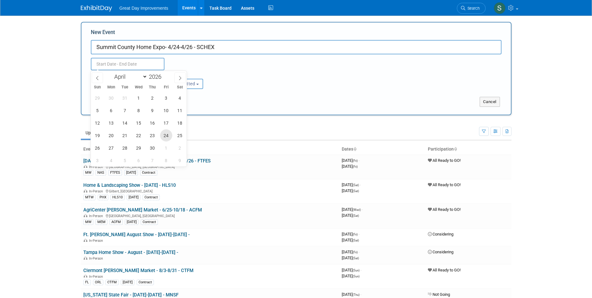
click at [164, 136] on span "24" at bounding box center [166, 135] width 12 height 12
click at [100, 147] on span "26" at bounding box center [97, 148] width 12 height 12
type input "Apr 24, 2026 to Apr 26, 2026"
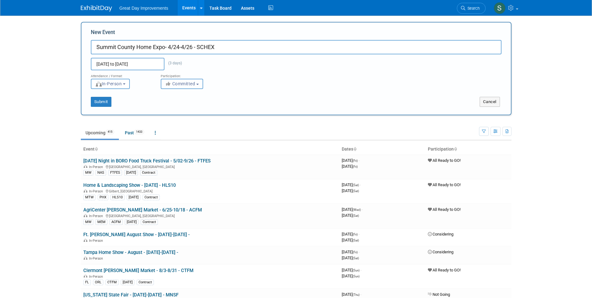
click at [176, 87] on button "Committed" at bounding box center [182, 84] width 42 height 10
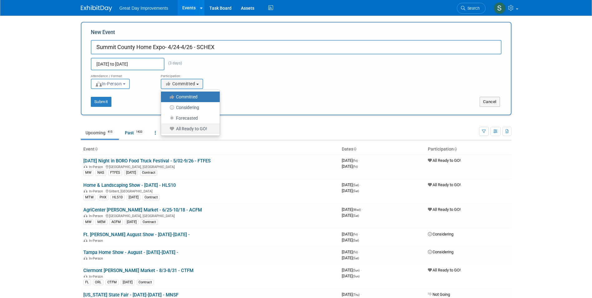
click at [178, 125] on link "All Ready to GO!" at bounding box center [190, 128] width 59 height 11
click at [186, 128] on label "All Ready to GO!" at bounding box center [188, 128] width 49 height 8
click at [167, 128] on input "All Ready to GO!" at bounding box center [164, 129] width 4 height 4
select select "102"
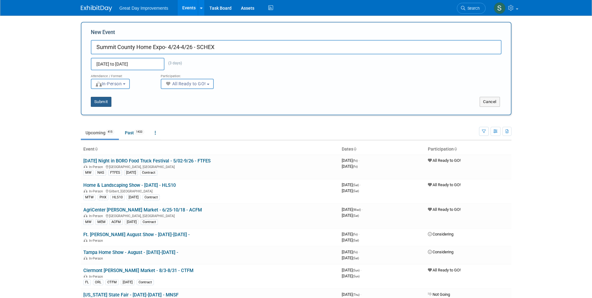
click at [105, 104] on button "Submit" at bounding box center [101, 102] width 21 height 10
type input "Summit County Home Expo- 4/24-4/26 - SCHEX"
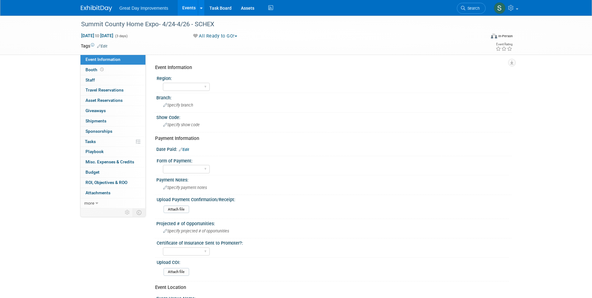
click at [107, 46] on link "Edit" at bounding box center [102, 46] width 10 height 4
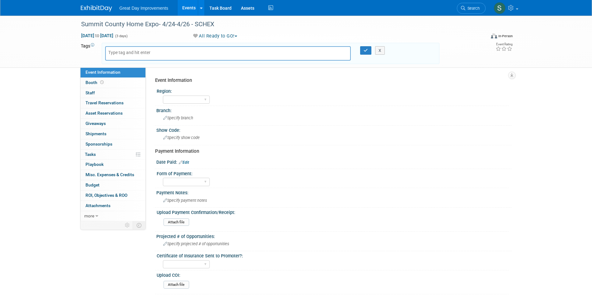
click at [114, 53] on input "text" at bounding box center [133, 52] width 50 height 6
type input "OV"
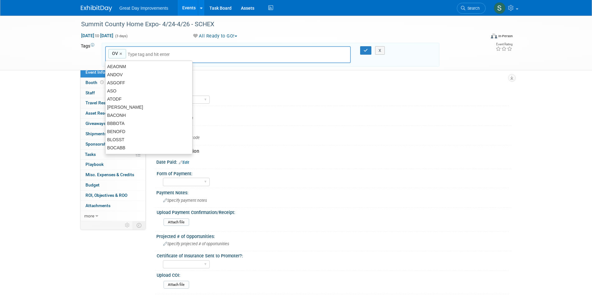
type input "OV"
type input "CLE"
type input "OV, CLE"
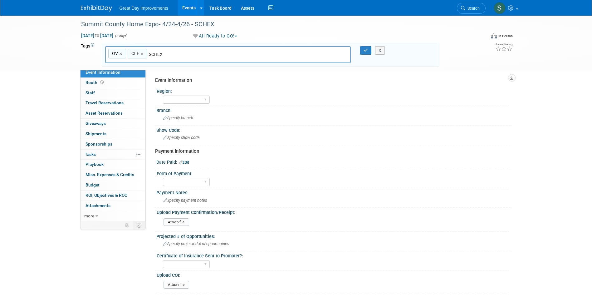
type input "SCHEX D"
type input "OV, CLE, SCHEX D"
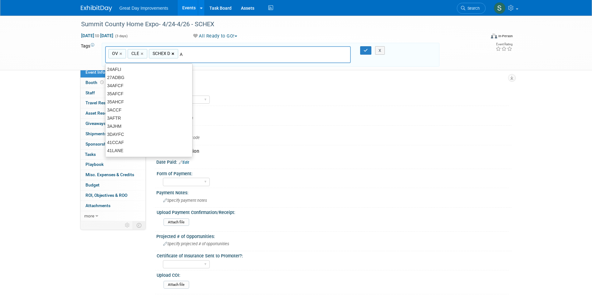
type input "A"
click at [174, 53] on link "×" at bounding box center [174, 53] width 4 height 7
type input "OV, CLE"
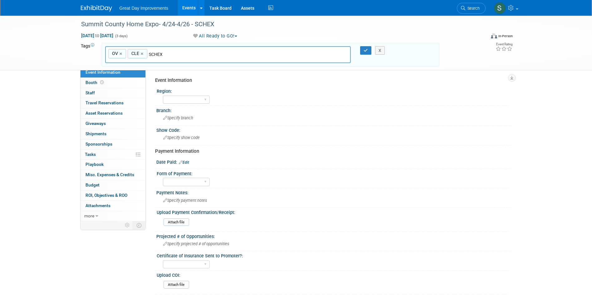
type input "SCHEX"
type input "OV, CLE, SCHEX"
type input "[DATE]"
type input "OV, CLE, SCHEX, [DATE]"
type input "C"
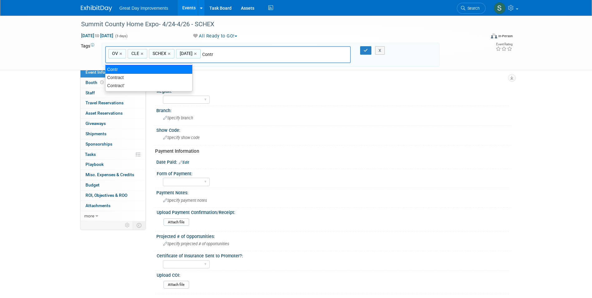
type input "Contract"
type input "OV, CLE, SCHEX, [DATE], Contract"
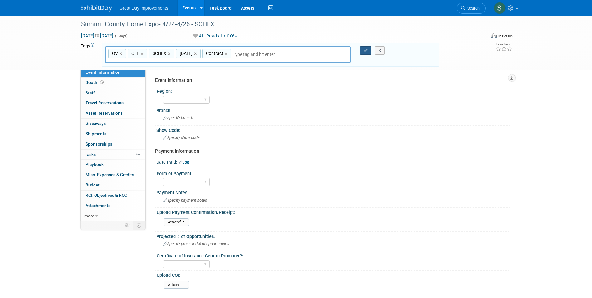
click at [365, 51] on icon "button" at bounding box center [365, 50] width 4 height 4
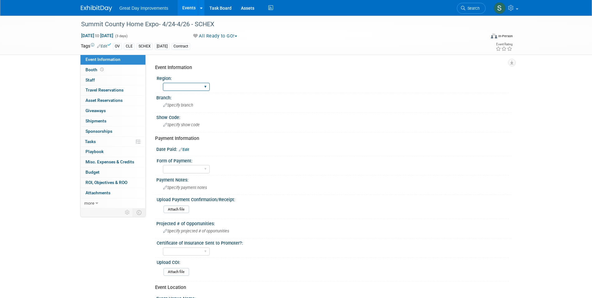
click at [201, 86] on select "GC MA MW MTW NE NEW OV PL PNW SA SE SC UMW FL" at bounding box center [186, 87] width 47 height 8
select select "OV"
click at [163, 83] on select "GC MA MW MTW NE NEW OV PL PNW SA SE SC UMW FL" at bounding box center [186, 87] width 47 height 8
click at [176, 103] on div "Branch: Specify branch" at bounding box center [332, 103] width 358 height 20
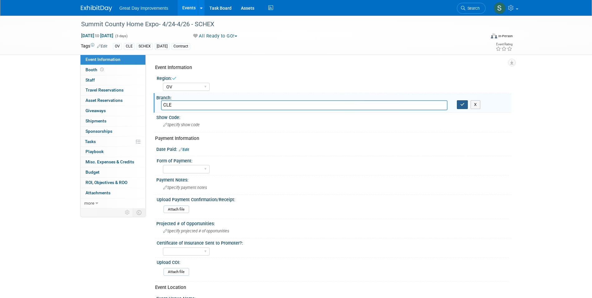
type input "CLE"
click at [459, 103] on button "button" at bounding box center [462, 104] width 11 height 9
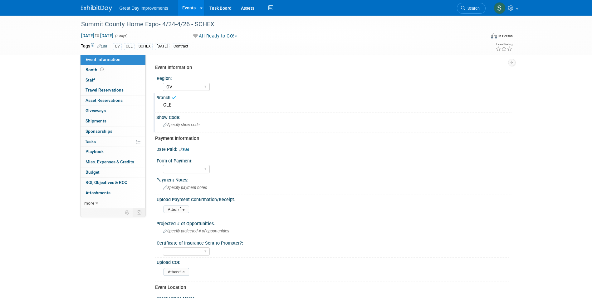
click at [178, 123] on span "Specify show code" at bounding box center [181, 124] width 36 height 5
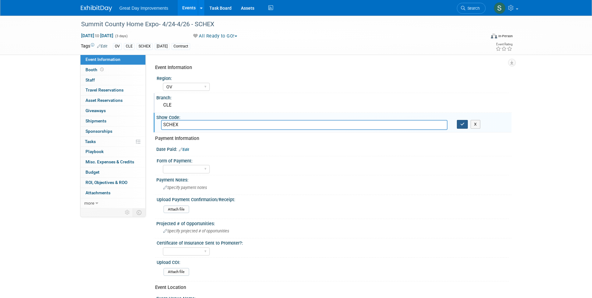
type input "SCHEX"
click at [458, 127] on button "button" at bounding box center [462, 124] width 11 height 9
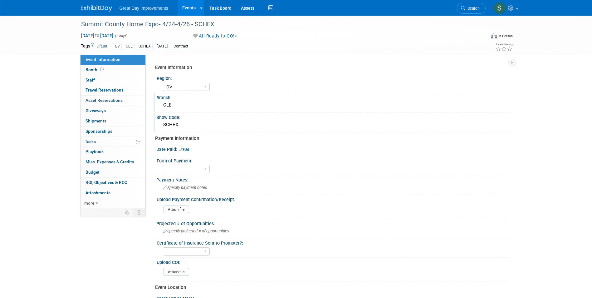
click at [188, 149] on link "Edit" at bounding box center [184, 149] width 10 height 4
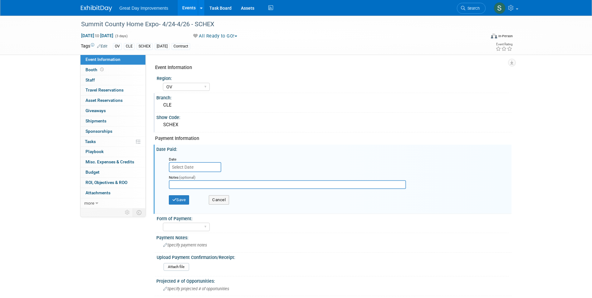
click at [201, 168] on input "text" at bounding box center [195, 167] width 52 height 10
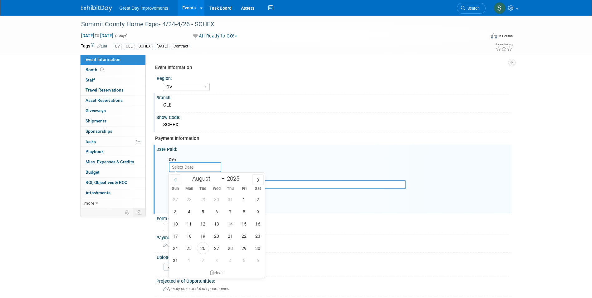
click at [177, 179] on icon at bounding box center [175, 179] width 4 height 4
click at [177, 178] on icon at bounding box center [175, 179] width 4 height 4
select select "4"
click at [253, 222] on span "17" at bounding box center [258, 223] width 12 height 12
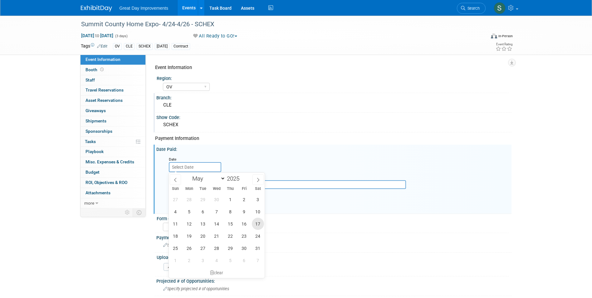
type input "[DATE]"
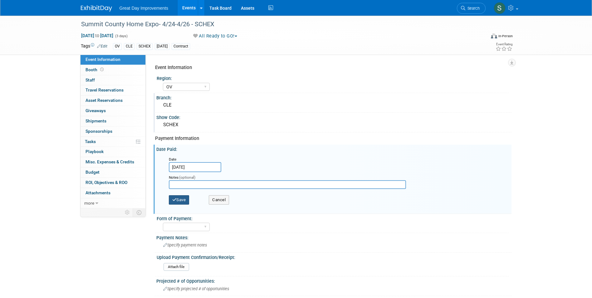
click at [186, 197] on button "Save" at bounding box center [179, 199] width 21 height 9
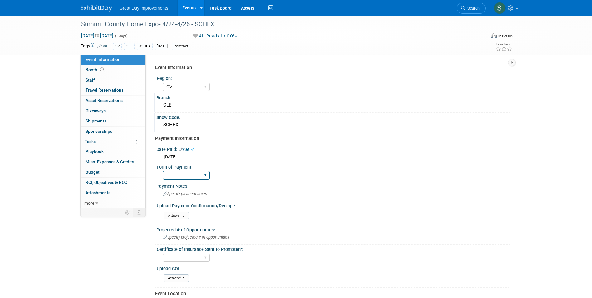
click at [194, 177] on select "Paid via CC Check Requested Pay at the Gate Other" at bounding box center [186, 175] width 47 height 8
select select "Paid via CC"
click at [163, 171] on select "Paid via CC Check Requested Pay at the Gate Other" at bounding box center [186, 175] width 47 height 8
click at [99, 6] on img at bounding box center [96, 8] width 31 height 6
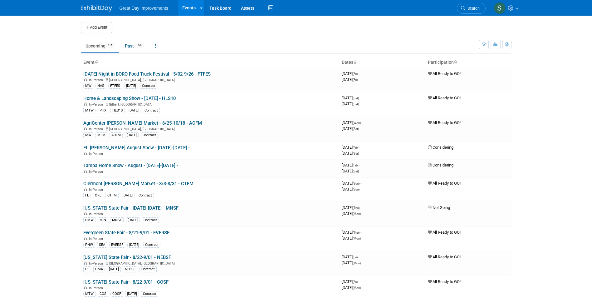
drag, startPoint x: 102, startPoint y: 22, endPoint x: 114, endPoint y: 25, distance: 11.9
click at [102, 22] on button "Add Event" at bounding box center [96, 27] width 31 height 11
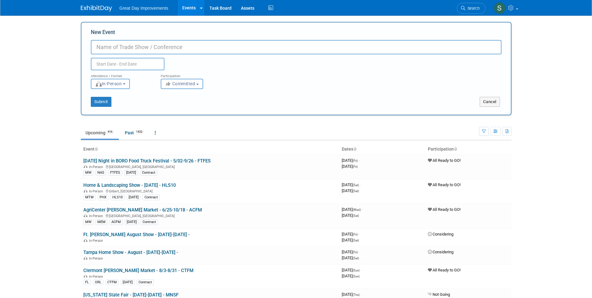
paste input "Southern Nashville Home Show ([PERSON_NAME])"
type input "Southern Nashville Home Show ([PERSON_NAME])- 5/8-5/10 - SNHS"
click at [182, 85] on span "Committed" at bounding box center [180, 83] width 30 height 5
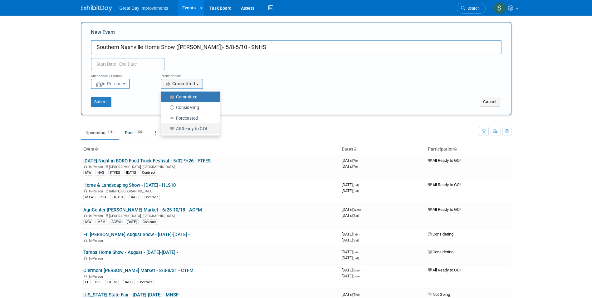
click at [191, 126] on label "All Ready to GO!" at bounding box center [188, 128] width 49 height 8
click at [167, 127] on input "All Ready to GO!" at bounding box center [164, 129] width 4 height 4
select select "102"
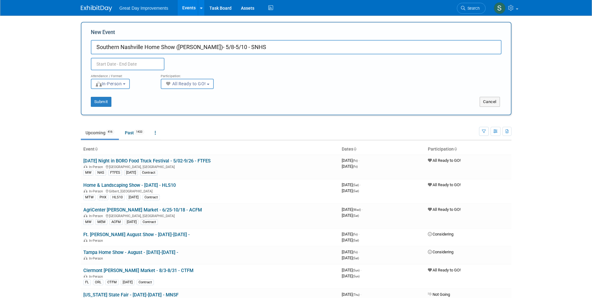
click at [143, 61] on input "text" at bounding box center [128, 64] width 74 height 12
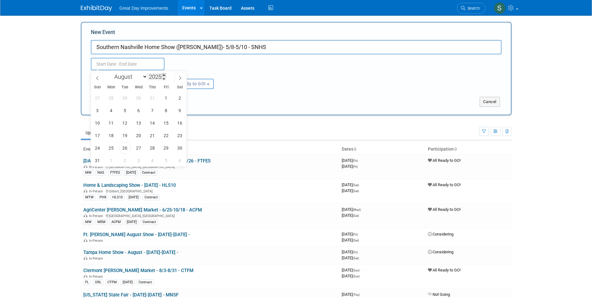
click at [162, 75] on span at bounding box center [164, 75] width 4 height 4
type input "2026"
click at [135, 77] on select "January February March April May June July August September October November De…" at bounding box center [129, 77] width 36 height 8
select select "4"
click at [111, 73] on select "January February March April May June July August September October November De…" at bounding box center [129, 77] width 36 height 8
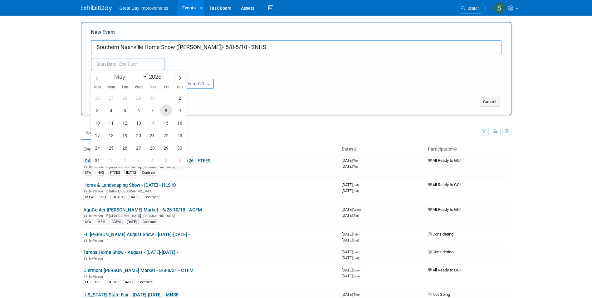
click at [162, 109] on span "8" at bounding box center [166, 110] width 12 height 12
click at [99, 121] on span "10" at bounding box center [97, 123] width 12 height 12
type input "May 8, 2026 to May 10, 2026"
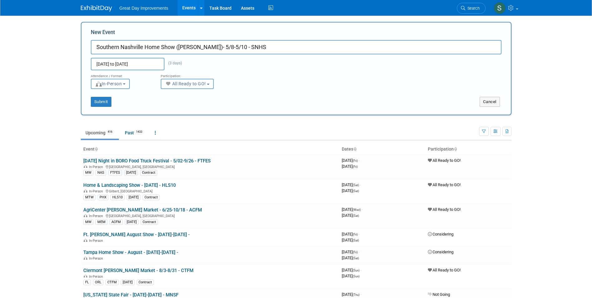
click at [194, 84] on span "All Ready to GO!" at bounding box center [185, 83] width 41 height 5
drag, startPoint x: 135, startPoint y: 98, endPoint x: 130, endPoint y: 98, distance: 4.4
click at [134, 98] on div "Submit" at bounding box center [170, 102] width 179 height 10
click at [102, 99] on button "Submit" at bounding box center [101, 102] width 21 height 10
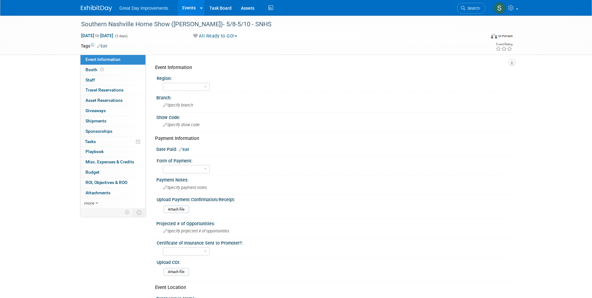
click at [104, 45] on link "Edit" at bounding box center [102, 46] width 10 height 4
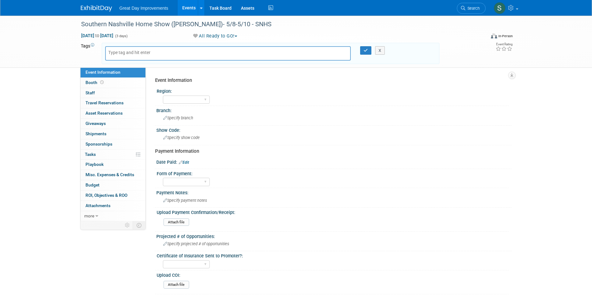
click at [151, 55] on input "text" at bounding box center [133, 52] width 50 height 6
click at [149, 53] on input "text" at bounding box center [133, 52] width 50 height 6
type input "MW"
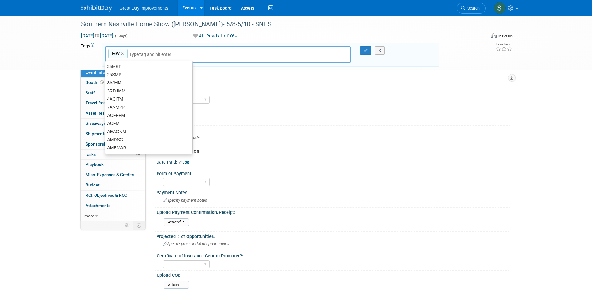
type input "MW"
type input "NAS"
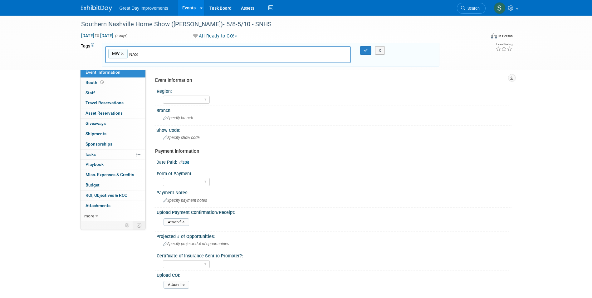
type input "MW, NAS"
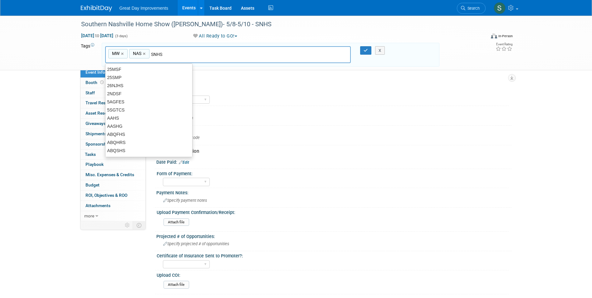
type input "SNHS"
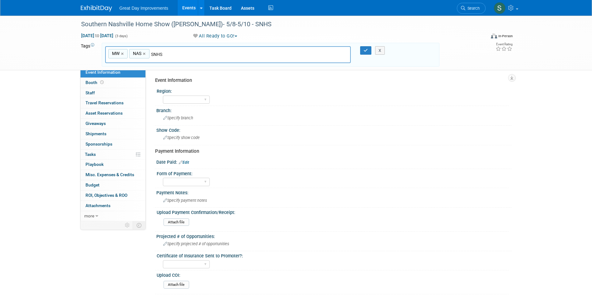
type input "MW, NAS, SNHS"
type input "[DATE]"
type input "MW, NAS, SNHS, MAY26"
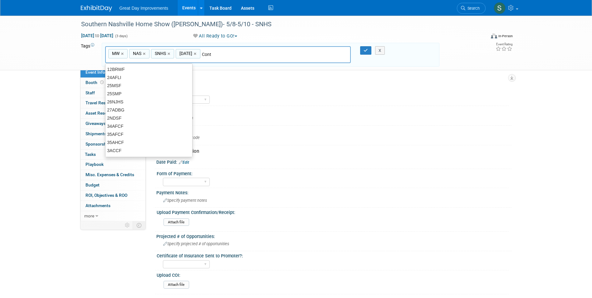
type input "Contr"
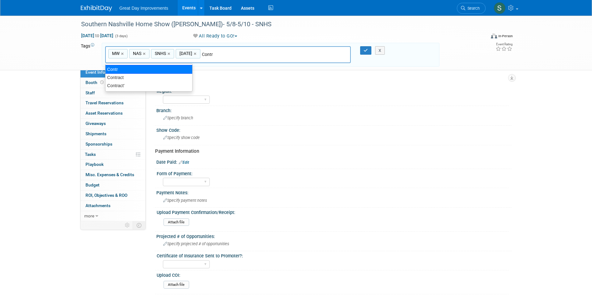
type input "MW, NAS, SNHS, MAY26, Contr"
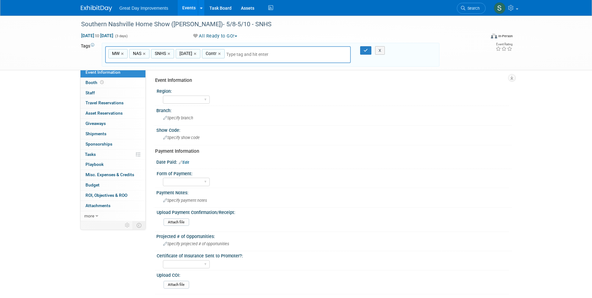
click at [215, 53] on span "Contr" at bounding box center [210, 53] width 12 height 6
type input "Contr"
drag, startPoint x: 215, startPoint y: 53, endPoint x: 207, endPoint y: 55, distance: 8.0
click at [207, 55] on span "Contr" at bounding box center [210, 53] width 12 height 6
click at [210, 53] on span "Contr" at bounding box center [210, 53] width 12 height 6
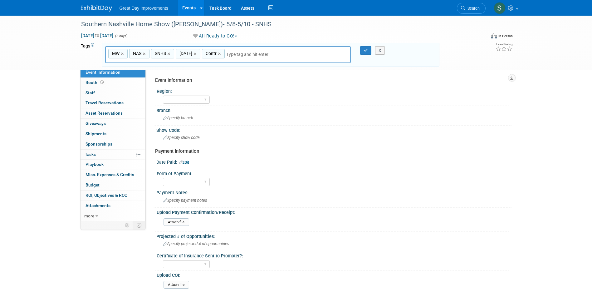
click at [210, 53] on span "Contr" at bounding box center [210, 53] width 12 height 6
type input "Contr"
click at [226, 53] on input "Contr" at bounding box center [269, 54] width 87 height 6
type input "Contrac"
click at [134, 69] on div "Contract" at bounding box center [130, 69] width 50 height 9
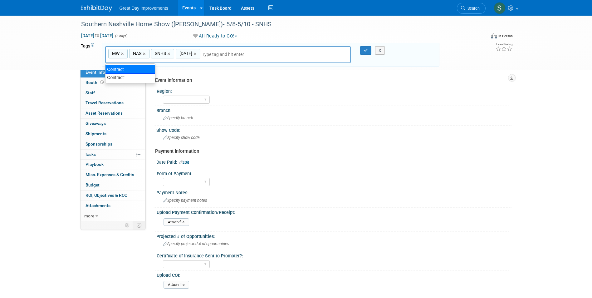
type input "MW, NAS, SNHS, MAY26, Contract"
drag, startPoint x: 361, startPoint y: 48, endPoint x: 348, endPoint y: 52, distance: 14.2
click at [359, 49] on div at bounding box center [361, 50] width 13 height 9
drag, startPoint x: 364, startPoint y: 52, endPoint x: 341, endPoint y: 59, distance: 24.0
click at [363, 52] on button "button" at bounding box center [365, 50] width 11 height 9
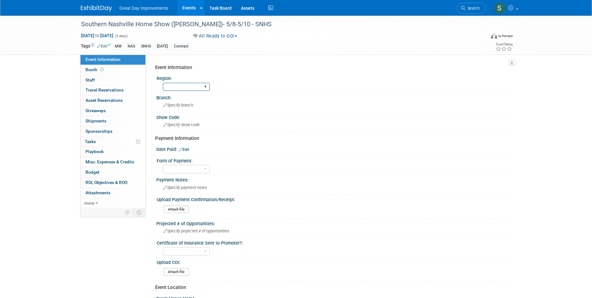
click at [187, 83] on select "GC MA MW MTW NE NEW OV PL PNW SA SE SC UMW FL" at bounding box center [186, 87] width 47 height 8
select select "MW"
click at [163, 83] on select "GC MA MW MTW NE NEW OV PL PNW SA SE SC UMW FL" at bounding box center [186, 87] width 47 height 8
click at [175, 105] on span "Specify branch" at bounding box center [178, 105] width 30 height 5
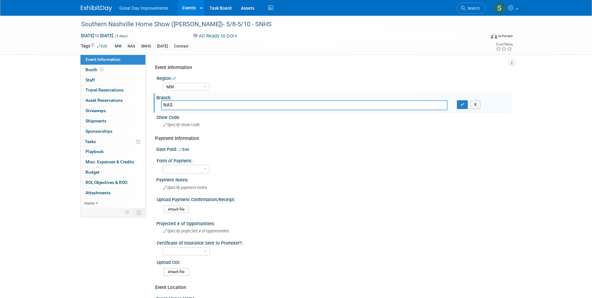
type input "NAS"
click at [461, 107] on button "button" at bounding box center [462, 104] width 11 height 9
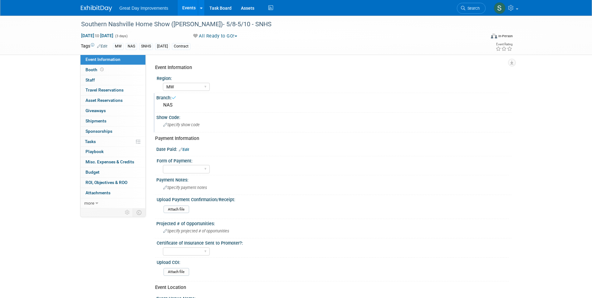
click at [208, 114] on div "Show Code:" at bounding box center [333, 117] width 355 height 8
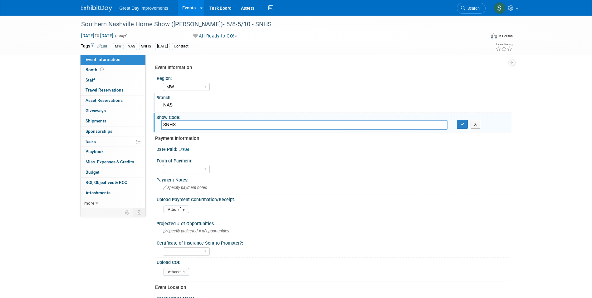
type input "SNHS"
click at [454, 127] on div "X" at bounding box center [481, 124] width 59 height 9
click at [461, 124] on icon "button" at bounding box center [462, 124] width 4 height 4
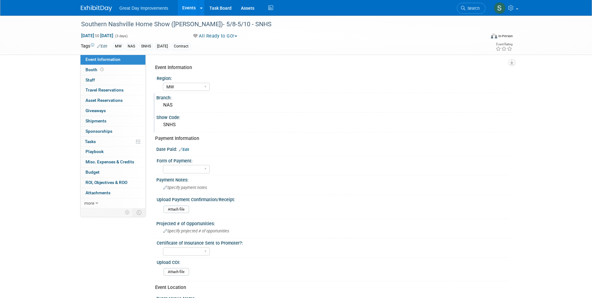
click at [182, 149] on icon at bounding box center [181, 149] width 4 height 4
select select "7"
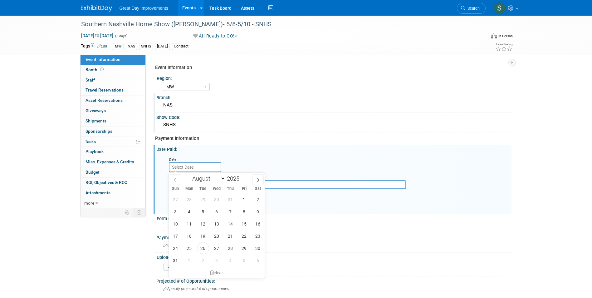
click at [184, 168] on input "text" at bounding box center [195, 167] width 52 height 10
click at [189, 225] on span "11" at bounding box center [189, 223] width 12 height 12
type input "Aug 11, 2025"
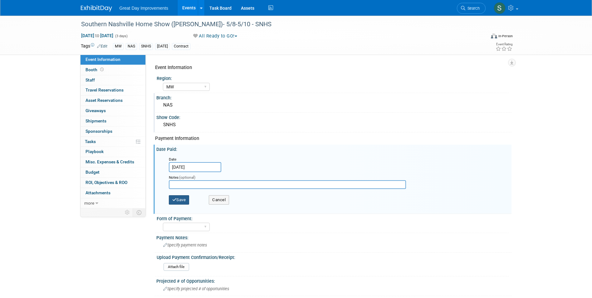
click at [183, 200] on button "Save" at bounding box center [179, 199] width 21 height 9
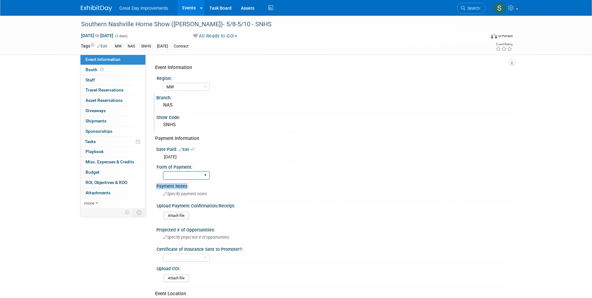
click at [183, 177] on div "Event Information Region: GC MA MW MTW NE NEW OV PL PNW SA SE SC UMW FL Branch:…" at bounding box center [330, 233] width 351 height 345
drag, startPoint x: 183, startPoint y: 177, endPoint x: 182, endPoint y: 173, distance: 4.2
click at [182, 173] on select "Paid via CC Check Requested Pay at the Gate Other" at bounding box center [186, 175] width 47 height 8
select select "Paid via CC"
click at [163, 171] on select "Paid via CC Check Requested Pay at the Gate Other" at bounding box center [186, 175] width 47 height 8
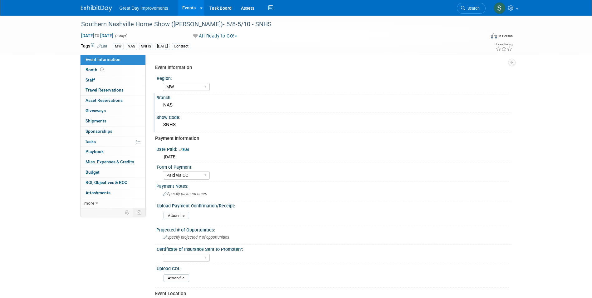
click at [94, 7] on img at bounding box center [96, 8] width 31 height 6
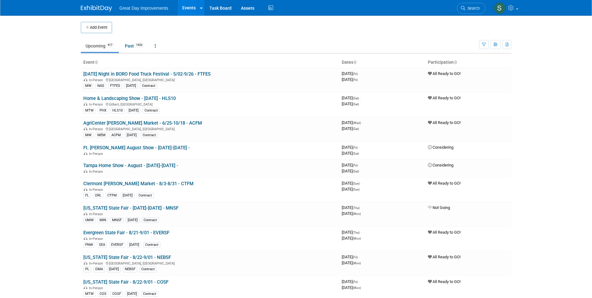
click at [98, 29] on button "Add Event" at bounding box center [96, 27] width 31 height 11
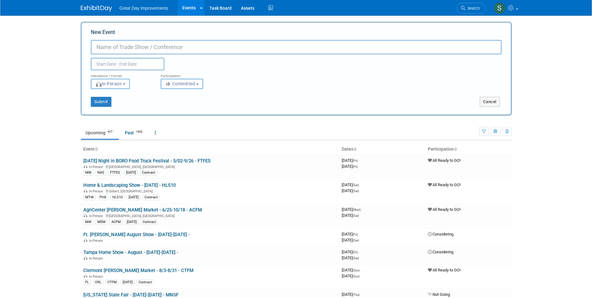
drag, startPoint x: 127, startPoint y: 36, endPoint x: 125, endPoint y: 42, distance: 6.0
drag, startPoint x: 125, startPoint y: 42, endPoint x: 124, endPoint y: 46, distance: 3.8
paste input "Memphis Fall Home Expo"
type input "Memphis Fall Home Expo - 11/7-11/9 - MFHEX"
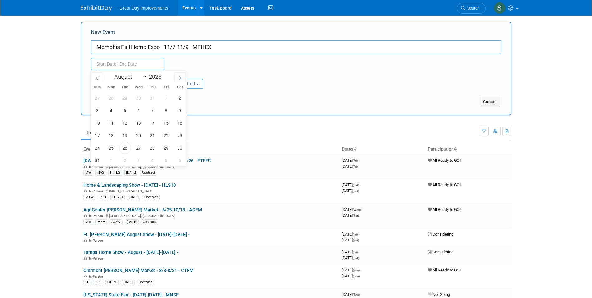
click at [176, 80] on span at bounding box center [179, 77] width 11 height 11
select select "10"
click at [165, 109] on span "7" at bounding box center [166, 110] width 12 height 12
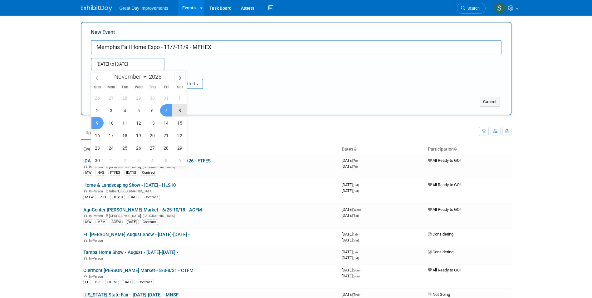
click at [93, 122] on span "9" at bounding box center [97, 123] width 12 height 12
type input "Nov 7, 2025 to Nov 9, 2025"
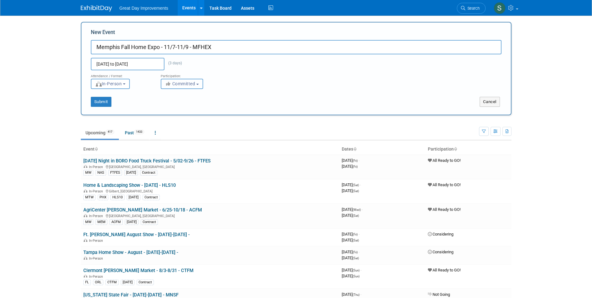
click at [191, 87] on button "Committed" at bounding box center [182, 84] width 42 height 10
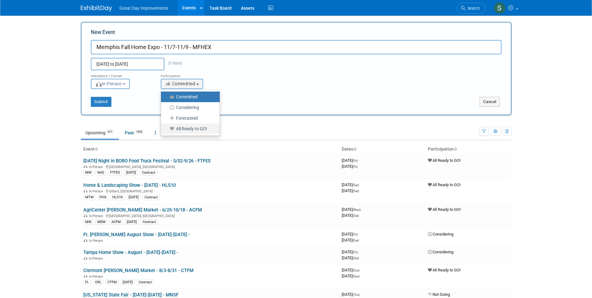
click at [191, 129] on label "All Ready to GO!" at bounding box center [188, 128] width 49 height 8
click at [167, 129] on input "All Ready to GO!" at bounding box center [164, 129] width 4 height 4
select select "102"
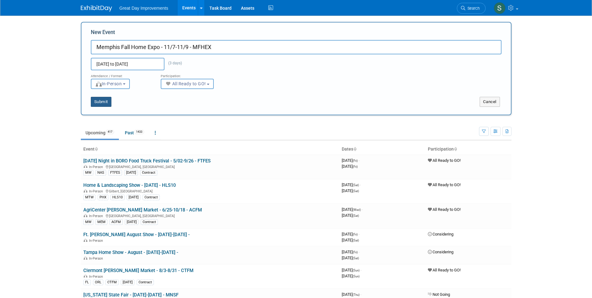
click at [104, 100] on button "Submit" at bounding box center [101, 102] width 21 height 10
type input "Memphis Fall Home Expo - 11/7-11/9 - MFHEX"
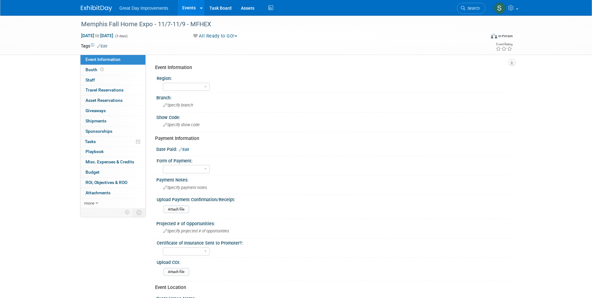
click at [104, 44] on link "Edit" at bounding box center [102, 46] width 10 height 4
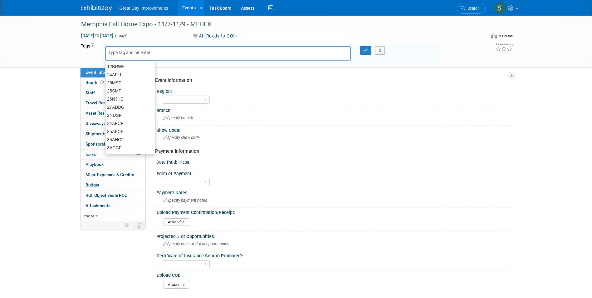
click at [113, 51] on input "text" at bounding box center [133, 52] width 50 height 6
click at [192, 53] on div at bounding box center [228, 53] width 246 height 14
click at [185, 51] on div at bounding box center [228, 53] width 246 height 14
type input "MW"
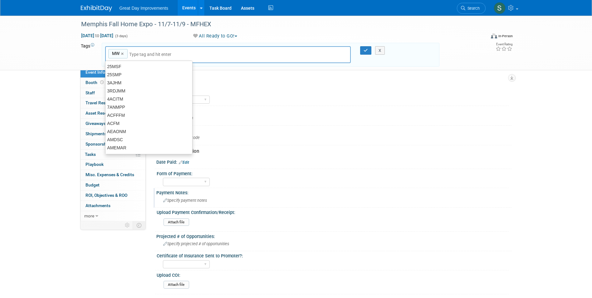
type input "MW"
type input "MEM"
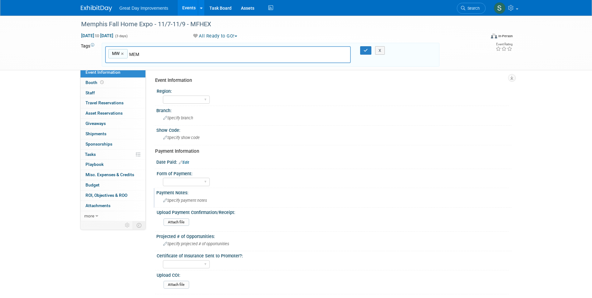
type input "MW, MEM"
type input "MFHEX"
type input "MW, MEM, MFHEX"
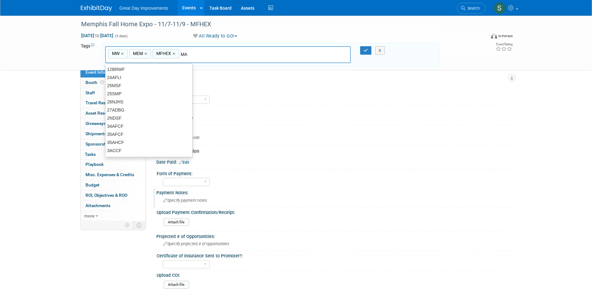
type input "M"
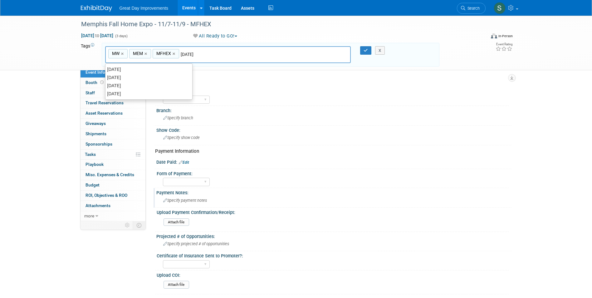
type input "[DATE]"
type input "MW, MEM, MFHEX, [DATE]"
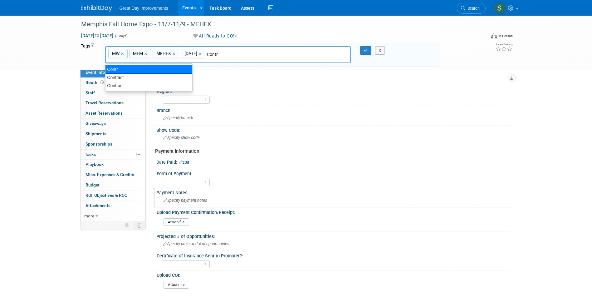
type input "Contract"
type input "MW, MEM, MFHEX, [DATE], Contract"
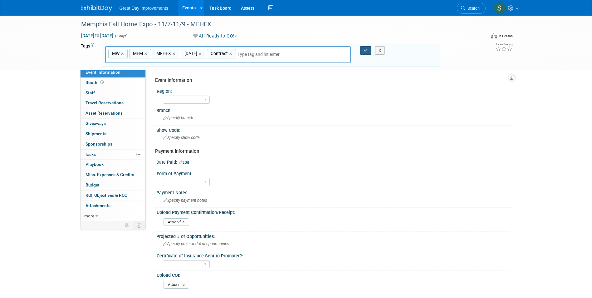
click at [365, 48] on icon "button" at bounding box center [365, 50] width 4 height 4
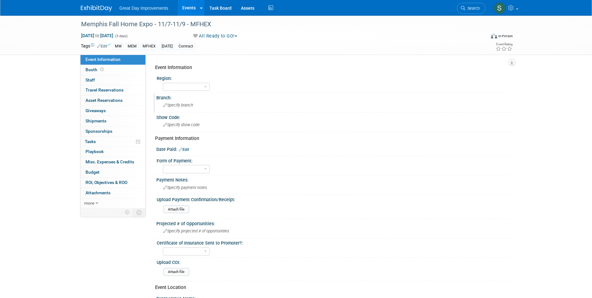
click at [192, 93] on div "Branch:" at bounding box center [333, 97] width 355 height 8
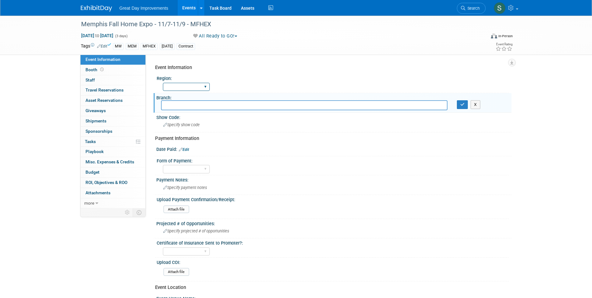
click at [193, 87] on select "GC MA MW MTW NE NEW OV PL PNW SA SE SC UMW FL" at bounding box center [186, 87] width 47 height 8
select select "MW"
click at [163, 83] on select "GC MA MW MTW NE NEW OV PL PNW SA SE SC UMW FL" at bounding box center [186, 87] width 47 height 8
click at [183, 102] on input "text" at bounding box center [304, 105] width 286 height 10
type input "MEM"
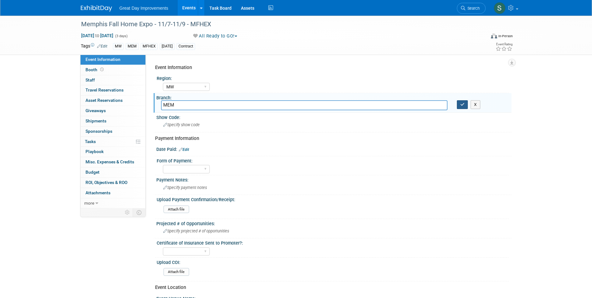
click at [464, 104] on icon "button" at bounding box center [462, 104] width 4 height 4
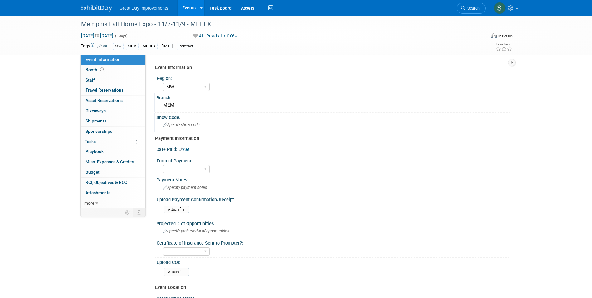
click at [187, 124] on span "Specify show code" at bounding box center [181, 124] width 36 height 5
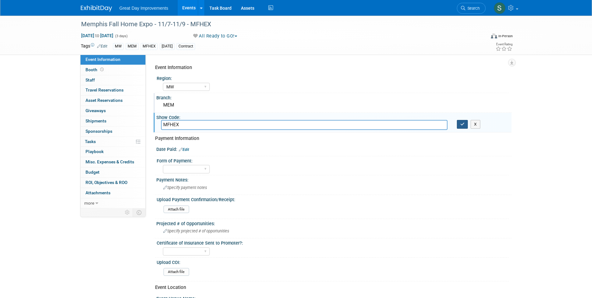
type input "MFHEX"
click at [464, 124] on button "button" at bounding box center [462, 124] width 11 height 9
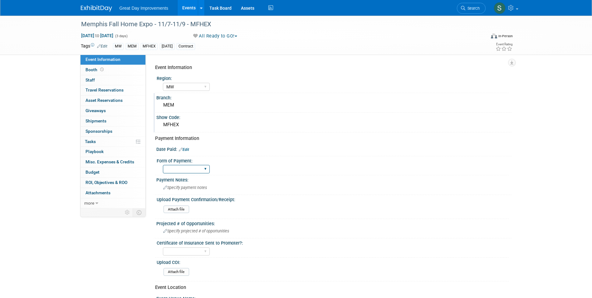
click at [194, 166] on select "Paid via CC Check Requested Pay at the Gate Other" at bounding box center [186, 169] width 47 height 8
select select "Paid via CC"
click at [163, 165] on select "Paid via CC Check Requested Pay at the Gate Other" at bounding box center [186, 169] width 47 height 8
click at [187, 148] on link "Edit" at bounding box center [184, 149] width 10 height 4
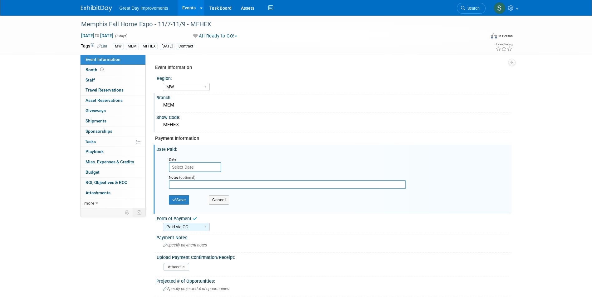
click at [202, 164] on input "text" at bounding box center [195, 167] width 52 height 10
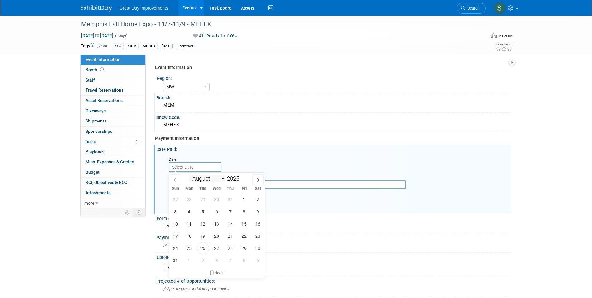
click at [223, 178] on select "January February March April May June July August September October November De…" at bounding box center [207, 178] width 36 height 8
select select "9"
click at [189, 174] on select "January February March April May June July August September October November De…" at bounding box center [207, 178] width 36 height 8
click at [243, 181] on span at bounding box center [242, 180] width 4 height 4
type input "2024"
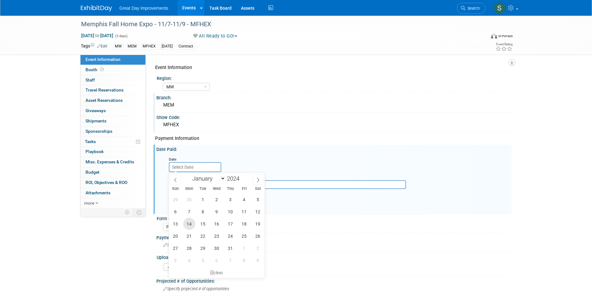
click at [192, 224] on span "14" at bounding box center [189, 223] width 12 height 12
type input "[DATE]"
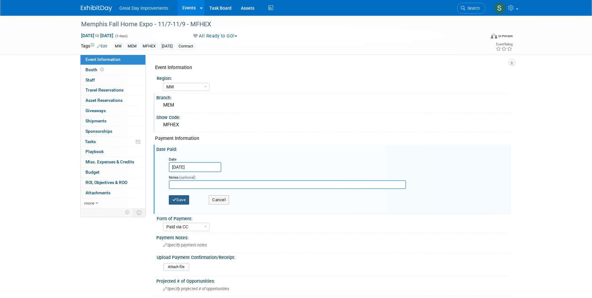
click at [181, 199] on button "Save" at bounding box center [179, 199] width 21 height 9
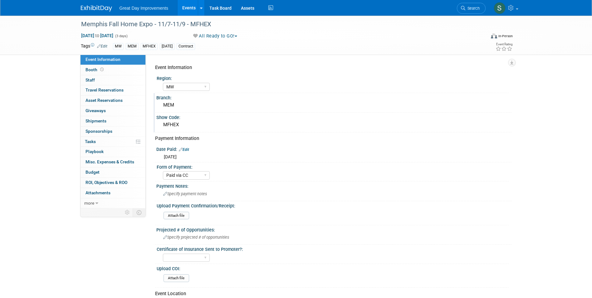
click at [92, 8] on img at bounding box center [96, 8] width 31 height 6
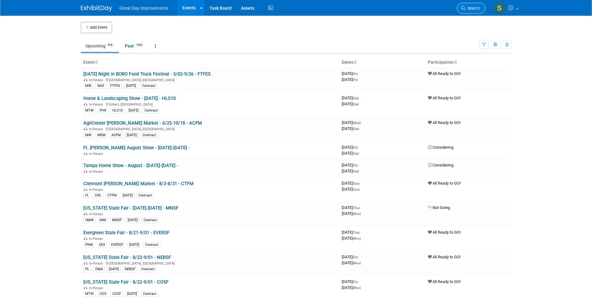
click at [475, 6] on span "Search" at bounding box center [472, 8] width 14 height 5
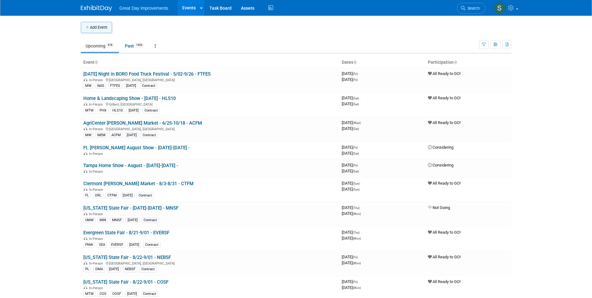
click at [84, 28] on button "Add Event" at bounding box center [96, 27] width 31 height 11
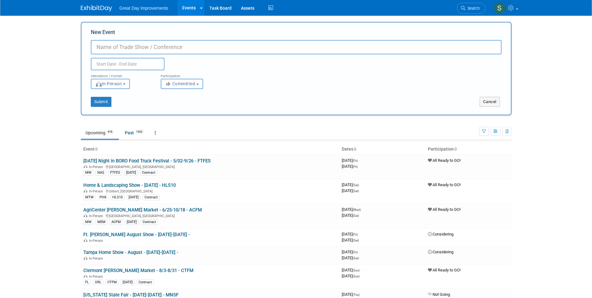
paste input "Memphis Home and Lawn"
click at [197, 46] on input "Memphis Home and Lawn -" at bounding box center [296, 47] width 410 height 14
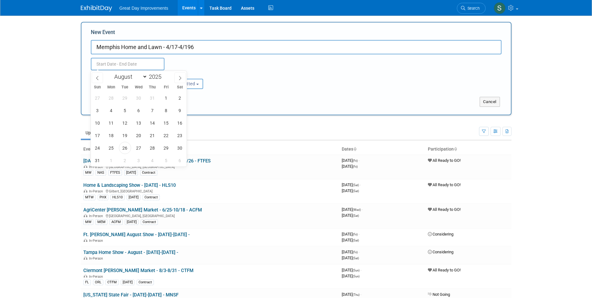
click at [227, 41] on input "Memphis Home and Lawn - 4/17-4/196" at bounding box center [296, 47] width 410 height 14
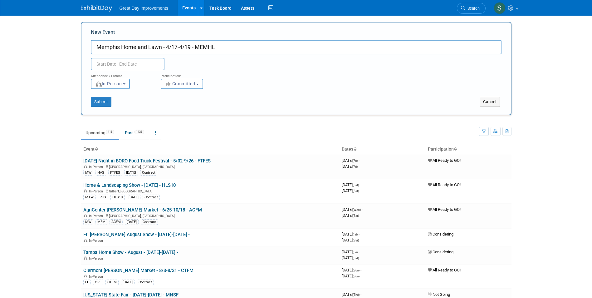
type input "Memphis Home and Lawn - 4/17-4/19 - MEMHL"
click at [187, 89] on div "Submit Cancel" at bounding box center [296, 98] width 420 height 18
drag, startPoint x: 187, startPoint y: 85, endPoint x: 186, endPoint y: 89, distance: 3.8
click at [186, 89] on form "New Event Memphis Home and Lawn - 4/17-4/19 - MEMHL Duplicate Event Warning Att…" at bounding box center [296, 68] width 410 height 78
click at [185, 83] on span "Committed" at bounding box center [180, 83] width 30 height 5
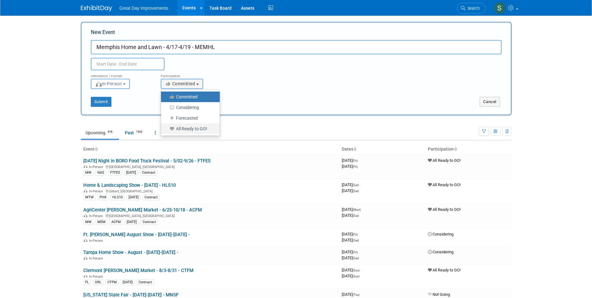
click at [190, 128] on label "All Ready to GO!" at bounding box center [188, 128] width 49 height 8
click at [167, 128] on input "All Ready to GO!" at bounding box center [164, 129] width 4 height 4
select select "102"
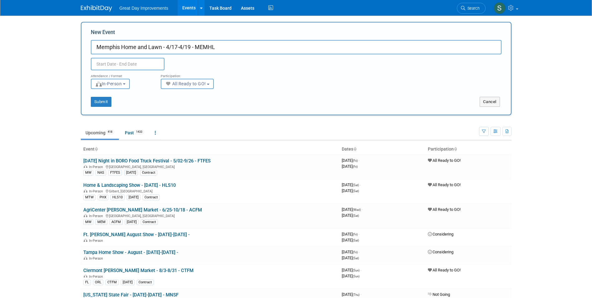
click at [137, 66] on input "text" at bounding box center [128, 64] width 74 height 12
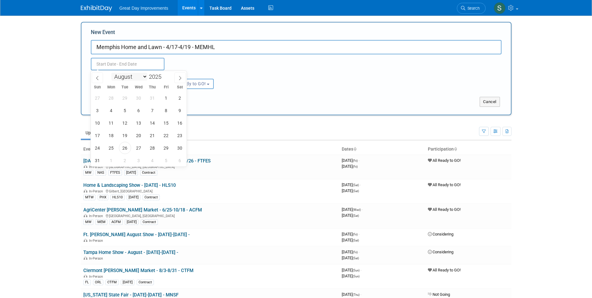
click at [129, 74] on select "January February March April May June July August September October November De…" at bounding box center [129, 77] width 36 height 8
select select "3"
click at [111, 73] on select "January February March April May June July August September October November De…" at bounding box center [129, 77] width 36 height 8
click at [162, 75] on span at bounding box center [164, 75] width 4 height 4
type input "2026"
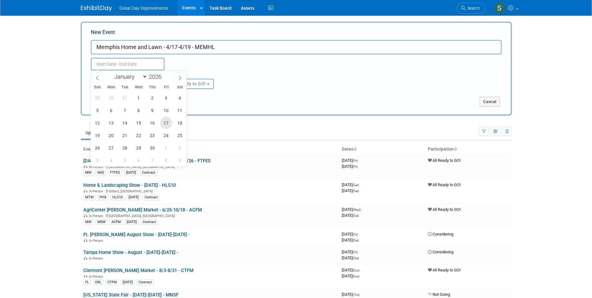
click at [169, 121] on span "17" at bounding box center [166, 123] width 12 height 12
click at [101, 134] on span "19" at bounding box center [97, 135] width 12 height 12
type input "Apr 17, 2026 to Apr 19, 2026"
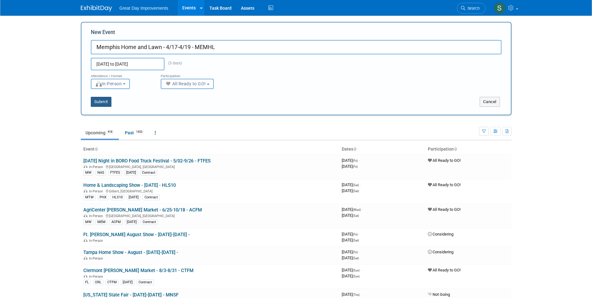
click at [100, 97] on button "Submit" at bounding box center [101, 102] width 21 height 10
type input "Memphis Home and Lawn - 4/17-4/19 - MEMHL"
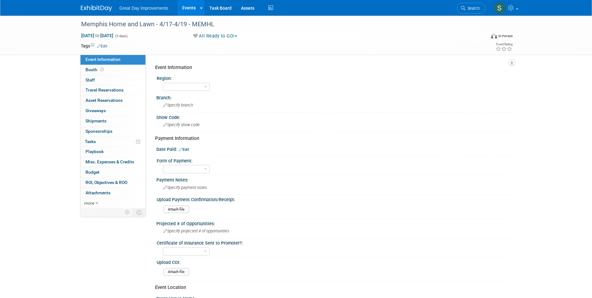
click at [103, 47] on link "Edit" at bounding box center [102, 46] width 10 height 4
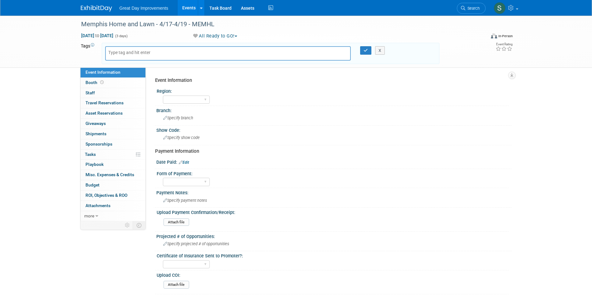
click at [125, 58] on div at bounding box center [228, 53] width 246 height 14
click at [122, 53] on input "text" at bounding box center [133, 52] width 50 height 6
click at [122, 51] on input "text" at bounding box center [133, 52] width 50 height 6
type input "MW"
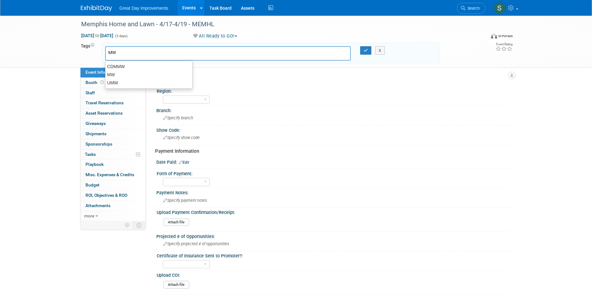
type input "MW"
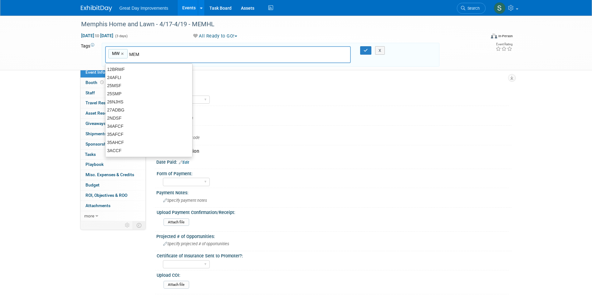
type input "MEM"
type input "MW, MEM"
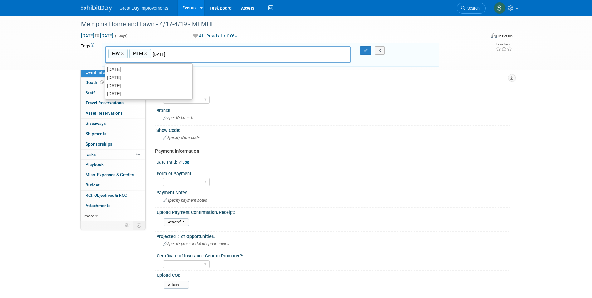
type input "APR25"
type input "MW, MEM, APR25"
click at [172, 56] on link "×" at bounding box center [173, 53] width 4 height 7
type input "MW, MEM"
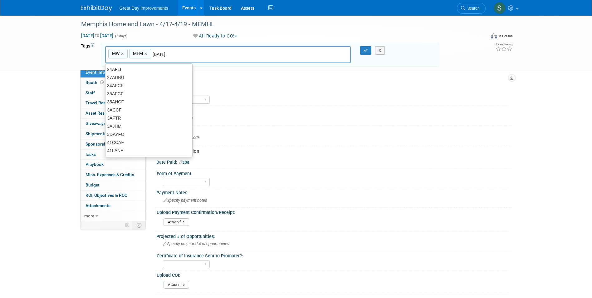
type input "[DATE]"
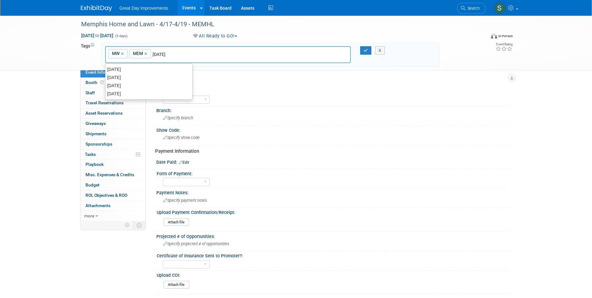
type input "MW, MEM, APR26"
type input "MEMHL"
type input "MW, MEM, APR26, MEMHL"
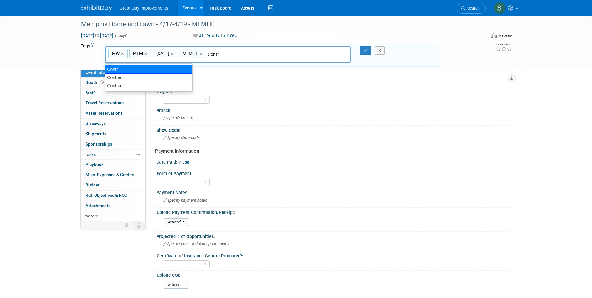
type input "Contract"
type input "MW, MEM, APR26, MEMHL, Contract"
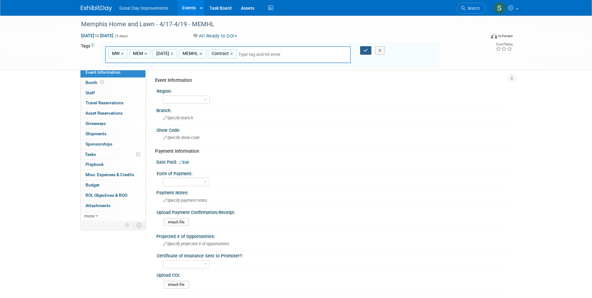
click at [365, 50] on icon "button" at bounding box center [365, 50] width 4 height 4
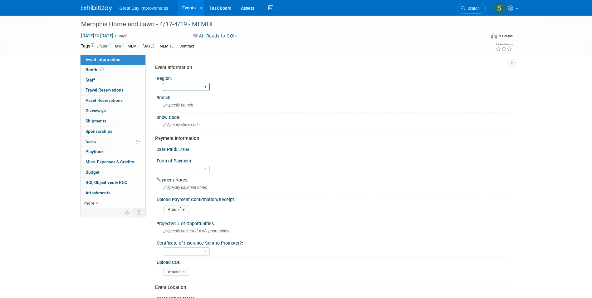
click at [180, 90] on select "GC MA MW MTW NE NEW OV PL PNW SA SE SC UMW FL" at bounding box center [186, 87] width 47 height 8
select select "MW"
click at [163, 83] on select "GC MA MW MTW NE NEW OV PL PNW SA SE SC UMW FL" at bounding box center [186, 87] width 47 height 8
click at [177, 106] on span "Specify branch" at bounding box center [178, 105] width 30 height 5
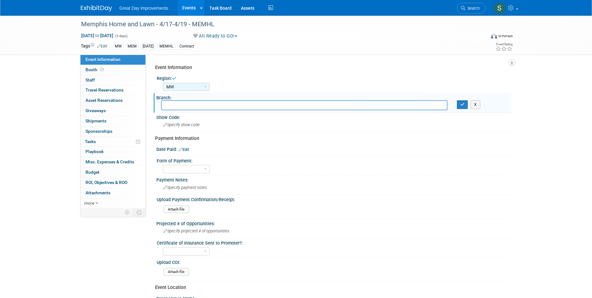
type input "E"
type input "MEM"
drag, startPoint x: 461, startPoint y: 104, endPoint x: 453, endPoint y: 103, distance: 8.5
click at [460, 104] on icon "button" at bounding box center [462, 104] width 4 height 4
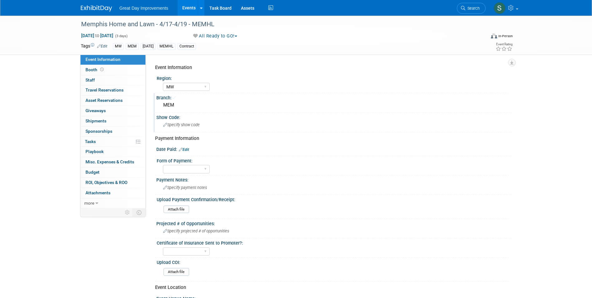
click at [270, 121] on div "Specify show code" at bounding box center [334, 125] width 346 height 10
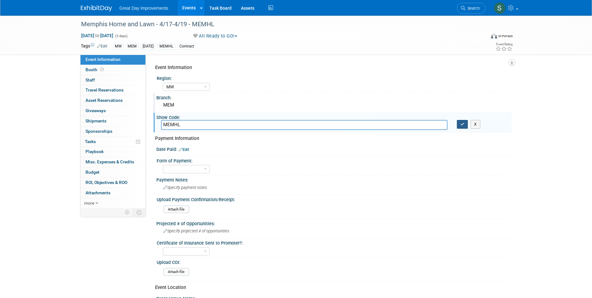
type input "MEMHL"
drag, startPoint x: 463, startPoint y: 124, endPoint x: 456, endPoint y: 120, distance: 8.1
click at [461, 124] on icon "button" at bounding box center [462, 124] width 4 height 4
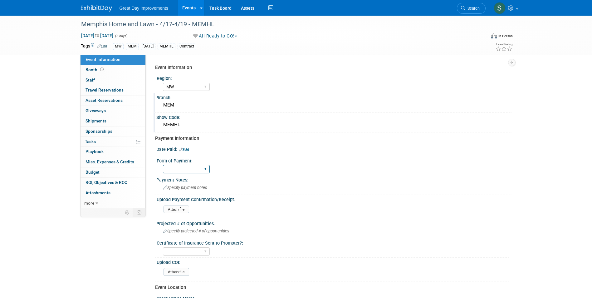
click at [198, 169] on select "Paid via CC Check Requested Pay at the Gate Other" at bounding box center [186, 169] width 47 height 8
select select "Paid via CC"
click at [163, 165] on select "Paid via CC Check Requested Pay at the Gate Other" at bounding box center [186, 169] width 47 height 8
click at [186, 146] on div "Date Paid: Edit" at bounding box center [333, 148] width 355 height 8
click at [187, 149] on link "Edit" at bounding box center [184, 149] width 10 height 4
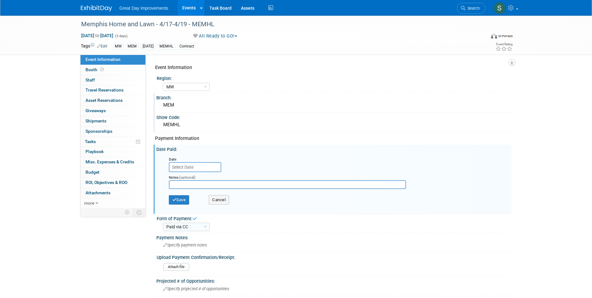
click at [191, 166] on input "text" at bounding box center [195, 167] width 52 height 10
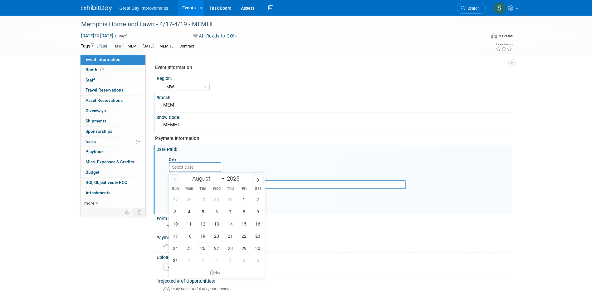
click at [173, 178] on icon at bounding box center [175, 179] width 4 height 4
drag, startPoint x: 173, startPoint y: 178, endPoint x: 171, endPoint y: 176, distance: 3.2
click at [173, 177] on icon at bounding box center [175, 179] width 4 height 4
click at [175, 179] on icon at bounding box center [175, 179] width 4 height 4
select select "4"
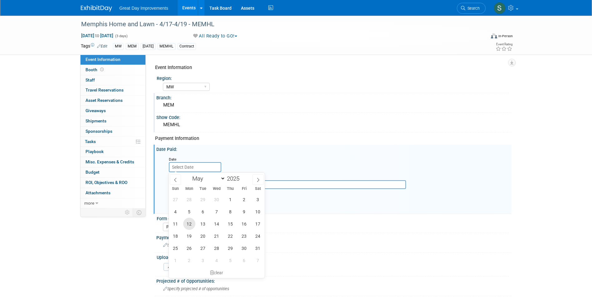
click at [189, 222] on span "12" at bounding box center [189, 223] width 12 height 12
type input "May 12, 2025"
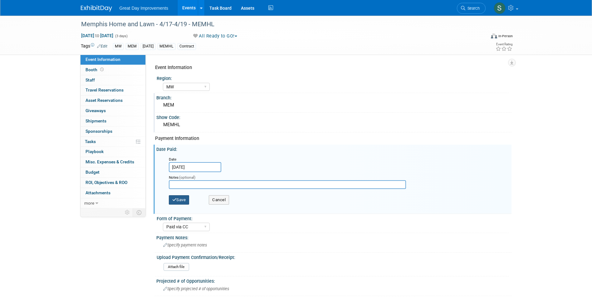
click at [180, 195] on button "Save" at bounding box center [179, 199] width 21 height 9
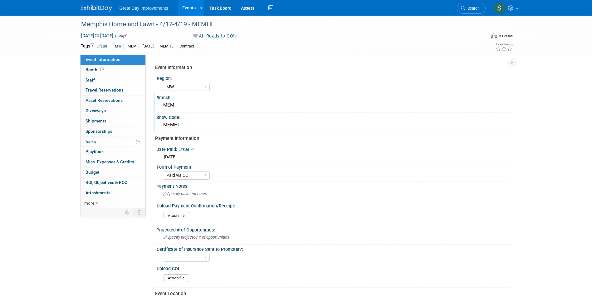
click at [85, 6] on img at bounding box center [96, 8] width 31 height 6
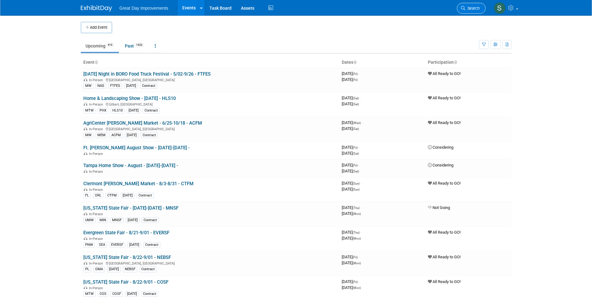
click at [469, 4] on link "Search" at bounding box center [471, 8] width 29 height 11
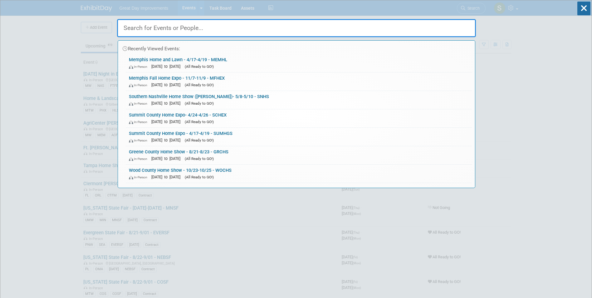
click at [139, 28] on input "text" at bounding box center [296, 28] width 359 height 18
paste input "Dayton Fall Home Expo"
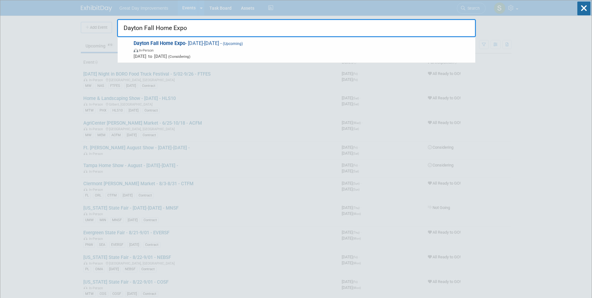
type input "Dayton Fall Home Expo"
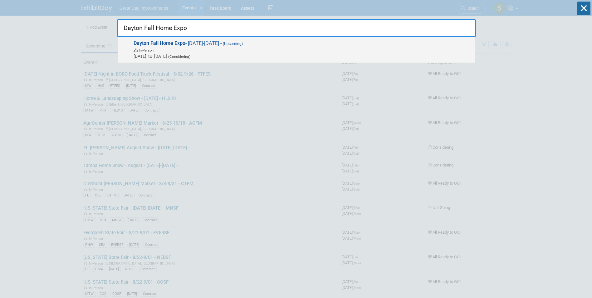
click at [211, 43] on span "Dayton Fall Home Expo - 9/5/25-9/7/25 - (Upcoming) In-Person Sep 5, 2025 to Sep…" at bounding box center [302, 49] width 340 height 19
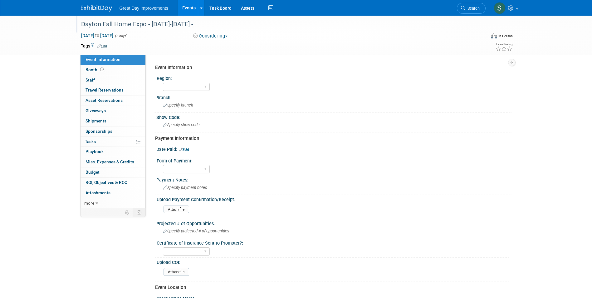
click at [198, 25] on div "Dayton Fall Home Expo - [DATE]-[DATE] -" at bounding box center [277, 24] width 397 height 11
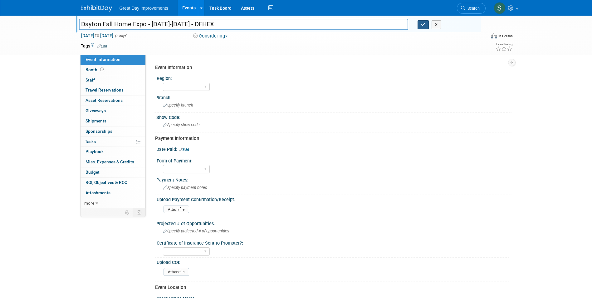
type input "Dayton Fall Home Expo - [DATE]-[DATE] - DFHEX"
click at [423, 21] on button "button" at bounding box center [422, 24] width 11 height 9
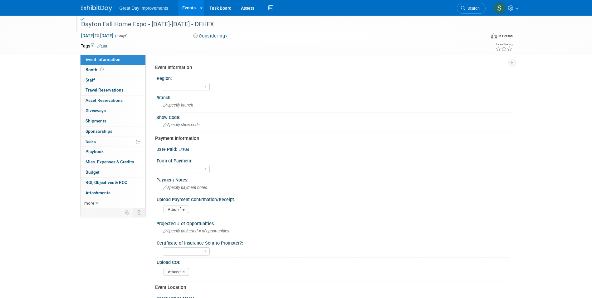
click at [103, 45] on link "Edit" at bounding box center [102, 46] width 10 height 4
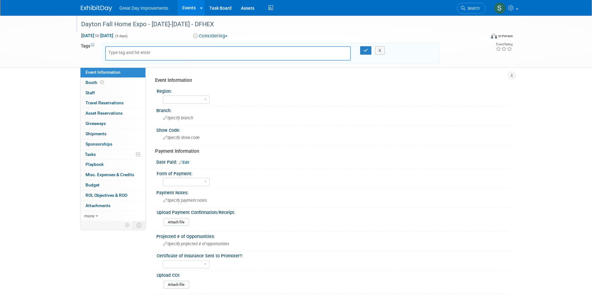
click at [135, 49] on input "text" at bounding box center [133, 52] width 50 height 6
type input "MW"
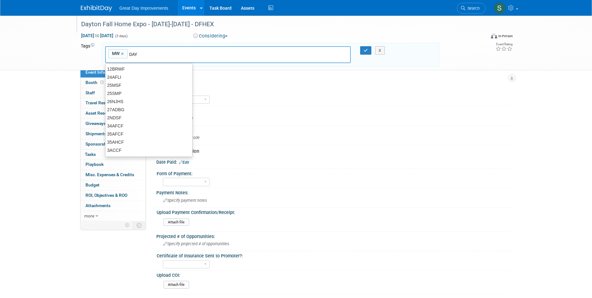
type input "DAY"
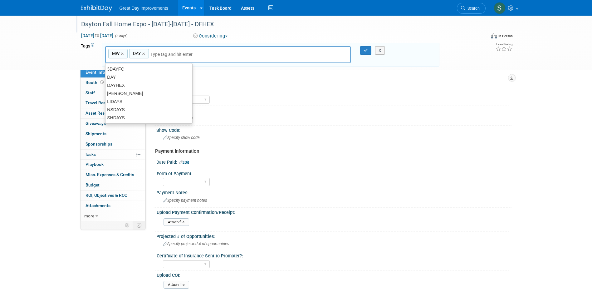
type input "MW, DAY"
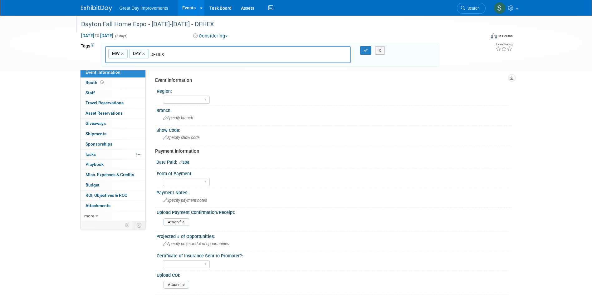
type input "DFHEX"
type input "MW, DAY, DFHEX"
type input "[DATE]"
type input "MW, DAY, DFHEX, SEPT25"
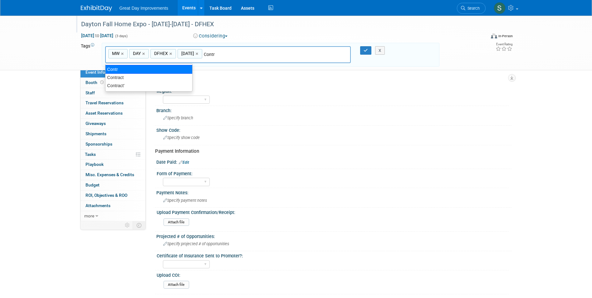
type input "Contract"
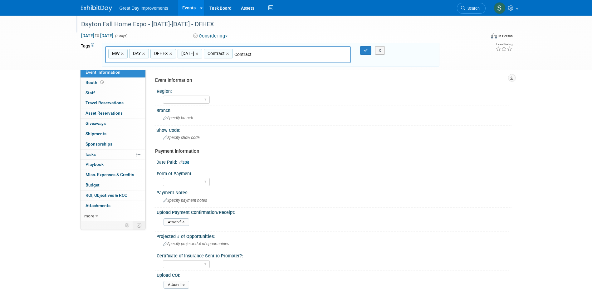
type input "MW, DAY, DFHEX, SEPT25, Contract"
click at [367, 49] on button "button" at bounding box center [365, 50] width 11 height 9
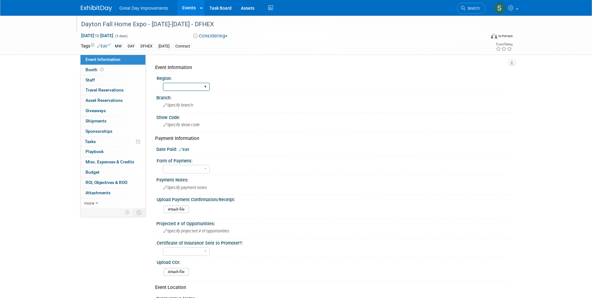
click at [174, 84] on select "GC MA MW MTW NE NEW OV PL PNW SA SE SC UMW FL" at bounding box center [186, 87] width 47 height 8
select select "MW"
click at [163, 83] on select "GC MA MW MTW NE NEW OV PL PNW SA SE SC UMW FL" at bounding box center [186, 87] width 47 height 8
click at [183, 106] on span "Specify branch" at bounding box center [178, 105] width 30 height 5
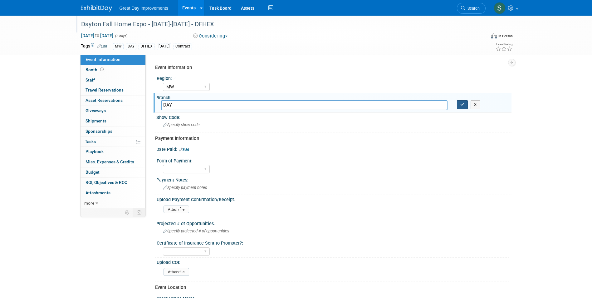
type input "DAY"
drag, startPoint x: 459, startPoint y: 104, endPoint x: 330, endPoint y: 109, distance: 128.9
click at [457, 105] on button "button" at bounding box center [462, 104] width 11 height 9
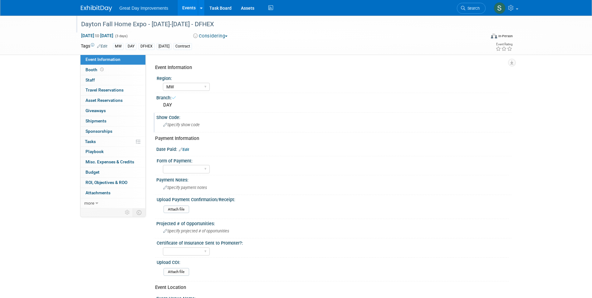
click at [221, 118] on div "Show Code:" at bounding box center [333, 117] width 355 height 8
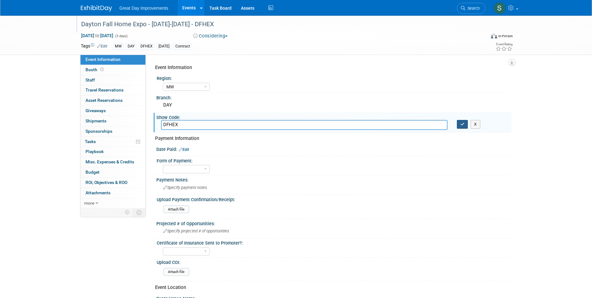
type input "DFHEX"
click at [457, 121] on div "X" at bounding box center [481, 124] width 59 height 9
click at [457, 121] on button "button" at bounding box center [462, 124] width 11 height 9
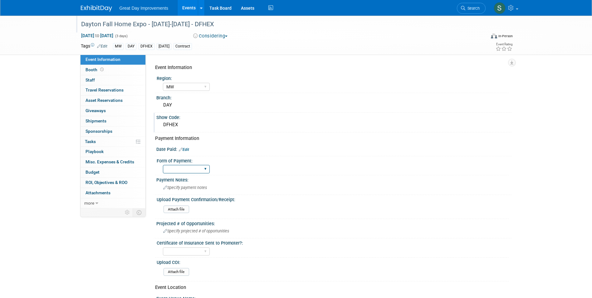
click at [195, 167] on select "Paid via CC Check Requested Pay at the Gate Other" at bounding box center [186, 169] width 47 height 8
select select "Paid via CC"
click at [163, 165] on select "Paid via CC Check Requested Pay at the Gate Other" at bounding box center [186, 169] width 47 height 8
click at [187, 152] on div at bounding box center [334, 153] width 346 height 2
click at [187, 149] on link "Edit" at bounding box center [184, 149] width 10 height 4
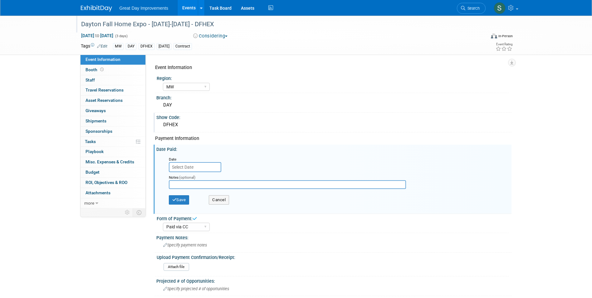
click at [212, 163] on input "text" at bounding box center [195, 167] width 52 height 10
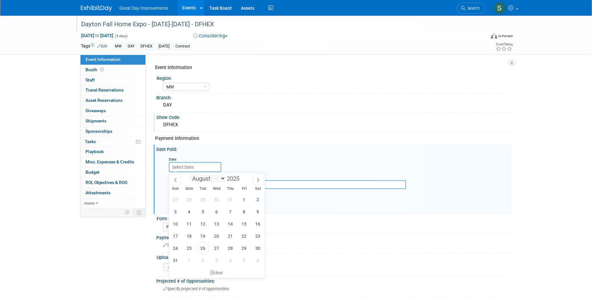
click at [220, 179] on select "January February March April May June July August September October November De…" at bounding box center [207, 178] width 36 height 8
select select "9"
click at [189, 174] on select "January February March April May June July August September October November De…" at bounding box center [207, 178] width 36 height 8
click at [205, 224] on span "14" at bounding box center [203, 223] width 12 height 12
type input "Oct 14, 2025"
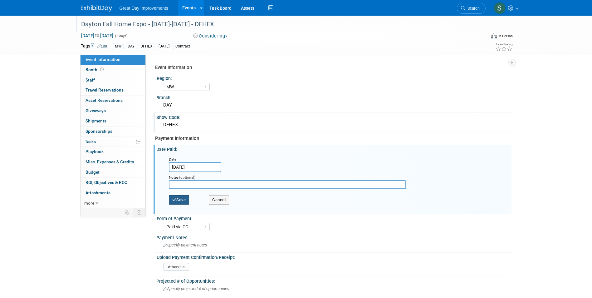
click at [182, 202] on button "Save" at bounding box center [179, 199] width 21 height 9
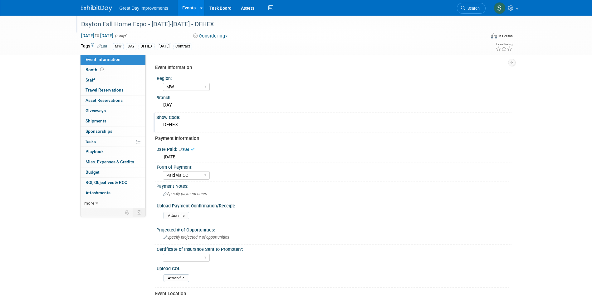
click at [98, 3] on link at bounding box center [100, 5] width 39 height 5
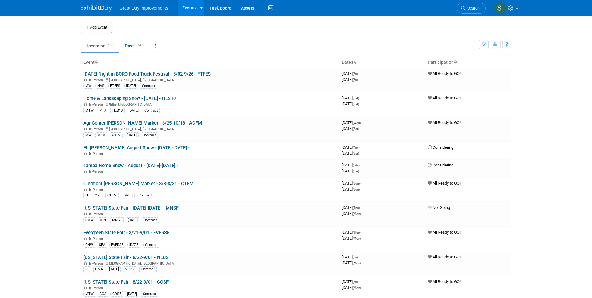
drag, startPoint x: 103, startPoint y: 26, endPoint x: 113, endPoint y: 31, distance: 10.7
click at [103, 26] on button "Add Event" at bounding box center [96, 27] width 31 height 11
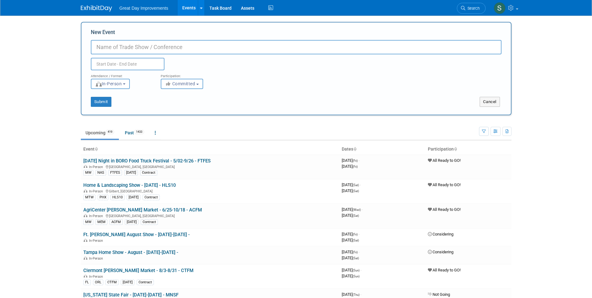
paste input "Salt Lake Home Expo"
type input "Salt Lake Home Expo - 9/5-9/7 - SLHEX"
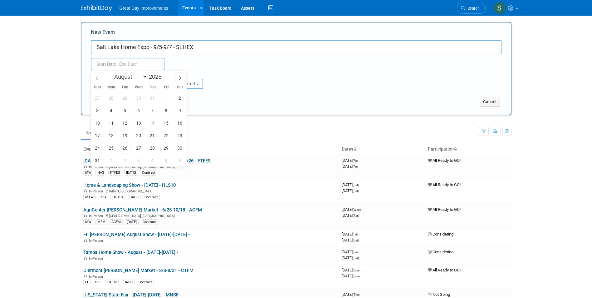
click at [143, 64] on input "text" at bounding box center [128, 64] width 74 height 12
click at [178, 77] on icon at bounding box center [180, 78] width 4 height 4
select select "8"
click at [168, 97] on span "5" at bounding box center [166, 98] width 12 height 12
drag, startPoint x: 98, startPoint y: 111, endPoint x: 102, endPoint y: 110, distance: 4.2
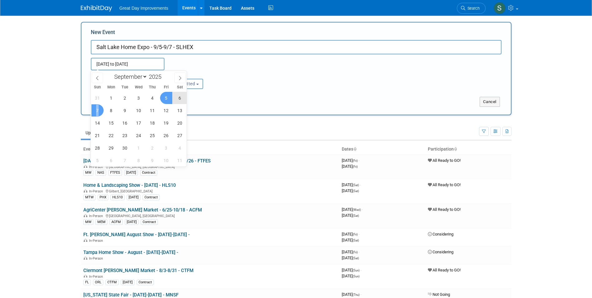
click at [98, 111] on span "7" at bounding box center [97, 110] width 12 height 12
type input "[DATE] to [DATE]"
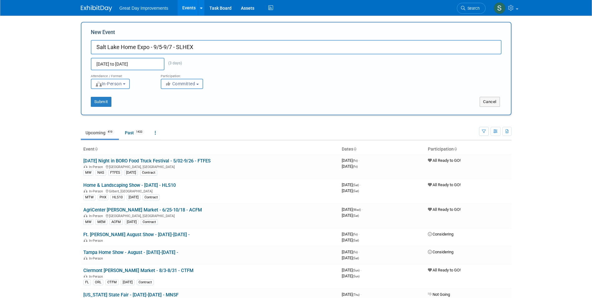
click at [184, 84] on span "Committed" at bounding box center [180, 83] width 30 height 5
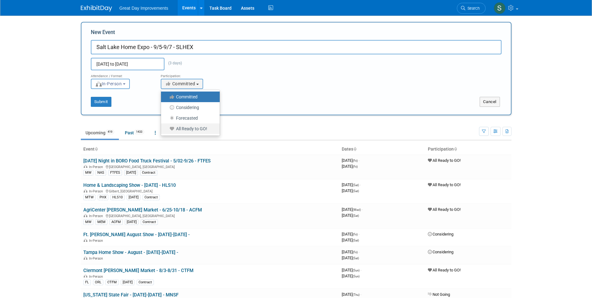
click at [190, 128] on label "All Ready to GO!" at bounding box center [188, 128] width 49 height 8
click at [167, 128] on input "All Ready to GO!" at bounding box center [164, 129] width 4 height 4
select select "102"
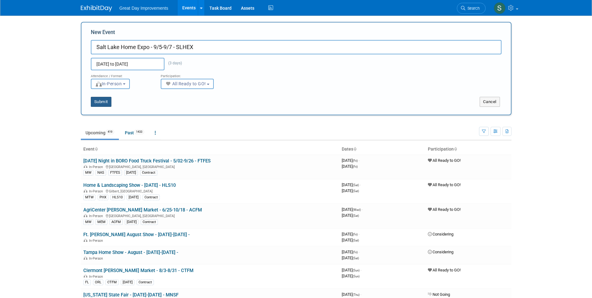
click at [108, 102] on button "Submit" at bounding box center [101, 102] width 21 height 10
type input "Salt Lake Home Expo - 9/5-9/7 - SLHEX"
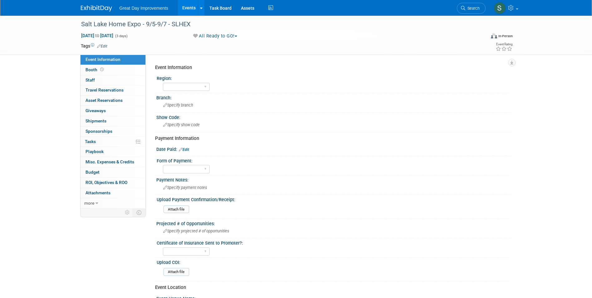
click at [102, 43] on td "Tags Edit" at bounding box center [94, 46] width 27 height 6
click at [105, 44] on link "Edit" at bounding box center [102, 46] width 10 height 4
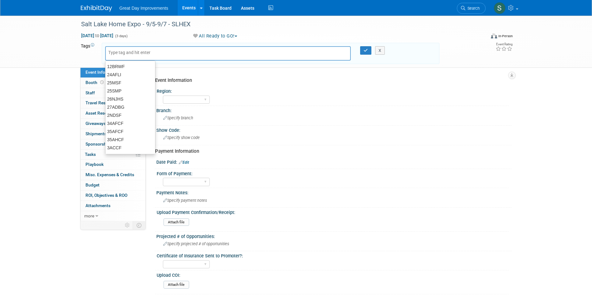
click at [128, 51] on input "text" at bounding box center [133, 52] width 50 height 6
click at [120, 48] on div at bounding box center [228, 53] width 246 height 14
click at [120, 56] on div at bounding box center [228, 53] width 246 height 14
click at [120, 52] on input "text" at bounding box center [133, 52] width 50 height 6
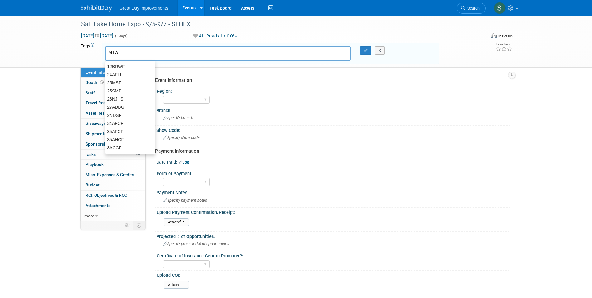
type input "MTW"
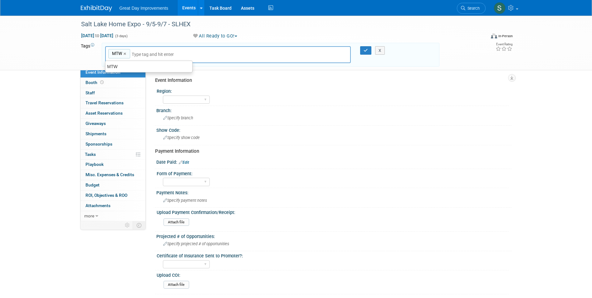
type input "MTW"
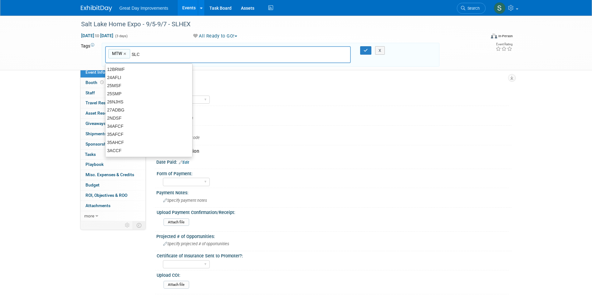
type input "SLC"
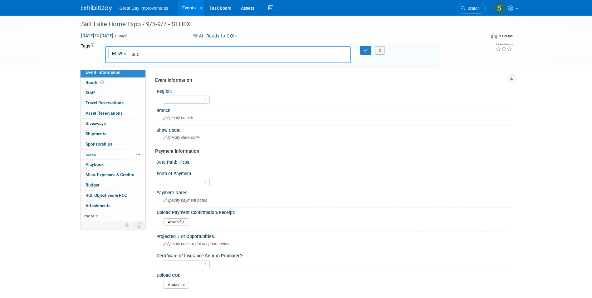
type input "MTW, SLC"
type input "SLHEX"
type input "MTW, SLC, SLHEX"
type input "[DATE]"
type input "MTW, SLC, SLHEX, [DATE]"
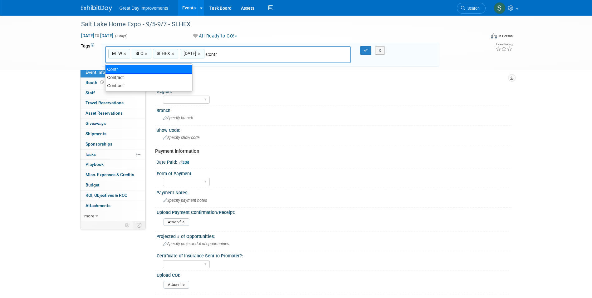
type input "Contract"
type input "MTW, SLC, SLHEX, [DATE], Contract"
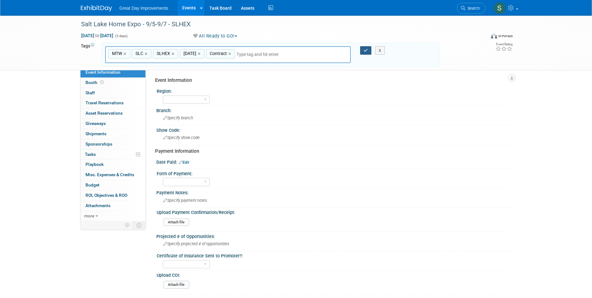
click at [367, 51] on icon "button" at bounding box center [365, 50] width 4 height 4
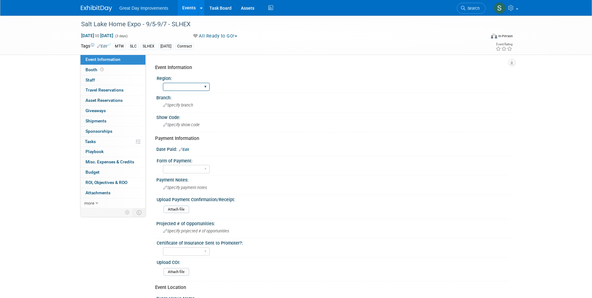
click at [187, 85] on select "GC MA MW MTW NE NEW OV PL PNW SA SE SC UMW FL" at bounding box center [186, 87] width 47 height 8
select select "MTW"
click at [163, 83] on select "GC MA MW MTW NE NEW OV PL PNW SA SE SC UMW FL" at bounding box center [186, 87] width 47 height 8
click at [184, 99] on div "Branch:" at bounding box center [333, 97] width 355 height 8
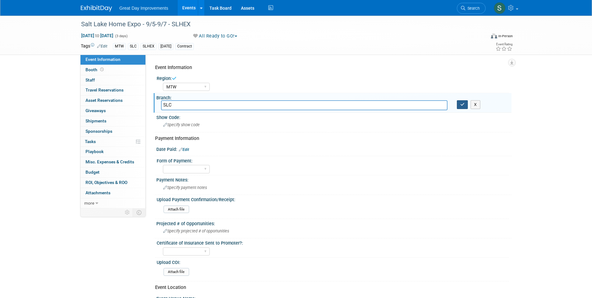
type input "SLC"
click at [459, 106] on button "button" at bounding box center [462, 104] width 11 height 9
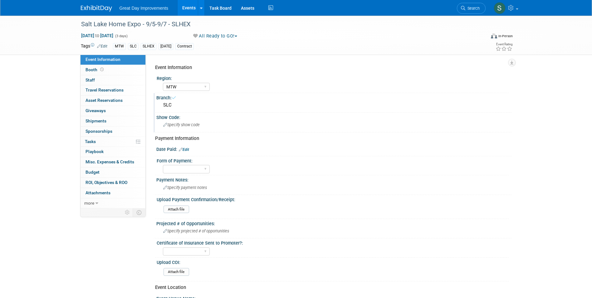
click at [168, 124] on span "Specify show code" at bounding box center [181, 124] width 36 height 5
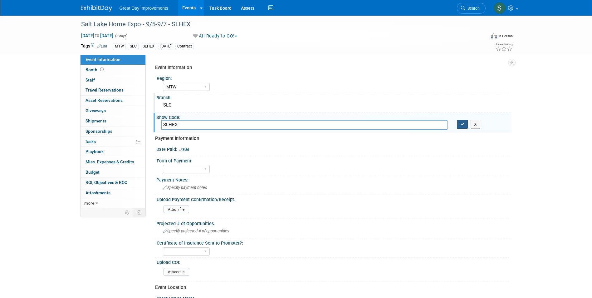
type input "SLHEX"
click at [460, 127] on button "button" at bounding box center [462, 124] width 11 height 9
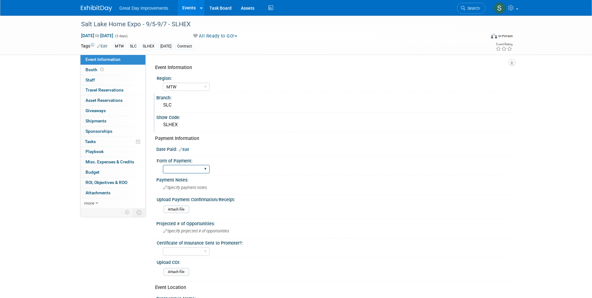
drag, startPoint x: 181, startPoint y: 168, endPoint x: 183, endPoint y: 172, distance: 4.8
click at [181, 168] on select "Paid via CC Check Requested Pay at the Gate Other" at bounding box center [186, 169] width 47 height 8
select select "Paid via CC"
click at [163, 165] on select "Paid via CC Check Requested Pay at the Gate Other" at bounding box center [186, 169] width 47 height 8
click at [187, 148] on link "Edit" at bounding box center [184, 149] width 10 height 4
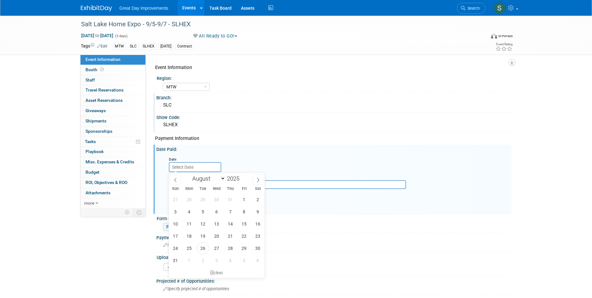
click at [191, 166] on input "text" at bounding box center [195, 167] width 52 height 10
click at [206, 181] on select "January February March April May June July August September October November De…" at bounding box center [207, 178] width 36 height 8
select select "9"
click at [189, 174] on select "January February March April May June July August September October November De…" at bounding box center [207, 178] width 36 height 8
click at [241, 180] on span at bounding box center [242, 180] width 4 height 4
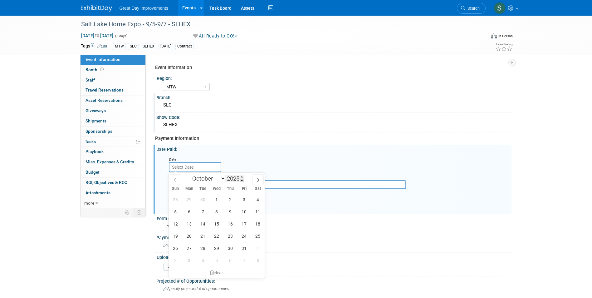
type input "2024"
click at [188, 225] on span "14" at bounding box center [189, 223] width 12 height 12
type input "[DATE]"
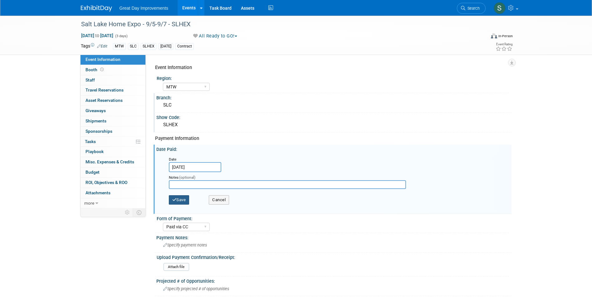
click at [176, 201] on icon "button" at bounding box center [174, 199] width 4 height 4
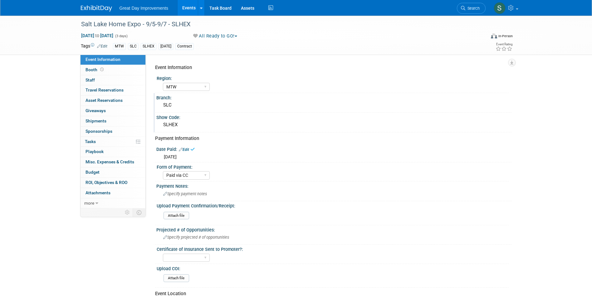
click at [91, 1] on div at bounding box center [100, 6] width 39 height 12
click at [100, 11] on img at bounding box center [96, 8] width 31 height 6
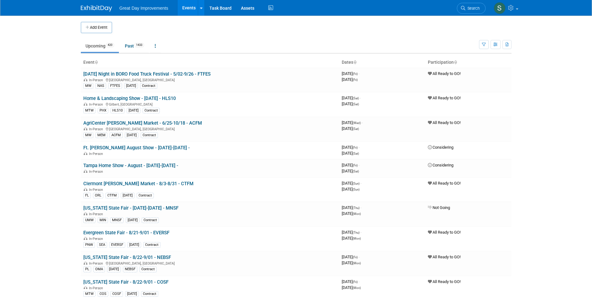
click at [107, 26] on button "Add Event" at bounding box center [96, 27] width 31 height 11
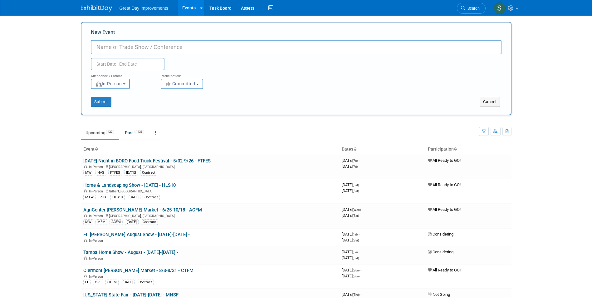
paste input "Farmington Home Show"
click at [208, 48] on input "Farmington Home Show -" at bounding box center [296, 47] width 410 height 14
type input "Farmington Home Show - 9/19-9/21 - FARHS"
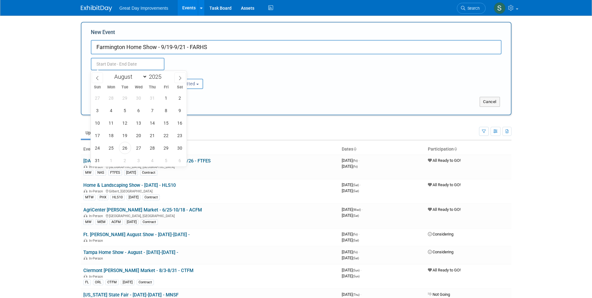
click at [150, 65] on input "text" at bounding box center [128, 64] width 74 height 12
click at [179, 77] on icon at bounding box center [180, 78] width 4 height 4
select select "8"
click at [163, 124] on span "19" at bounding box center [166, 123] width 12 height 12
click at [95, 137] on span "21" at bounding box center [97, 135] width 12 height 12
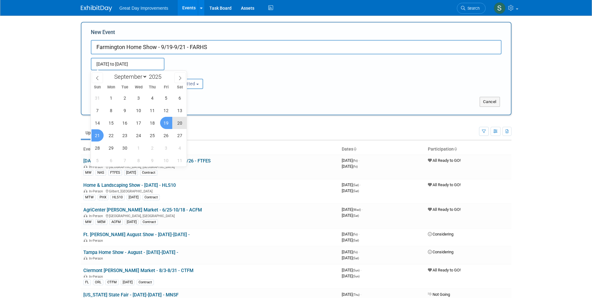
type input "Sep 19, 2025 to Sep 21, 2025"
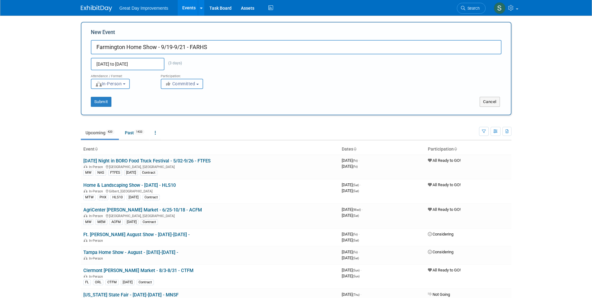
click at [184, 79] on button "Committed" at bounding box center [182, 84] width 42 height 10
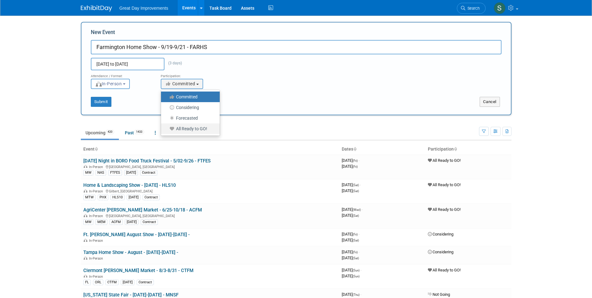
click at [185, 127] on label "All Ready to GO!" at bounding box center [188, 128] width 49 height 8
click at [167, 127] on input "All Ready to GO!" at bounding box center [164, 129] width 4 height 4
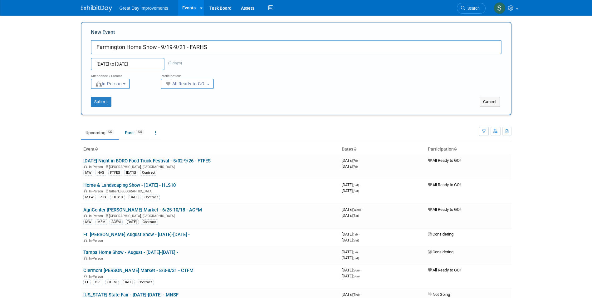
select select "102"
click at [103, 100] on button "Submit" at bounding box center [101, 102] width 21 height 10
type input "Farmington Home Show - 9/19-9/21 - FARHS"
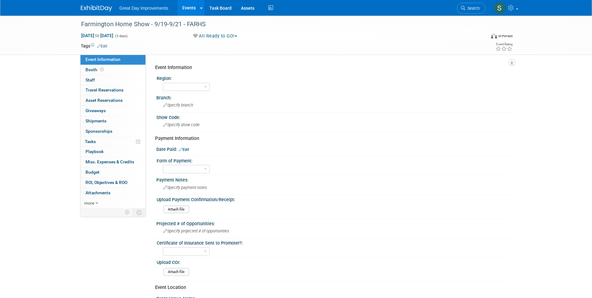
click at [107, 46] on link "Edit" at bounding box center [102, 46] width 10 height 4
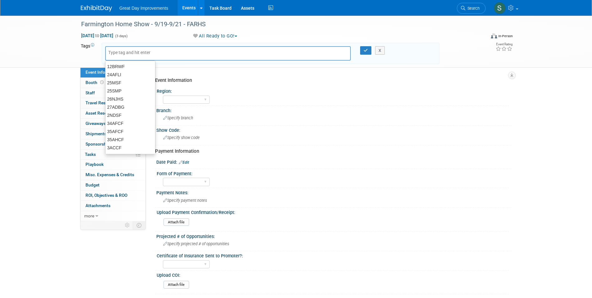
click at [124, 49] on input "text" at bounding box center [133, 52] width 50 height 6
type input "MTW"
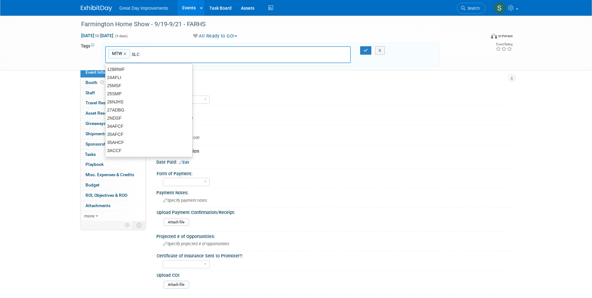
type input "SLC"
type input "MTW, SLC"
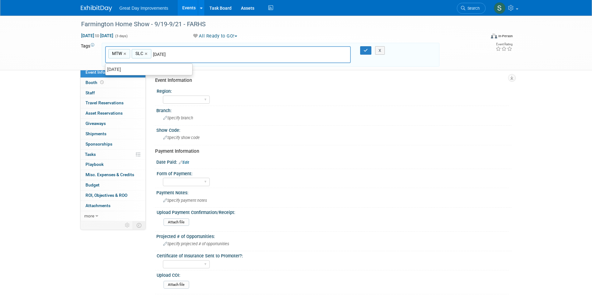
type input "[DATE]"
type input "MTW, SLC, [DATE]"
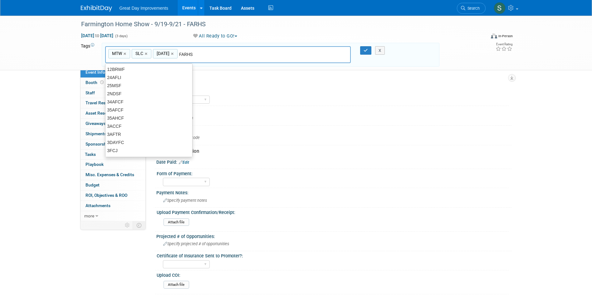
type input "FARHS"
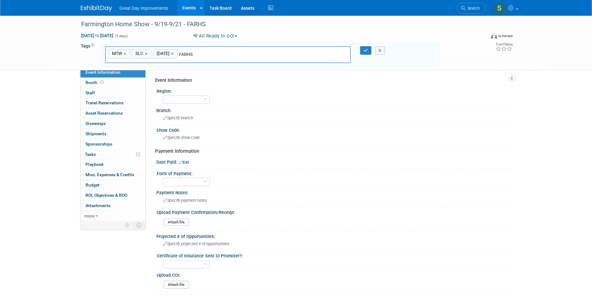
type input "MTW, SLC, [DATE], FARHS"
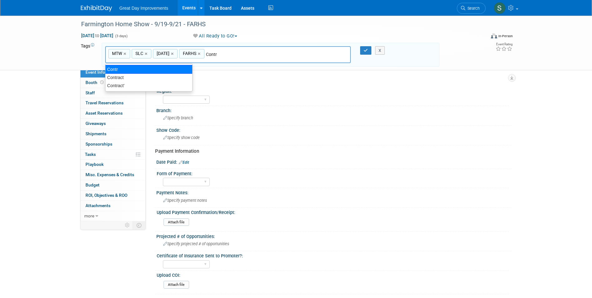
type input "Contract"
type input "MTW, SLC, [DATE], FARHS, Contract"
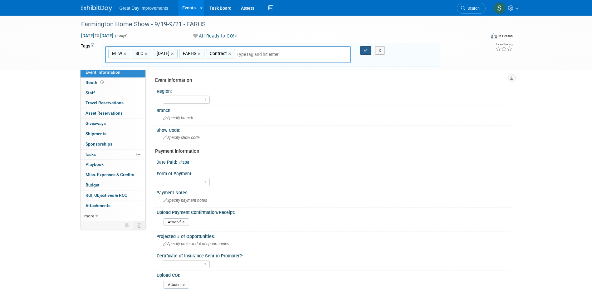
click at [367, 48] on icon "button" at bounding box center [365, 50] width 4 height 4
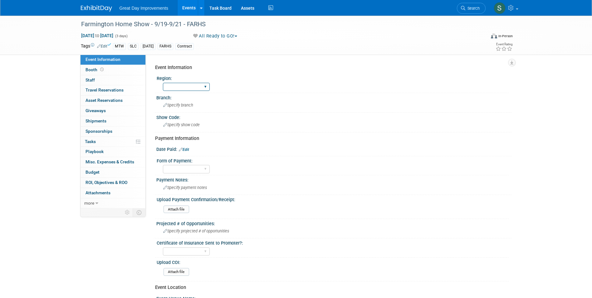
click at [185, 85] on select "GC MA MW MTW NE NEW OV PL PNW SA SE SC UMW FL" at bounding box center [186, 87] width 47 height 8
select select "MTW"
click at [163, 83] on select "GC MA MW MTW NE NEW OV PL PNW SA SE SC UMW FL" at bounding box center [186, 87] width 47 height 8
click at [179, 101] on div "Specify branch" at bounding box center [334, 105] width 346 height 10
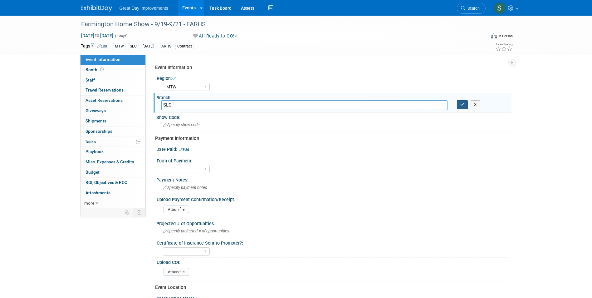
type input "SLC"
click at [457, 104] on button "button" at bounding box center [462, 104] width 11 height 9
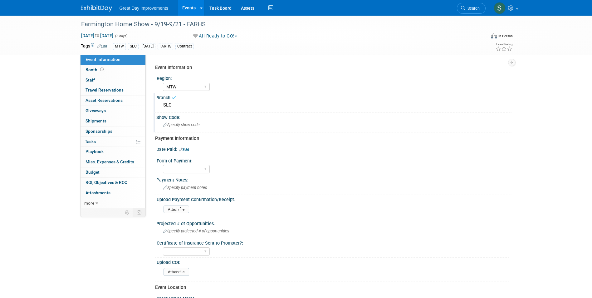
click at [200, 123] on span "Specify show code" at bounding box center [181, 124] width 36 height 5
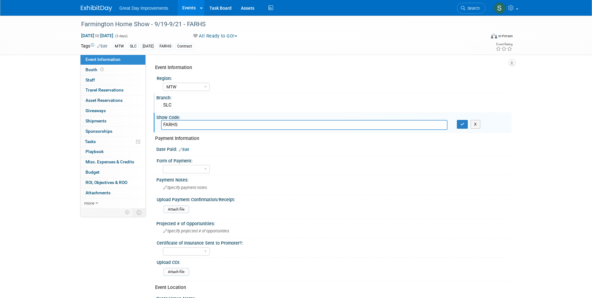
type input "FARHS"
drag, startPoint x: 460, startPoint y: 119, endPoint x: 461, endPoint y: 123, distance: 3.5
click at [461, 122] on div "Show Code: FARHS X" at bounding box center [332, 123] width 358 height 20
click at [461, 123] on icon "button" at bounding box center [462, 124] width 4 height 4
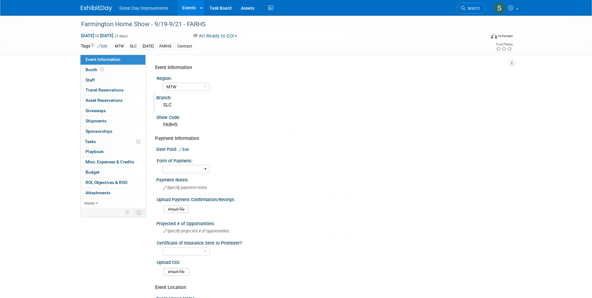
drag, startPoint x: 185, startPoint y: 170, endPoint x: 185, endPoint y: 174, distance: 3.5
click at [185, 170] on select "Paid via CC Check Requested Pay at the Gate Other" at bounding box center [186, 169] width 47 height 8
select select "Paid via CC"
click at [163, 165] on select "Paid via CC Check Requested Pay at the Gate Other" at bounding box center [186, 169] width 47 height 8
click at [187, 148] on link "Edit" at bounding box center [184, 149] width 10 height 4
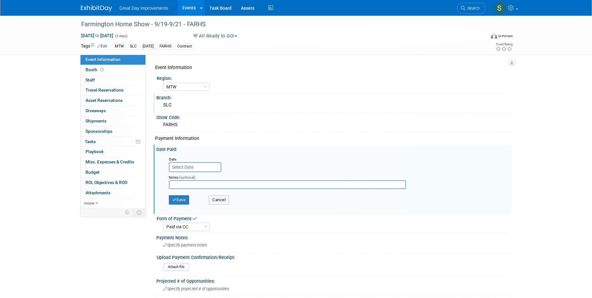
click at [200, 163] on input "text" at bounding box center [195, 167] width 52 height 10
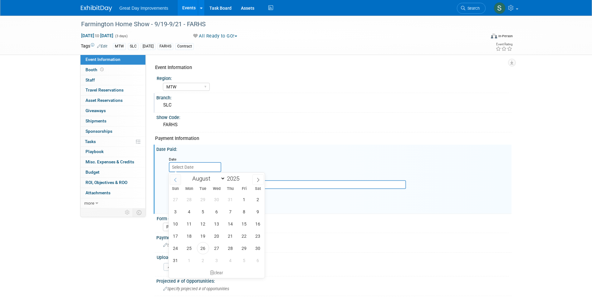
click at [177, 180] on icon at bounding box center [175, 179] width 4 height 4
select select "6"
click at [211, 211] on span "9" at bounding box center [217, 211] width 12 height 12
type input "Jul 9, 2025"
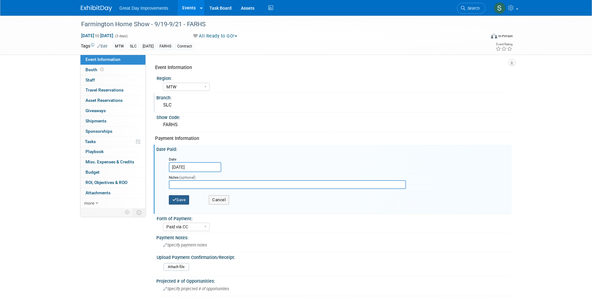
click at [182, 199] on button "Save" at bounding box center [179, 199] width 21 height 9
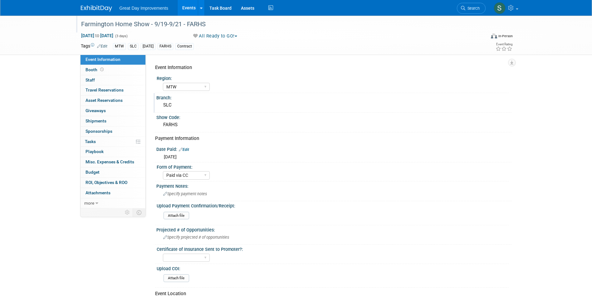
click at [101, 17] on div at bounding box center [280, 18] width 402 height 5
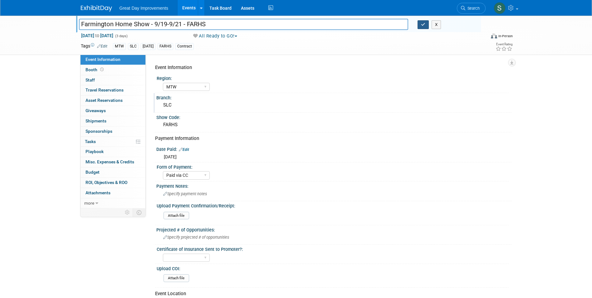
drag, startPoint x: 423, startPoint y: 26, endPoint x: 409, endPoint y: 25, distance: 14.1
click at [422, 26] on icon "button" at bounding box center [423, 24] width 4 height 4
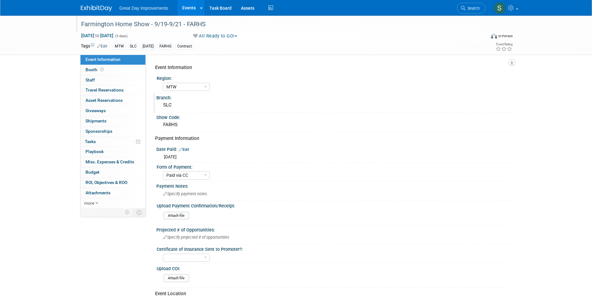
click at [90, 5] on img at bounding box center [96, 8] width 31 height 6
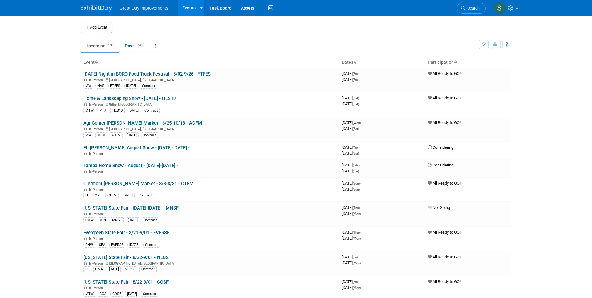
click at [102, 28] on button "Add Event" at bounding box center [96, 27] width 31 height 11
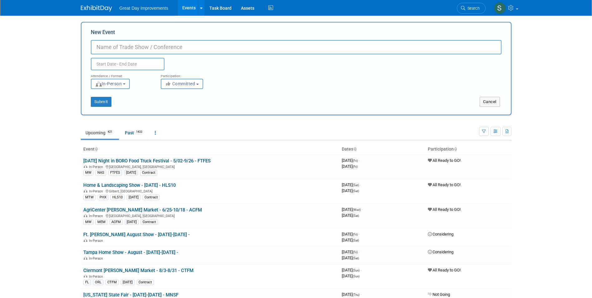
paste input "Cheyenne Home Show"
drag, startPoint x: 157, startPoint y: 45, endPoint x: 163, endPoint y: 45, distance: 6.6
click at [157, 45] on input "Cheyenne Home Show - - CHEHS" at bounding box center [296, 47] width 410 height 14
type input "Cheyenne Home Show - 4/17-4/19 - CHEHS"
click at [196, 80] on button "Committed" at bounding box center [182, 84] width 42 height 10
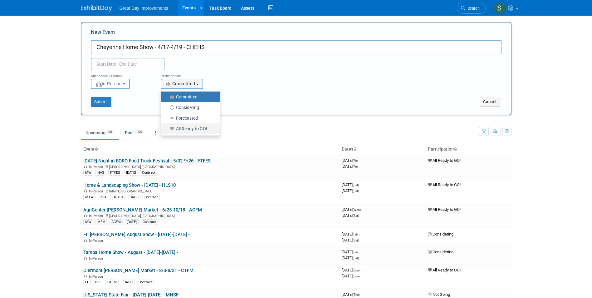
click at [190, 128] on label "All Ready to GO!" at bounding box center [188, 128] width 49 height 8
click at [167, 128] on input "All Ready to GO!" at bounding box center [164, 129] width 4 height 4
select select "102"
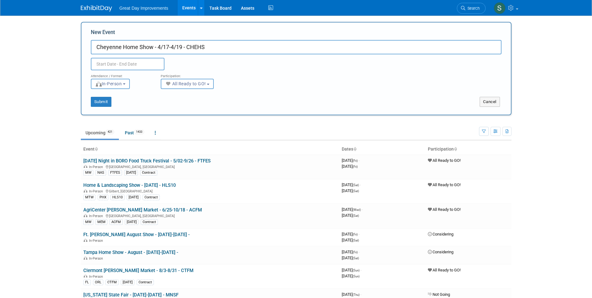
click at [133, 62] on input "text" at bounding box center [128, 64] width 74 height 12
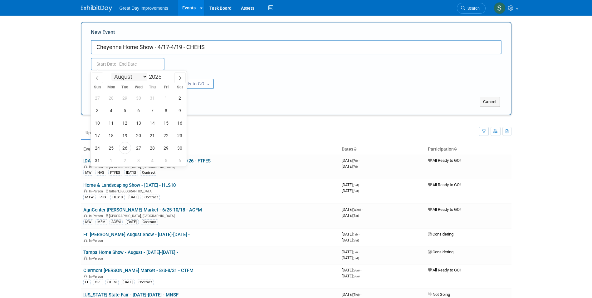
click at [139, 77] on select "January February March April May June July August September October November De…" at bounding box center [129, 77] width 36 height 8
select select "3"
click at [111, 73] on select "January February March April May June July August September October November De…" at bounding box center [129, 77] width 36 height 8
click at [164, 75] on span at bounding box center [164, 75] width 4 height 4
type input "2026"
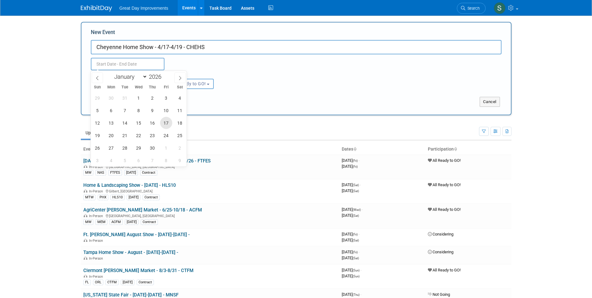
click at [162, 121] on span "17" at bounding box center [166, 123] width 12 height 12
click at [97, 132] on span "19" at bounding box center [97, 135] width 12 height 12
type input "Apr 17, 2026 to Apr 19, 2026"
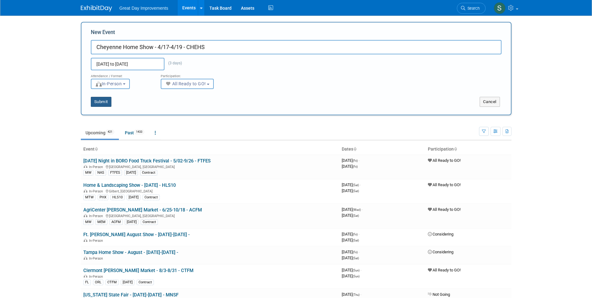
click at [106, 98] on button "Submit" at bounding box center [101, 102] width 21 height 10
type input "Cheyenne Home Show - 4/17-4/19 - CHEHS"
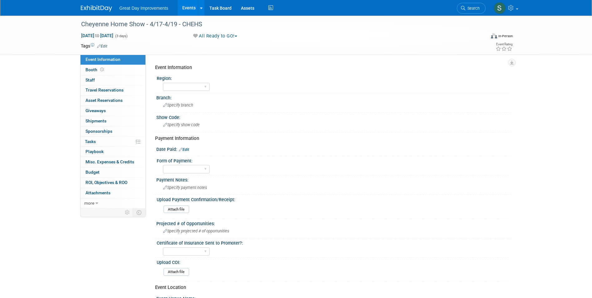
click at [107, 42] on div "Tags Edit" at bounding box center [260, 46] width 358 height 8
click at [106, 44] on span "Edit" at bounding box center [101, 45] width 12 height 5
click at [107, 44] on link "Edit" at bounding box center [102, 46] width 10 height 4
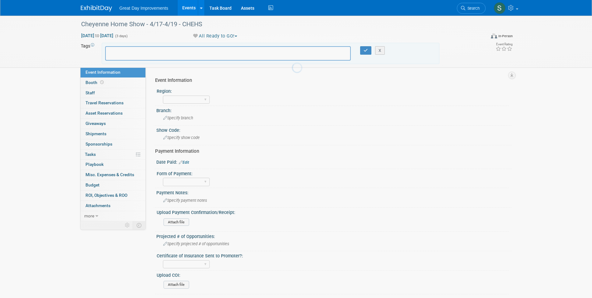
click at [121, 49] on div at bounding box center [228, 53] width 246 height 14
click at [122, 50] on input "text" at bounding box center [133, 52] width 50 height 6
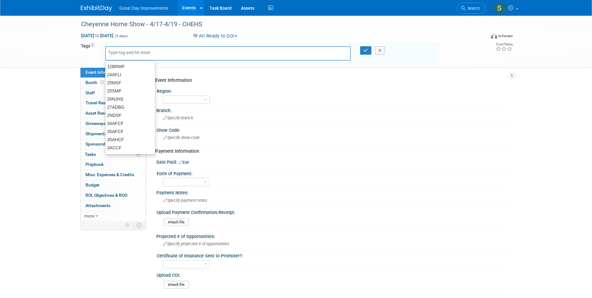
click at [122, 54] on input "text" at bounding box center [133, 52] width 50 height 6
type input "MTW"
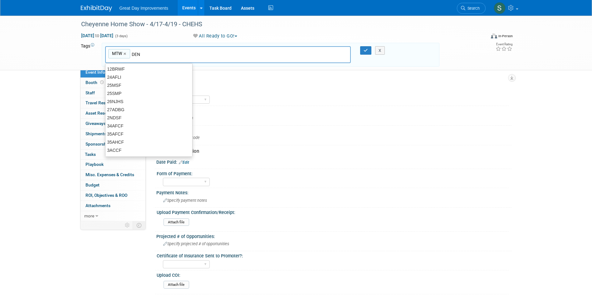
type input "DEN"
type input "MTW, DEN"
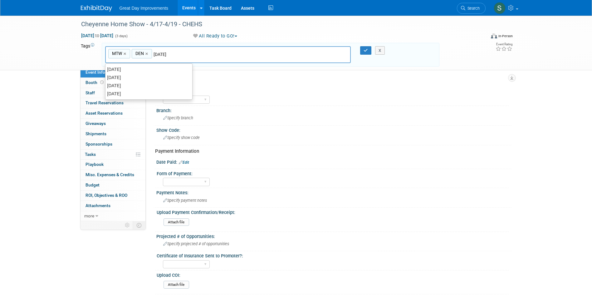
type input "[DATE]"
type input "MTW, DEN, APR26"
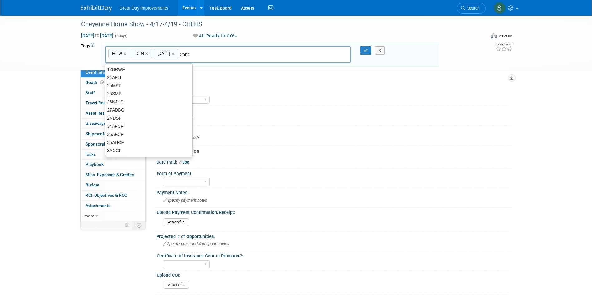
type input "Contr"
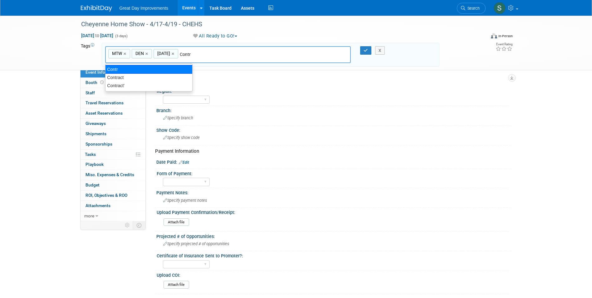
type input "MTW, DEN, APR26, Contr"
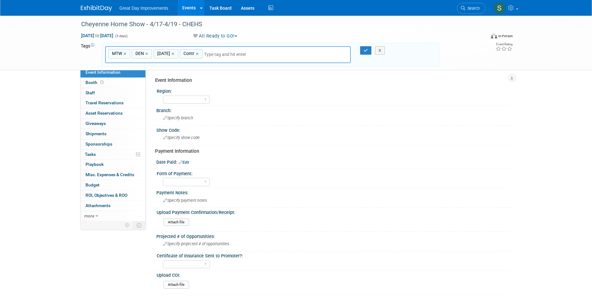
click at [193, 52] on span "Contr" at bounding box center [188, 53] width 12 height 6
type input "Contr"
click at [193, 52] on span "Contr" at bounding box center [188, 53] width 12 height 6
click at [194, 53] on input "Contr" at bounding box center [205, 54] width 50 height 6
click at [194, 55] on input "Contr" at bounding box center [205, 54] width 50 height 6
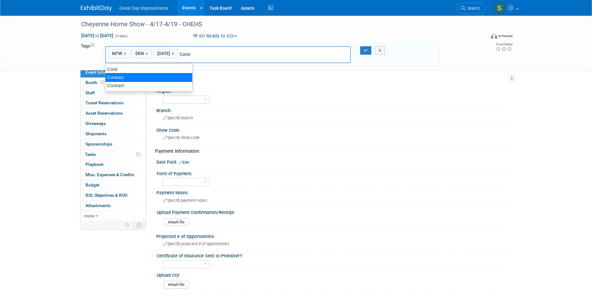
click at [124, 76] on div "Contract" at bounding box center [148, 77] width 87 height 9
type input "MTW, DEN, APR26, Contract"
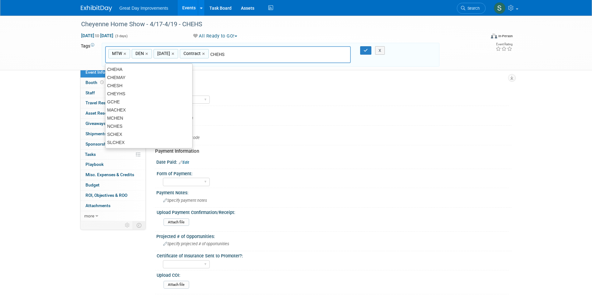
type input "CHEHS"
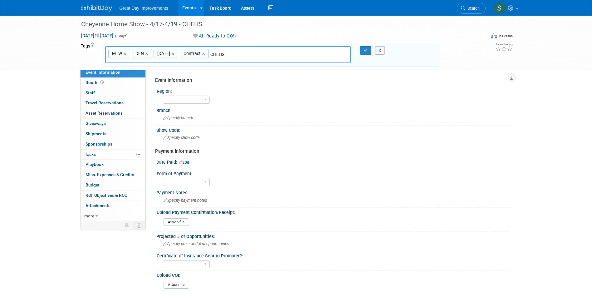
type input "MTW, DEN, APR26, Contract, CHEHS"
click at [363, 51] on button "button" at bounding box center [365, 50] width 11 height 9
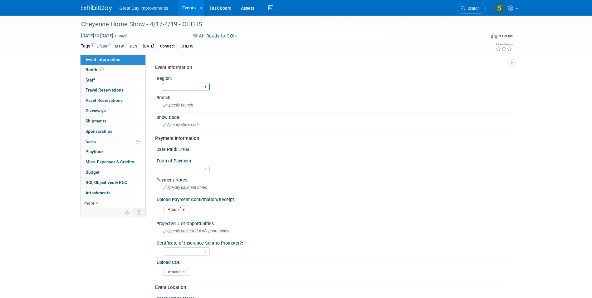
click at [170, 85] on select "GC MA MW MTW NE NEW OV PL PNW SA SE SC UMW FL" at bounding box center [186, 87] width 47 height 8
select select "MTW"
click at [163, 83] on select "GC MA MW MTW NE NEW OV PL PNW SA SE SC UMW FL" at bounding box center [186, 87] width 47 height 8
click at [177, 104] on span "Specify branch" at bounding box center [178, 105] width 30 height 5
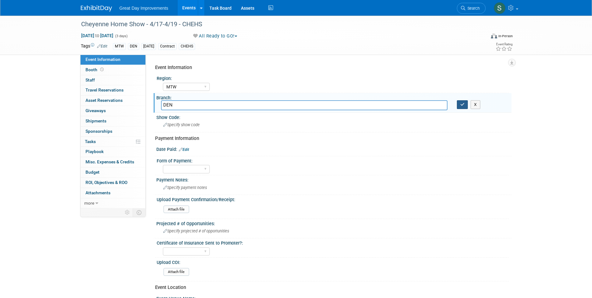
type input "DEN"
click at [460, 106] on icon "button" at bounding box center [462, 104] width 4 height 4
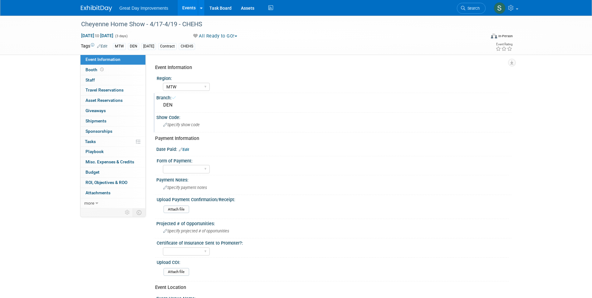
click at [235, 125] on div "Specify show code" at bounding box center [334, 125] width 346 height 10
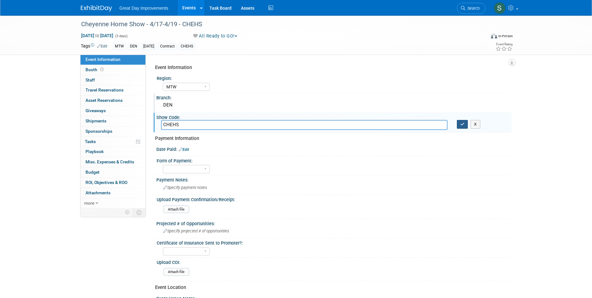
type input "CHEHS"
click at [460, 128] on button "button" at bounding box center [462, 124] width 11 height 9
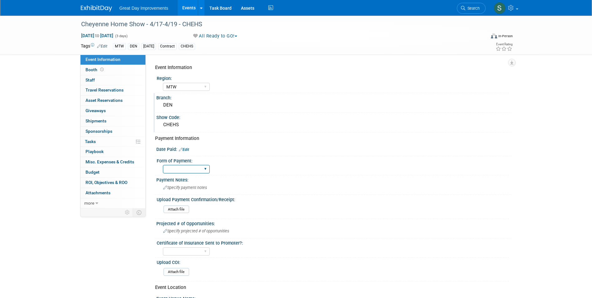
click at [192, 165] on select "Paid via CC Check Requested Pay at the Gate Other" at bounding box center [186, 169] width 47 height 8
select select "Paid via CC"
click at [163, 165] on select "Paid via CC Check Requested Pay at the Gate Other" at bounding box center [186, 169] width 47 height 8
click at [186, 148] on link "Edit" at bounding box center [184, 149] width 10 height 4
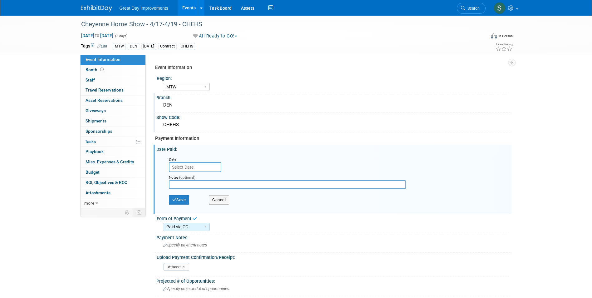
click at [189, 164] on input "text" at bounding box center [195, 167] width 52 height 10
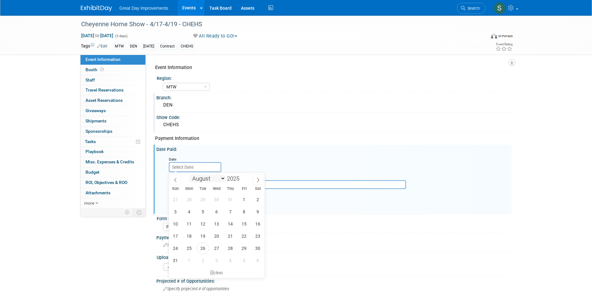
click at [203, 179] on select "January February March April May June July August September October November De…" at bounding box center [207, 178] width 36 height 8
select select "4"
click at [189, 174] on select "January February March April May June July August September October November De…" at bounding box center [207, 178] width 36 height 8
click at [201, 211] on span "6" at bounding box center [203, 211] width 12 height 12
type input "May 6, 2025"
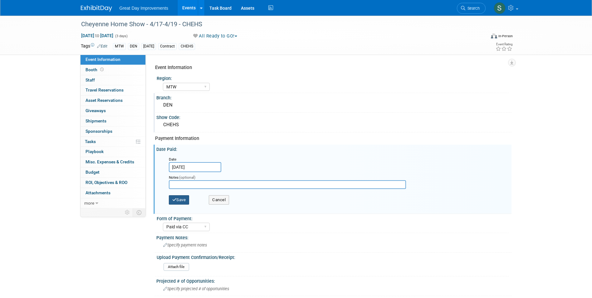
click at [181, 201] on button "Save" at bounding box center [179, 199] width 21 height 9
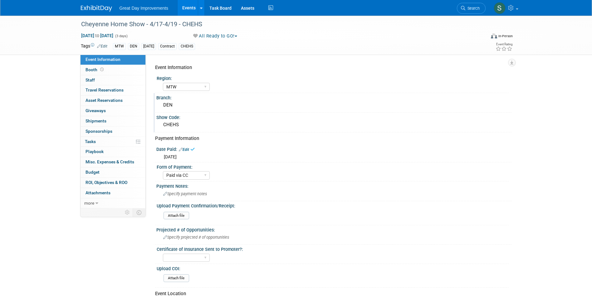
click at [88, 8] on img at bounding box center [96, 8] width 31 height 6
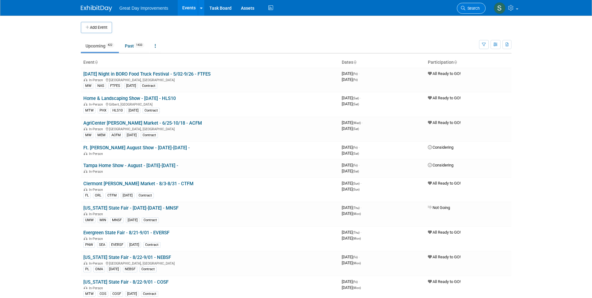
click at [474, 8] on span "Search" at bounding box center [472, 8] width 14 height 5
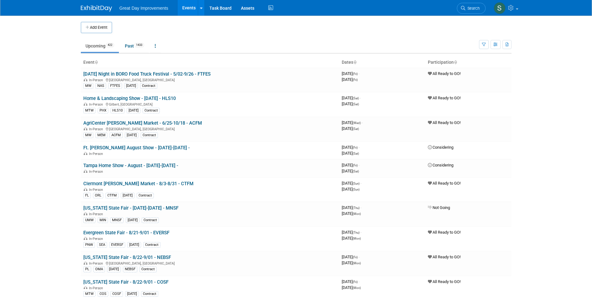
click at [95, 28] on button "Add Event" at bounding box center [96, 27] width 31 height 11
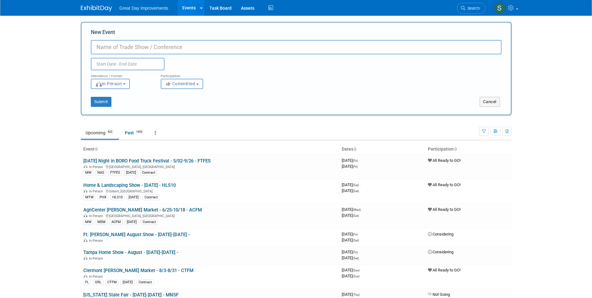
paste input "Castle Rock Spring Home Show"
type input "Castle Rock Spring Home Show - - CRSHS"
click at [194, 84] on span "Committed" at bounding box center [180, 83] width 30 height 5
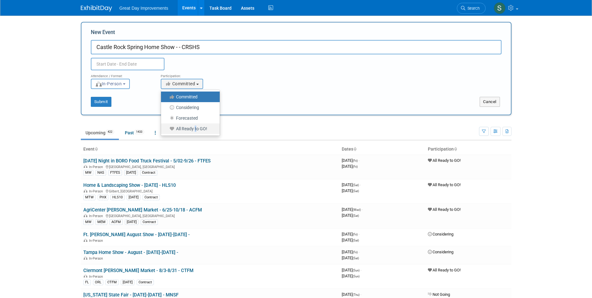
click at [195, 128] on label "All Ready to GO!" at bounding box center [188, 128] width 49 height 8
click at [203, 125] on label "All Ready to GO!" at bounding box center [188, 128] width 49 height 8
click at [167, 127] on input "All Ready to GO!" at bounding box center [164, 129] width 4 height 4
select select "102"
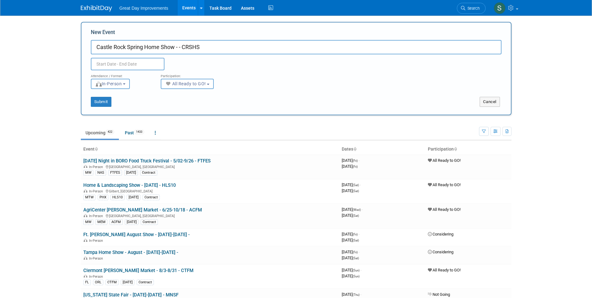
drag, startPoint x: 179, startPoint y: 46, endPoint x: 189, endPoint y: 46, distance: 10.3
click at [179, 46] on input "Castle Rock Spring Home Show - - CRSHS" at bounding box center [296, 47] width 410 height 14
type input "Castle Rock Spring Home Show - 4/10-4/12 - CRSHS"
click at [191, 81] on span "All Ready to GO!" at bounding box center [185, 83] width 41 height 5
click at [148, 65] on input "text" at bounding box center [128, 64] width 74 height 12
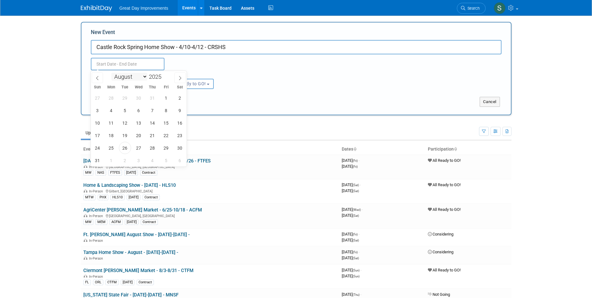
click at [127, 75] on select "January February March April May June July August September October November De…" at bounding box center [129, 77] width 36 height 8
select select "3"
click at [111, 73] on select "January February March April May June July August September October November De…" at bounding box center [129, 77] width 36 height 8
click at [164, 74] on span at bounding box center [164, 75] width 4 height 4
type input "2026"
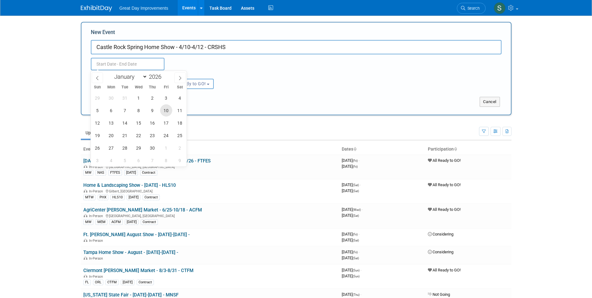
click at [168, 111] on span "10" at bounding box center [166, 110] width 12 height 12
click at [99, 123] on span "12" at bounding box center [97, 123] width 12 height 12
type input "Apr 10, 2026 to Apr 12, 2026"
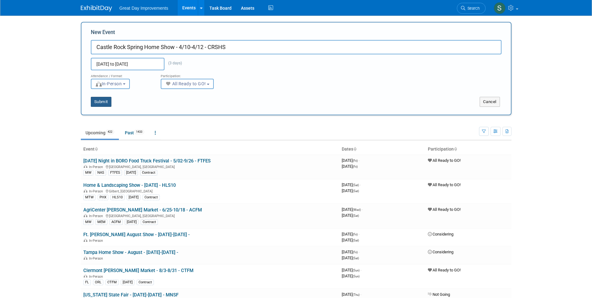
click at [102, 101] on button "Submit" at bounding box center [101, 102] width 21 height 10
type input "Castle Rock Spring Home Show - 4/10-4/12 - CRSHS"
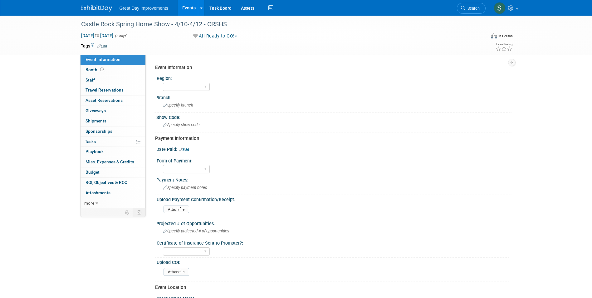
click at [100, 46] on link "Edit" at bounding box center [102, 46] width 10 height 4
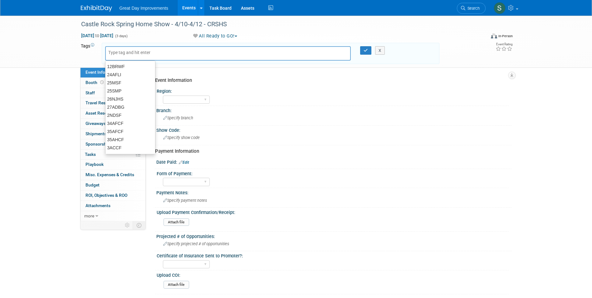
click at [134, 50] on input "text" at bounding box center [133, 52] width 50 height 6
type input "MTW"
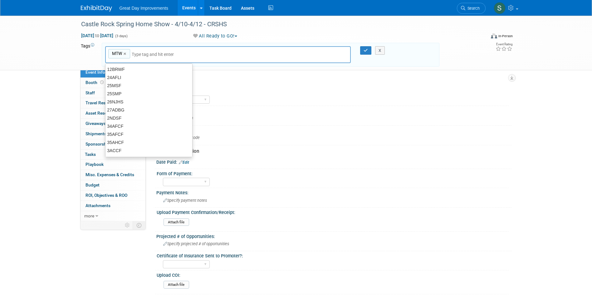
type input "F"
type input "DEN"
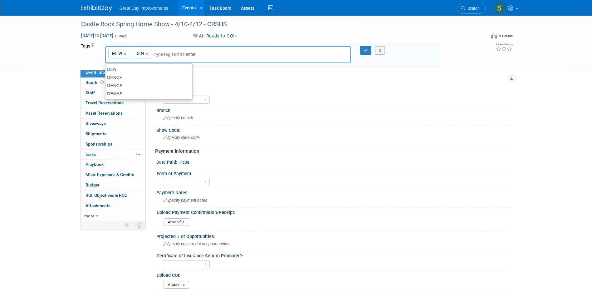
type input "MTW, DEN"
type input "[DATE]"
type input "MTW, DEN, [DATE]"
type input "CRSHS"
type input "MTW, DEN, [DATE], CRSHS"
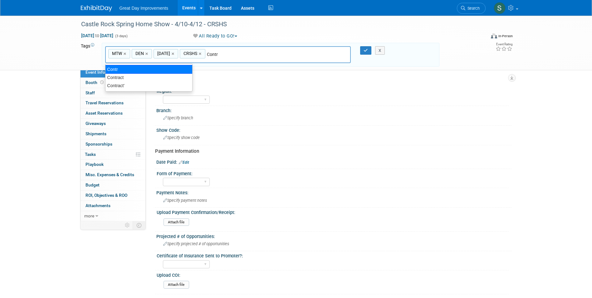
type input "Contract"
type input "MTW, DEN, [DATE], CRSHS, Contract"
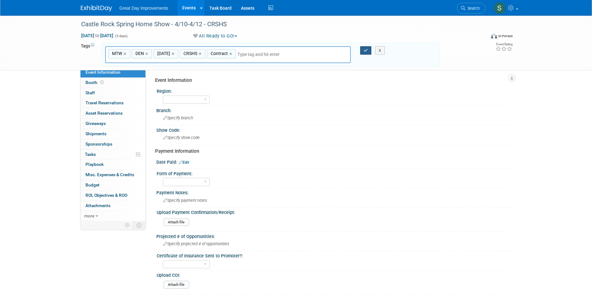
drag, startPoint x: 358, startPoint y: 52, endPoint x: 361, endPoint y: 51, distance: 3.4
click at [360, 51] on div at bounding box center [361, 50] width 13 height 9
click at [361, 50] on button "button" at bounding box center [365, 50] width 11 height 9
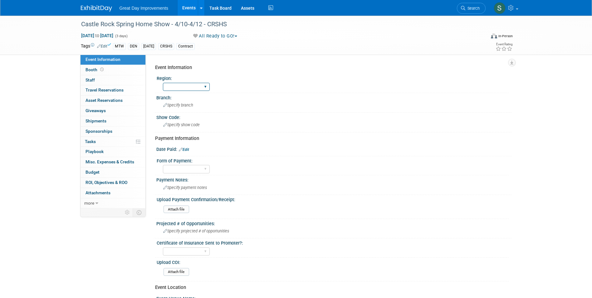
click at [181, 83] on select "GC MA MW MTW NE NEW OV PL PNW SA SE SC UMW FL" at bounding box center [186, 87] width 47 height 8
select select "MTW"
click at [163, 83] on select "GC MA MW MTW NE NEW OV PL PNW SA SE SC UMW FL" at bounding box center [186, 87] width 47 height 8
click at [184, 102] on div "Specify branch" at bounding box center [334, 105] width 346 height 10
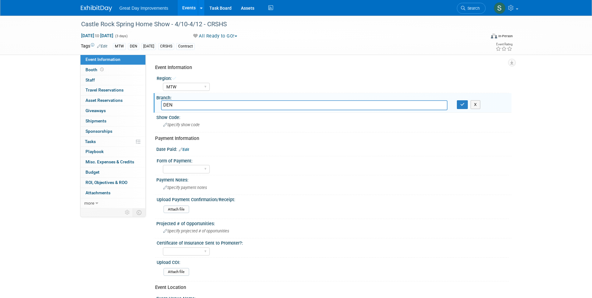
type input "DEN"
click at [457, 105] on div "X" at bounding box center [481, 104] width 59 height 9
click at [459, 104] on button "button" at bounding box center [462, 104] width 11 height 9
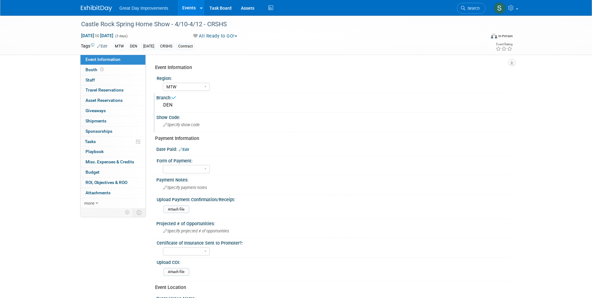
click at [259, 117] on div "Show Code:" at bounding box center [333, 117] width 355 height 8
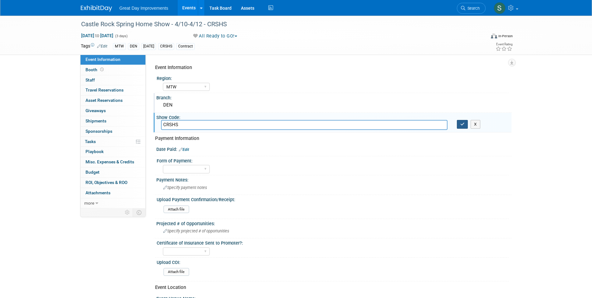
type input "CRSHS"
click at [459, 126] on button "button" at bounding box center [462, 124] width 11 height 9
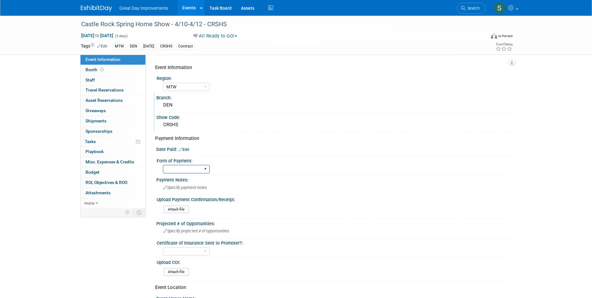
click at [182, 171] on select "Paid via CC Check Requested Pay at the Gate Other" at bounding box center [186, 169] width 47 height 8
select select "Paid via CC"
click at [163, 165] on select "Paid via CC Check Requested Pay at the Gate Other" at bounding box center [186, 169] width 47 height 8
click at [188, 149] on link "Edit" at bounding box center [184, 149] width 10 height 4
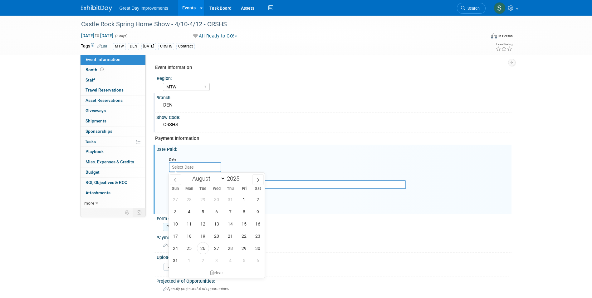
click at [194, 162] on input "text" at bounding box center [195, 167] width 52 height 10
click at [178, 177] on span at bounding box center [175, 179] width 11 height 11
select select "6"
click at [226, 209] on span "10" at bounding box center [230, 211] width 12 height 12
type input "[DATE]"
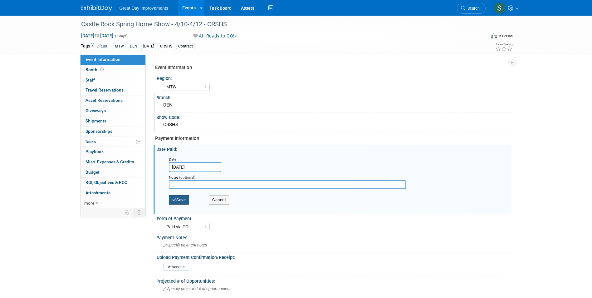
click at [184, 200] on button "Save" at bounding box center [179, 199] width 21 height 9
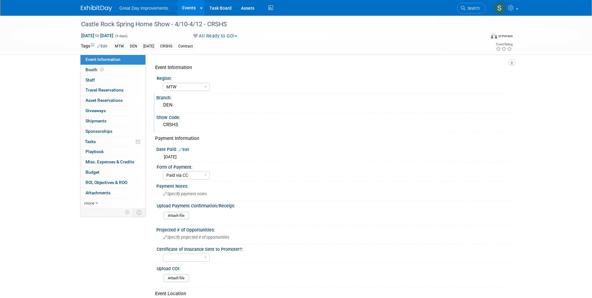
click at [96, 6] on img at bounding box center [96, 8] width 31 height 6
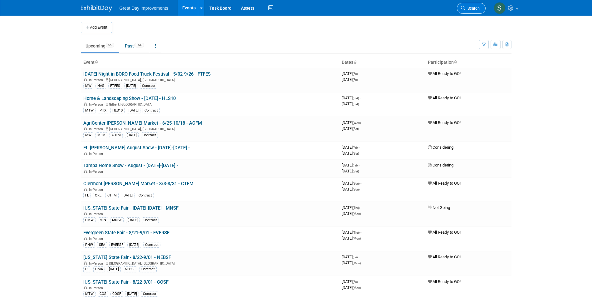
click at [466, 7] on span "Search" at bounding box center [472, 8] width 14 height 5
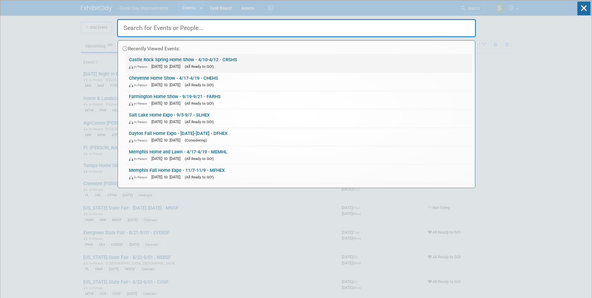
click at [162, 67] on span "[DATE] to [DATE]" at bounding box center [167, 66] width 32 height 5
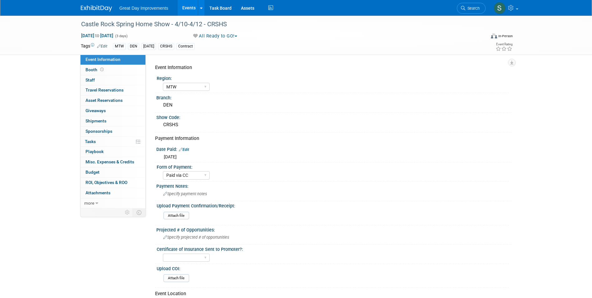
select select "MTW"
select select "Paid via CC"
click at [102, 8] on img at bounding box center [96, 8] width 31 height 6
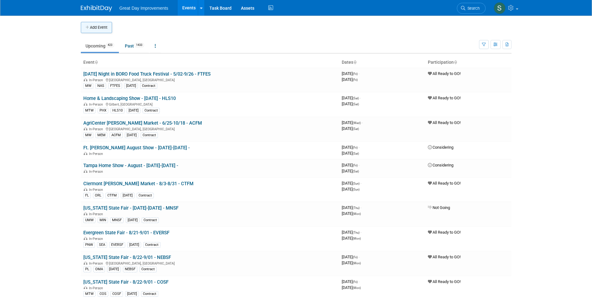
click at [99, 32] on button "Add Event" at bounding box center [96, 27] width 31 height 11
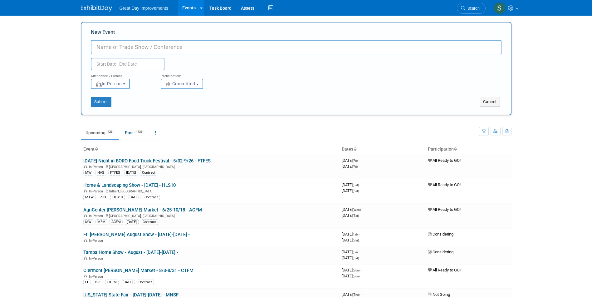
paste input "Dothan H&R Show"
type input "Dothan H&R Show - - DOHRS"
click at [180, 83] on span "Committed" at bounding box center [180, 83] width 30 height 5
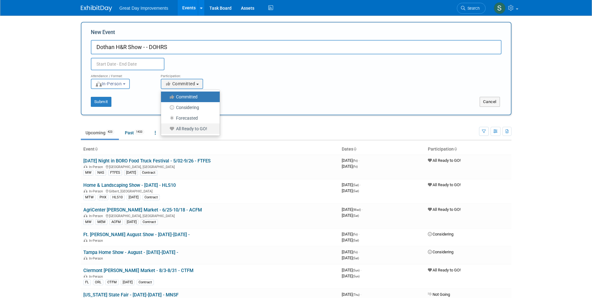
click at [183, 127] on label "All Ready to GO!" at bounding box center [188, 128] width 49 height 8
click at [167, 127] on input "All Ready to GO!" at bounding box center [164, 129] width 4 height 4
select select "102"
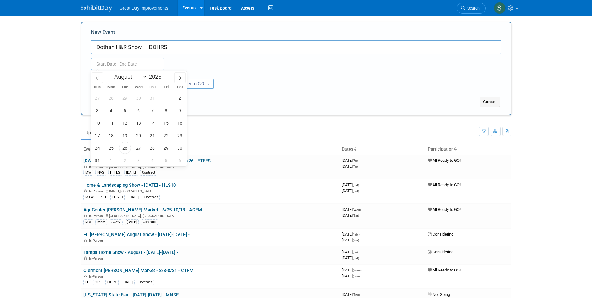
click at [147, 66] on input "text" at bounding box center [128, 64] width 74 height 12
click at [163, 75] on span at bounding box center [164, 75] width 4 height 4
type input "2026"
click at [165, 133] on span "21" at bounding box center [166, 135] width 12 height 12
click at [96, 145] on span "23" at bounding box center [97, 148] width 12 height 12
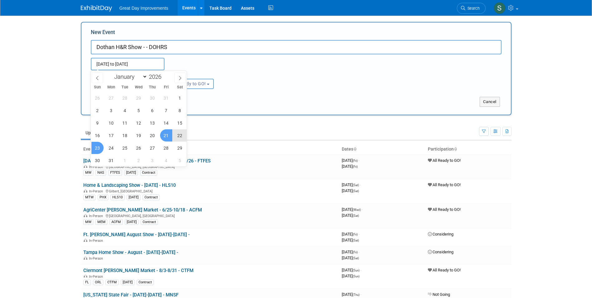
type input "Aug 21, 2026 to Aug 23, 2026"
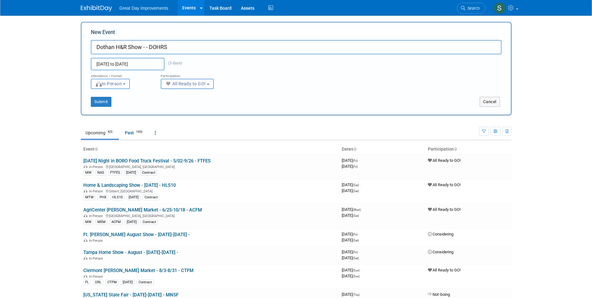
drag, startPoint x: 193, startPoint y: 85, endPoint x: 186, endPoint y: 90, distance: 8.7
click at [193, 85] on span "All Ready to GO!" at bounding box center [185, 83] width 41 height 5
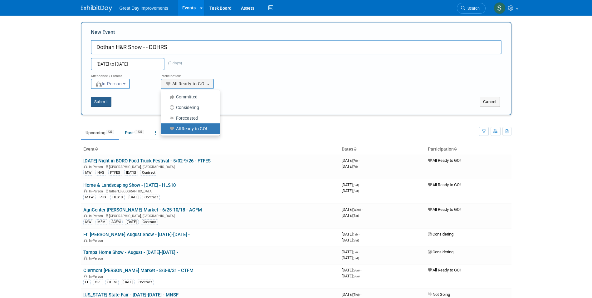
click at [98, 100] on button "Submit" at bounding box center [101, 102] width 21 height 10
type input "Dothan H&R Show - - DOHRS"
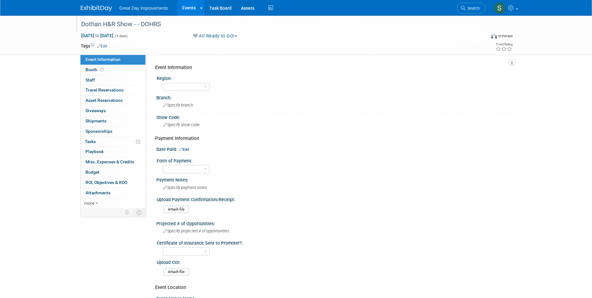
click at [139, 24] on div "Dothan H&R Show - - DOHRS" at bounding box center [277, 24] width 397 height 11
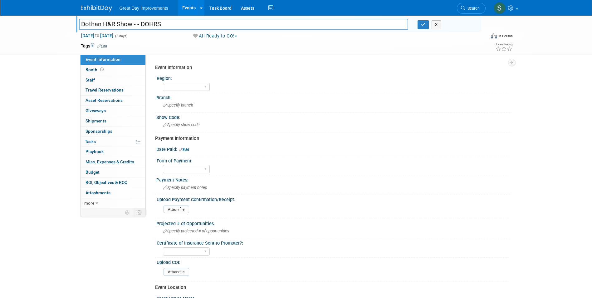
click at [137, 24] on input "Dothan H&R Show - - DOHRS" at bounding box center [243, 24] width 329 height 11
type input "Dothan H&R Show - 8/21-8/23 - DOHRS"
click at [424, 22] on button "button" at bounding box center [422, 24] width 11 height 9
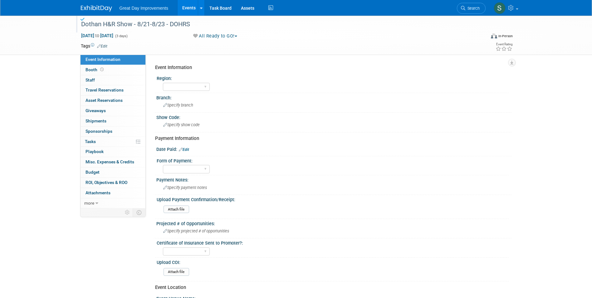
click at [105, 48] on link "Edit" at bounding box center [102, 46] width 10 height 4
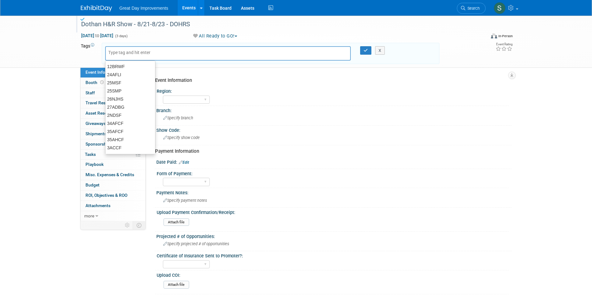
click at [124, 51] on input "text" at bounding box center [133, 52] width 50 height 6
click at [154, 54] on input "text" at bounding box center [133, 52] width 50 height 6
type input "GCD"
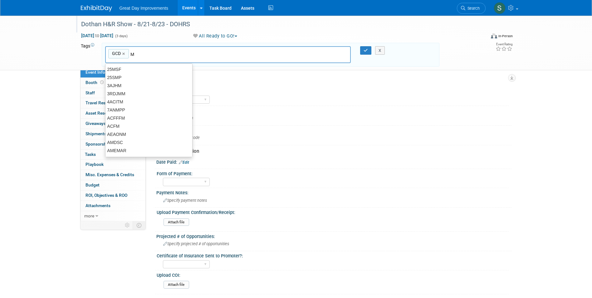
type input "M"
click at [113, 56] on span "GCD" at bounding box center [116, 53] width 10 height 6
type input "GCD"
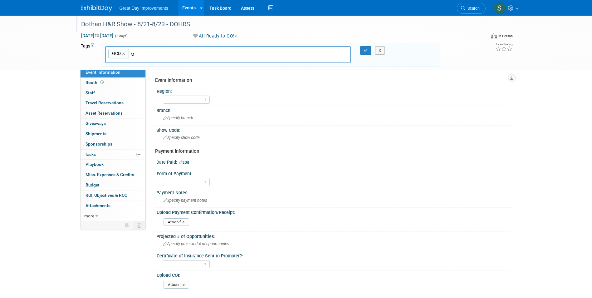
click at [113, 56] on span "GCD" at bounding box center [116, 53] width 10 height 6
type input "GCD"
click at [120, 53] on input "GCD" at bounding box center [133, 52] width 50 height 6
type input "GC"
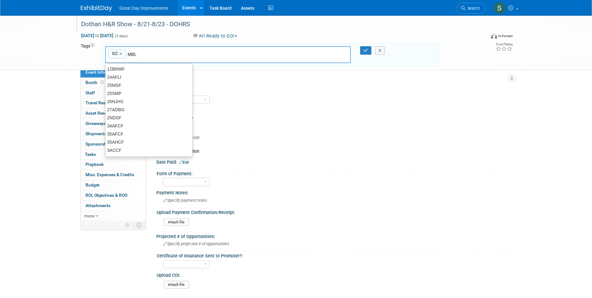
type input "MBL"
type input "GC, MBL"
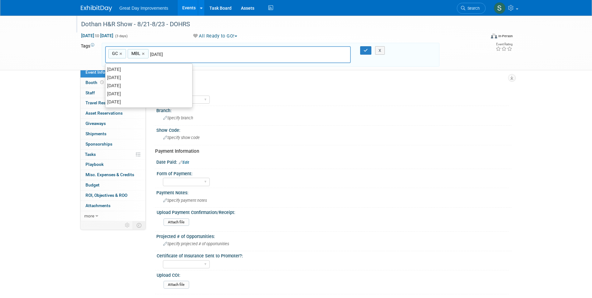
type input "[DATE]"
type input "GC, MBL, AUG26"
type input "DOHRS"
type input "GC, MBL, AUG26, DOHRS"
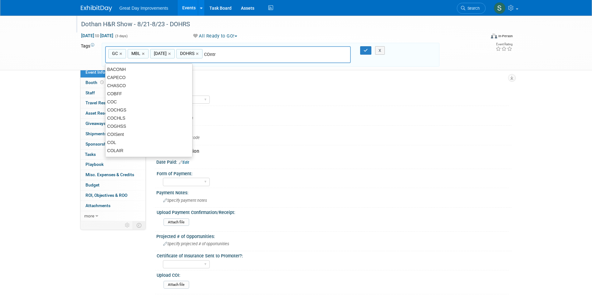
type input "Contr"
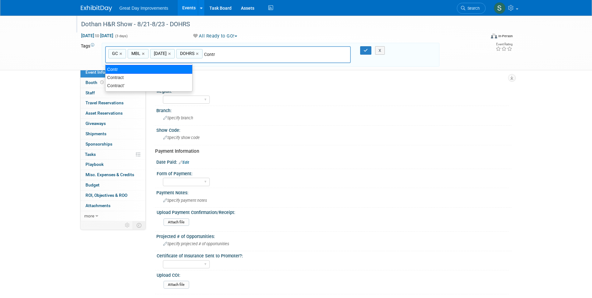
type input "GC, MBL, AUG26, DOHRS, Contr"
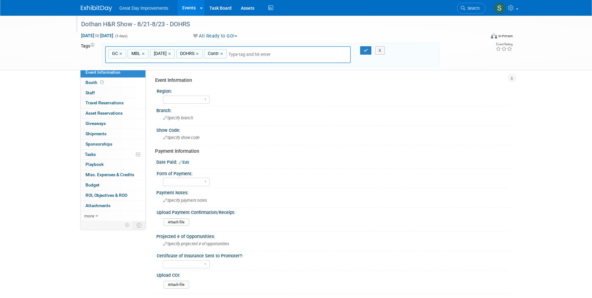
click at [208, 52] on span "Contr" at bounding box center [212, 53] width 12 height 6
type input "Contr"
click at [208, 52] on span "Contr" at bounding box center [212, 53] width 12 height 6
type input "Contr"
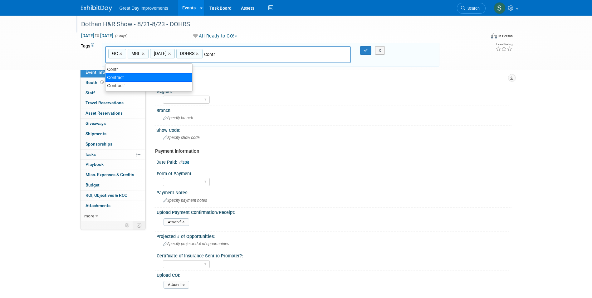
click at [153, 73] on div "Contract" at bounding box center [148, 77] width 87 height 9
type input "GC, MBL, AUG26, DOHRS, Contract"
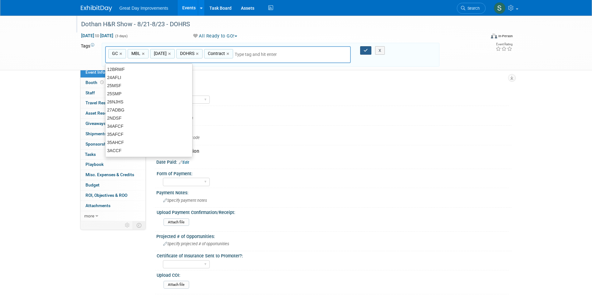
click at [361, 47] on button "button" at bounding box center [365, 50] width 11 height 9
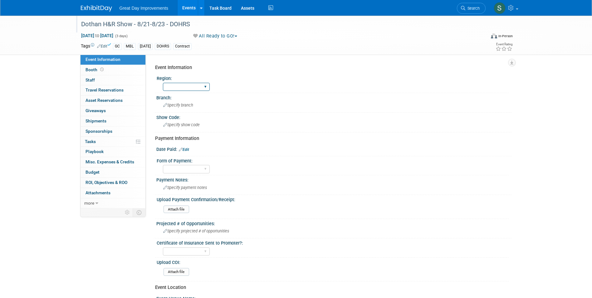
click at [175, 88] on select "GC MA MW MTW NE NEW OV PL PNW SA SE SC UMW FL" at bounding box center [186, 87] width 47 height 8
select select "GC"
click at [163, 83] on select "GC MA MW MTW NE NEW OV PL PNW SA SE SC UMW FL" at bounding box center [186, 87] width 47 height 8
click at [173, 104] on span "Specify branch" at bounding box center [178, 105] width 30 height 5
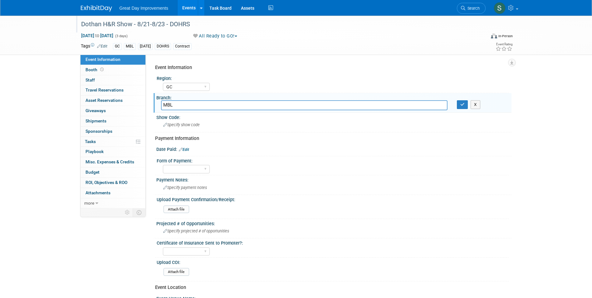
type input "MBL"
click at [456, 104] on div "X" at bounding box center [481, 104] width 59 height 9
click at [459, 103] on button "button" at bounding box center [462, 104] width 11 height 9
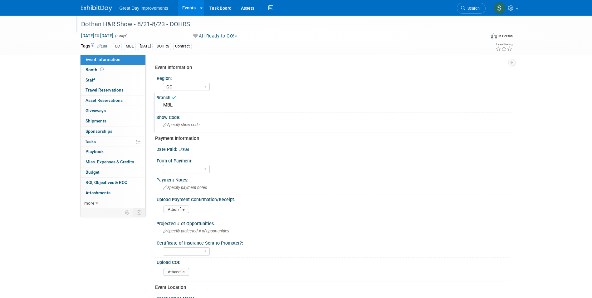
click at [203, 121] on div "Specify show code" at bounding box center [334, 125] width 346 height 10
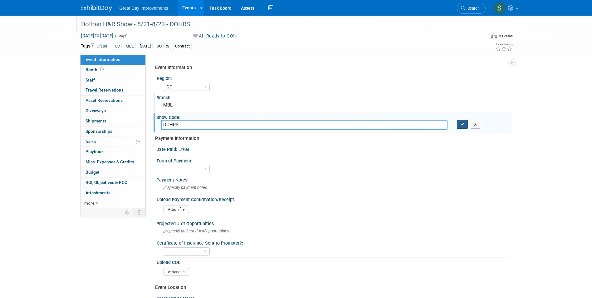
type input "DOHRS"
click at [462, 123] on icon "button" at bounding box center [462, 124] width 4 height 4
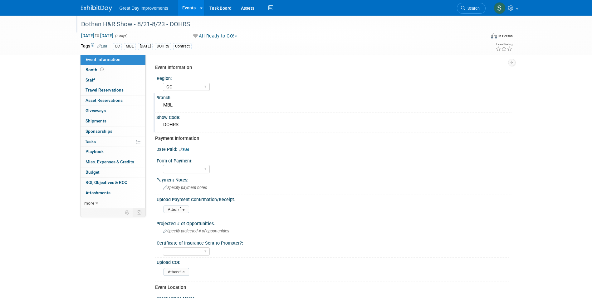
click at [185, 148] on link "Edit" at bounding box center [184, 149] width 10 height 4
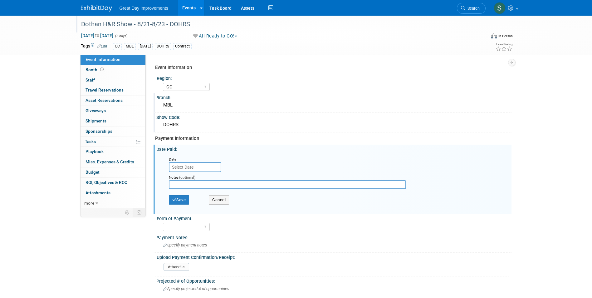
click at [196, 163] on input "text" at bounding box center [195, 167] width 52 height 10
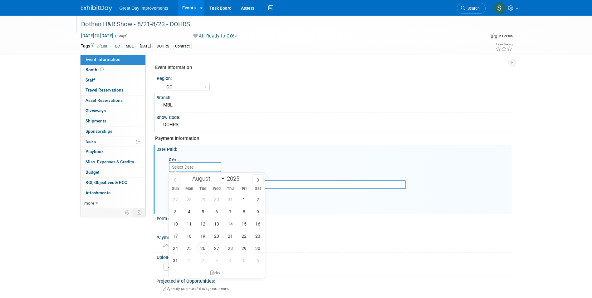
click at [174, 181] on icon at bounding box center [175, 179] width 4 height 4
select select "5"
click at [188, 201] on span "2" at bounding box center [189, 199] width 12 height 12
type input "Jun 2, 2025"
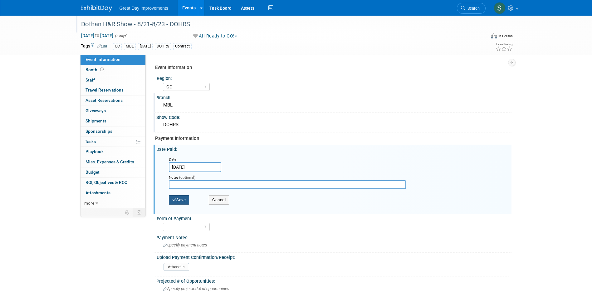
click at [181, 199] on button "Save" at bounding box center [179, 199] width 21 height 9
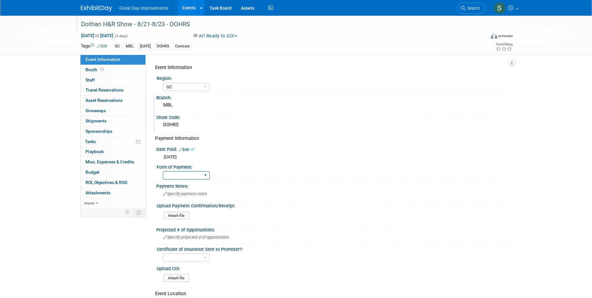
click at [196, 175] on select "Paid via CC Check Requested Pay at the Gate Other" at bounding box center [186, 175] width 47 height 8
select select "Paid via CC"
click at [163, 171] on select "Paid via CC Check Requested Pay at the Gate Other" at bounding box center [186, 175] width 47 height 8
click at [98, 5] on link at bounding box center [100, 5] width 39 height 5
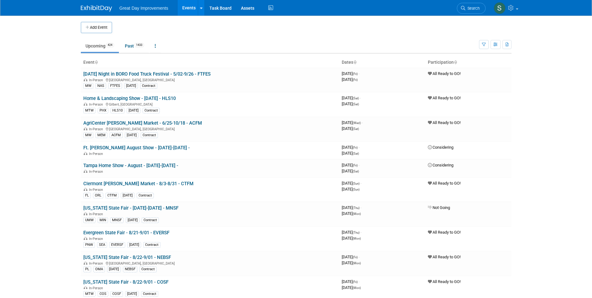
click at [477, 1] on li "Search" at bounding box center [471, 7] width 29 height 15
click at [477, 4] on link "Search" at bounding box center [471, 8] width 29 height 11
